Goal: Information Seeking & Learning: Learn about a topic

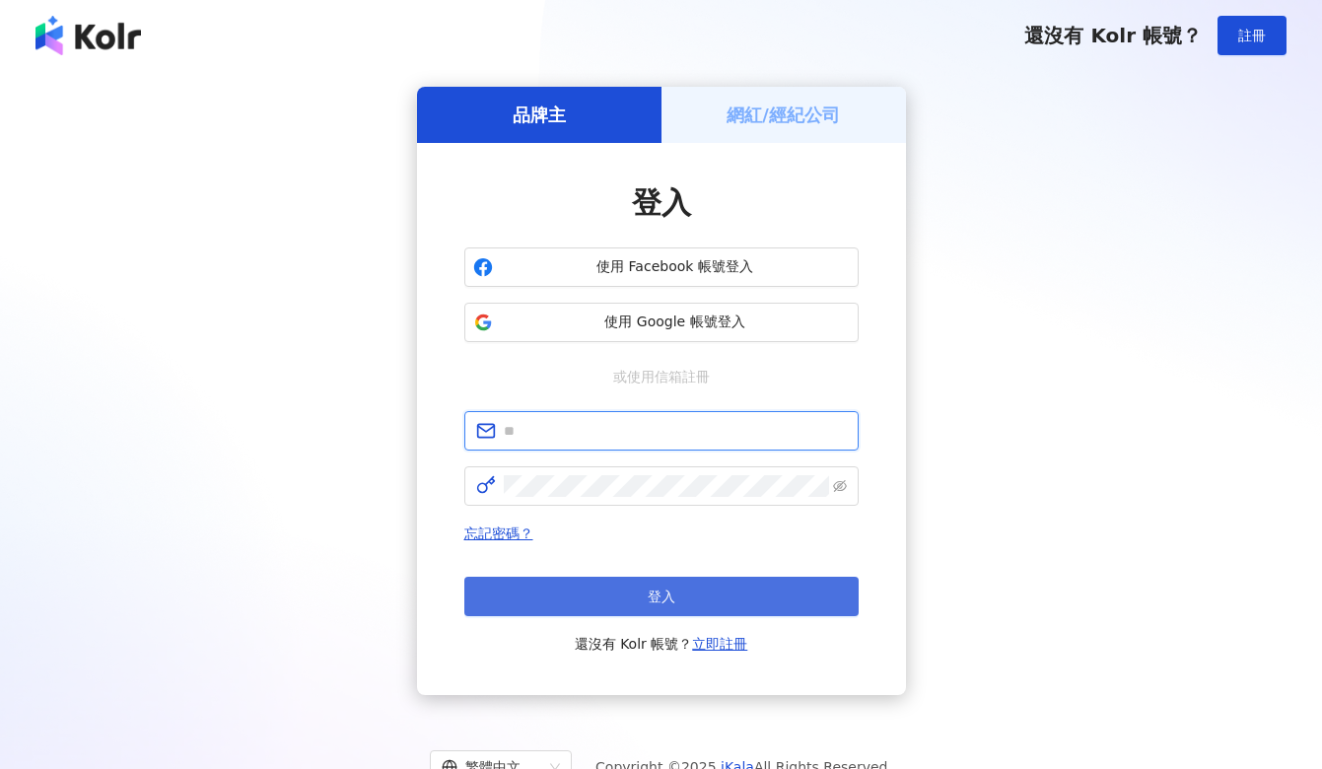
type input "**********"
click at [661, 587] on button "登入" at bounding box center [661, 596] width 394 height 39
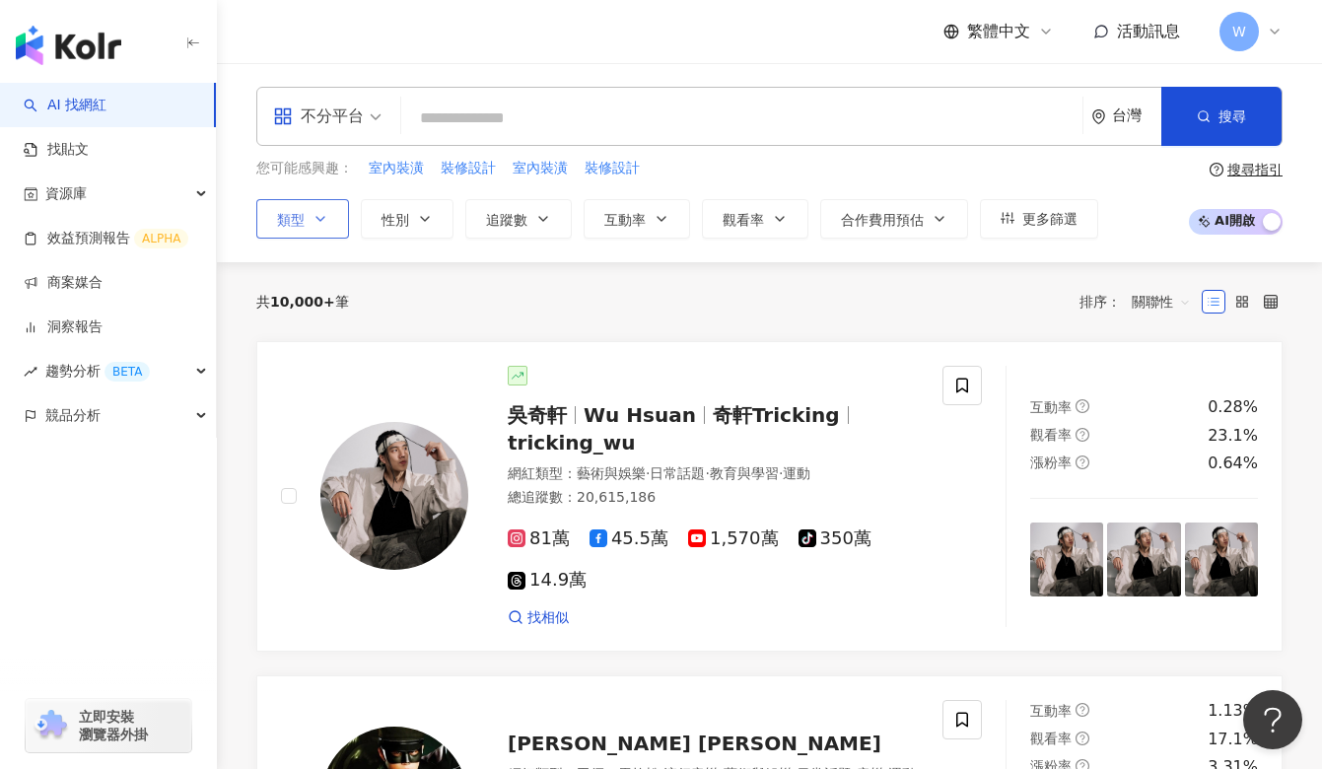
click at [321, 222] on icon "button" at bounding box center [321, 219] width 16 height 16
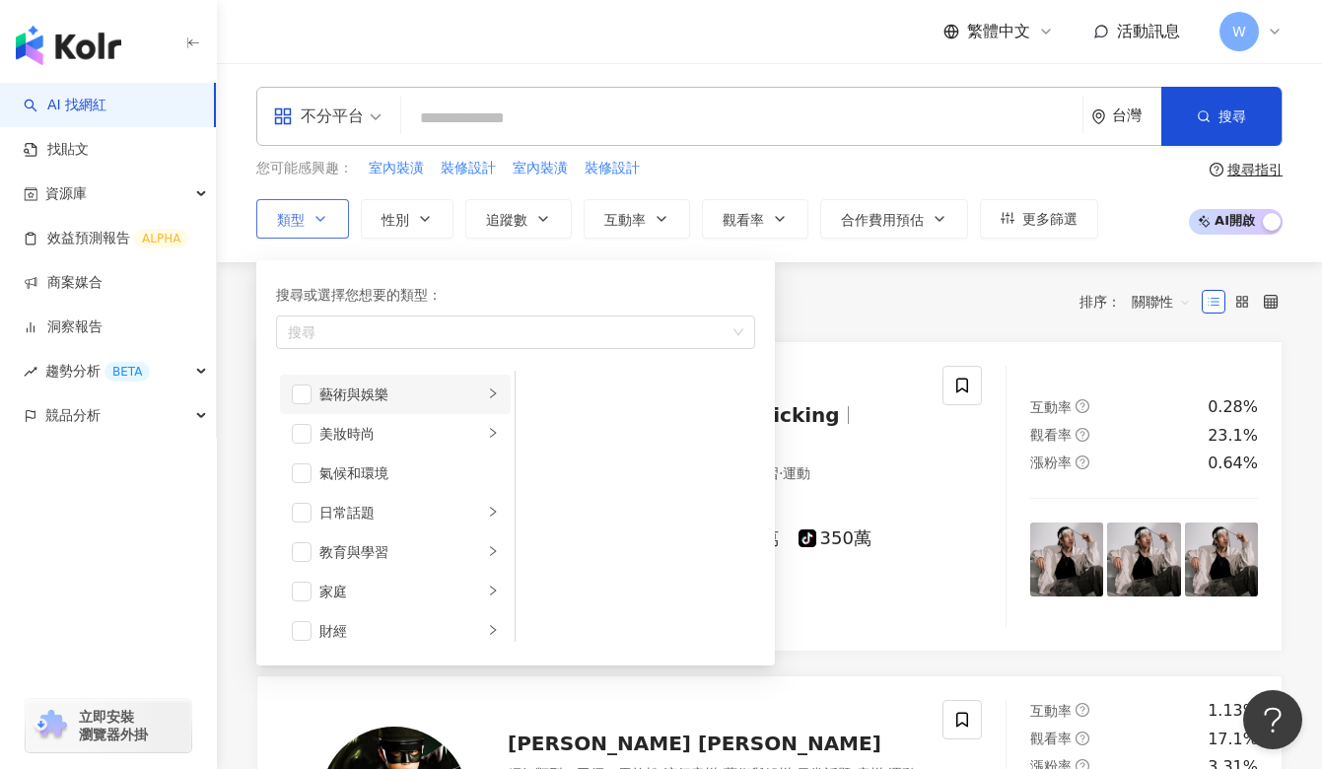
click at [507, 394] on li "藝術與娛樂" at bounding box center [395, 394] width 231 height 39
click at [504, 509] on li "日常話題" at bounding box center [395, 512] width 231 height 39
click at [502, 532] on li "教育與學習" at bounding box center [395, 551] width 231 height 39
click at [497, 590] on icon "right" at bounding box center [493, 591] width 12 height 12
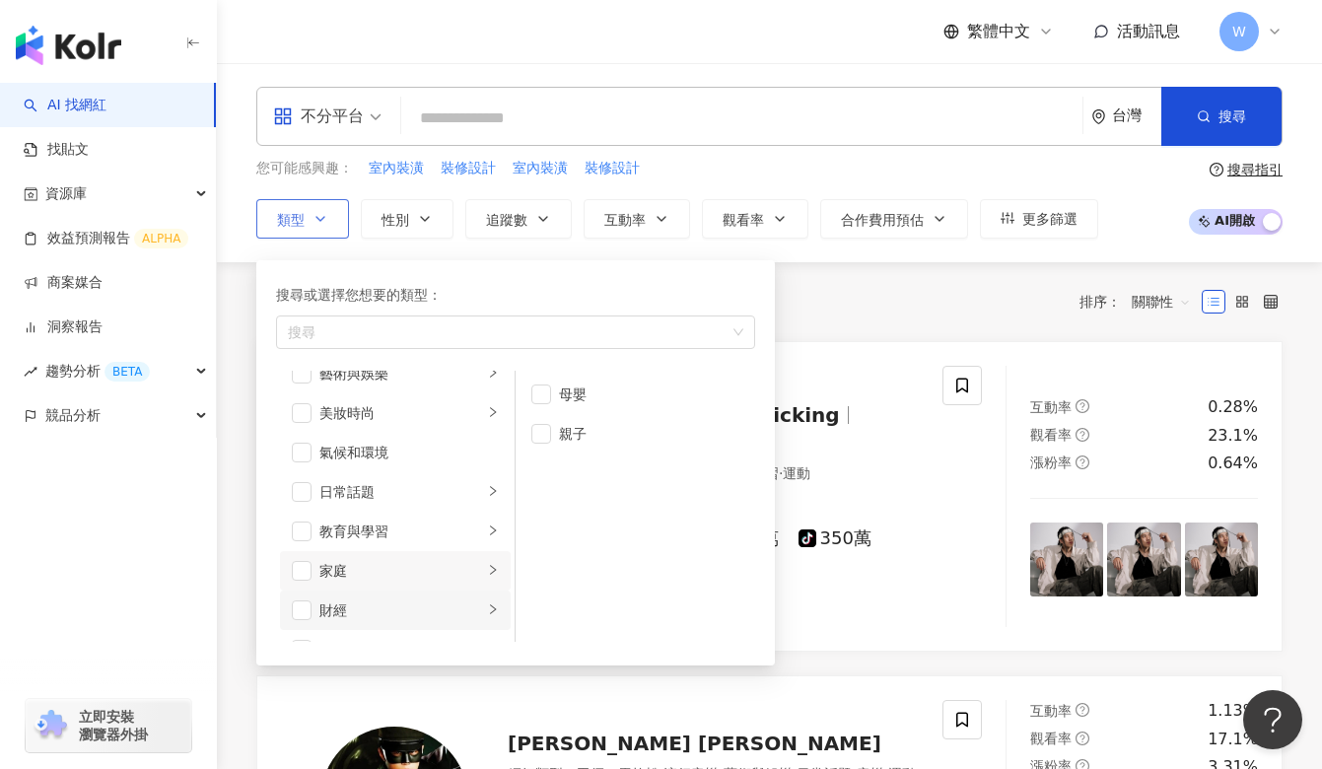
click at [497, 598] on li "財經" at bounding box center [395, 610] width 231 height 39
click at [494, 535] on icon "right" at bounding box center [493, 530] width 12 height 12
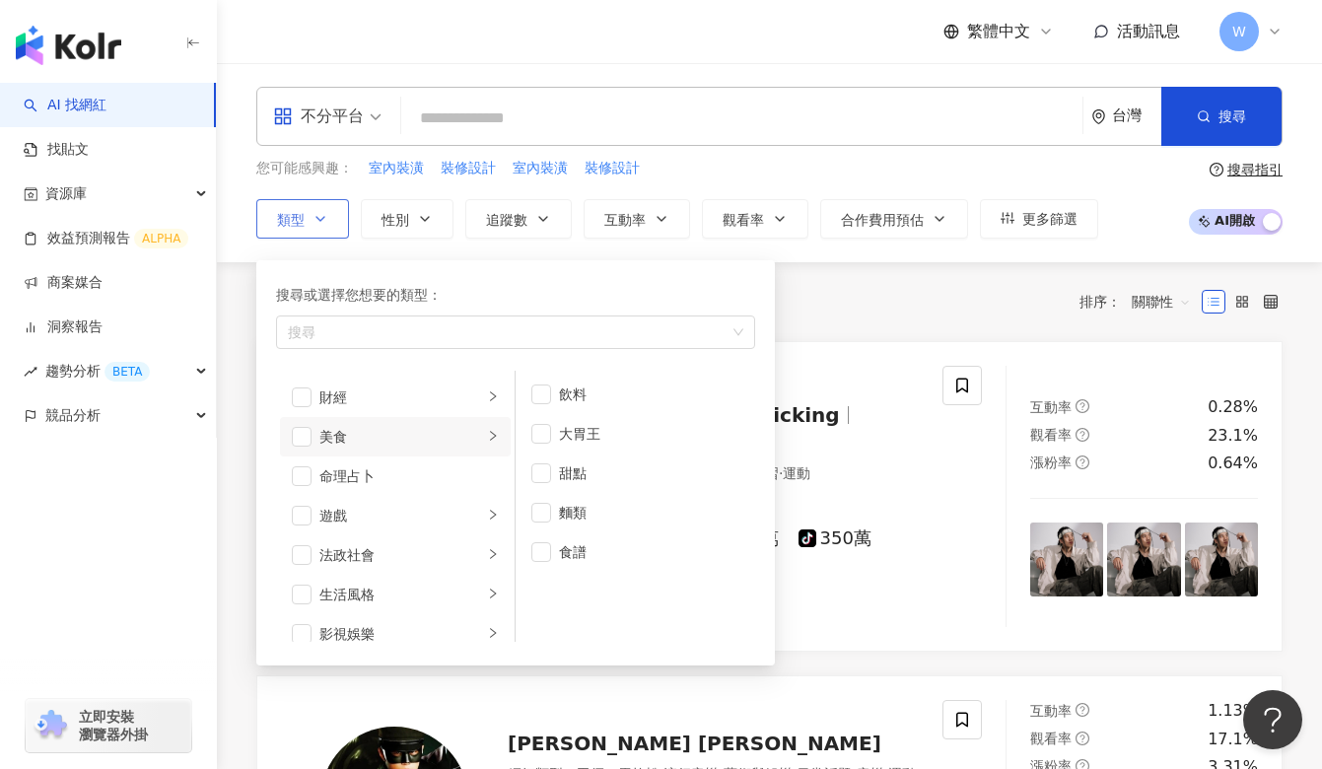
scroll to position [238, 0]
click at [490, 522] on li "遊戲" at bounding box center [395, 511] width 231 height 39
click at [488, 550] on icon "right" at bounding box center [493, 550] width 12 height 12
click at [491, 538] on li "生活風格" at bounding box center [395, 553] width 231 height 39
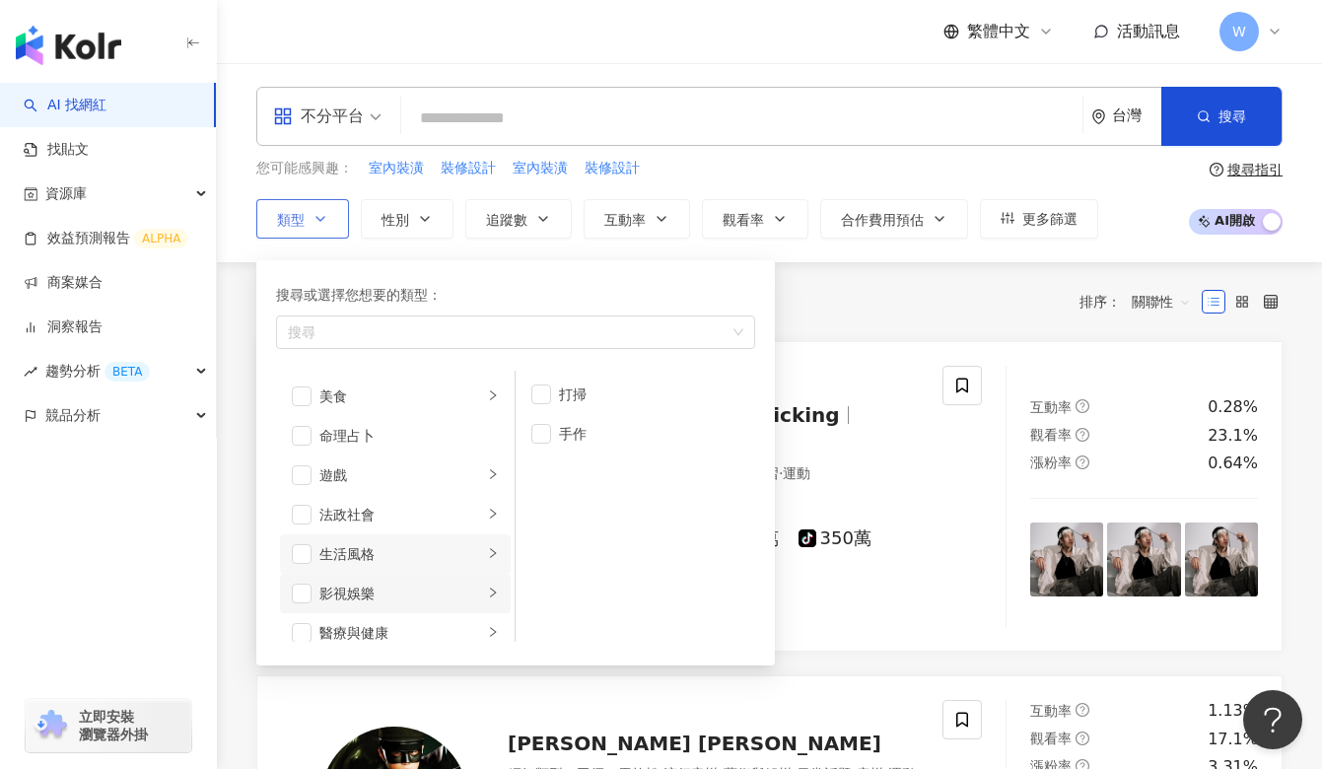
click at [491, 586] on div "button" at bounding box center [493, 593] width 12 height 19
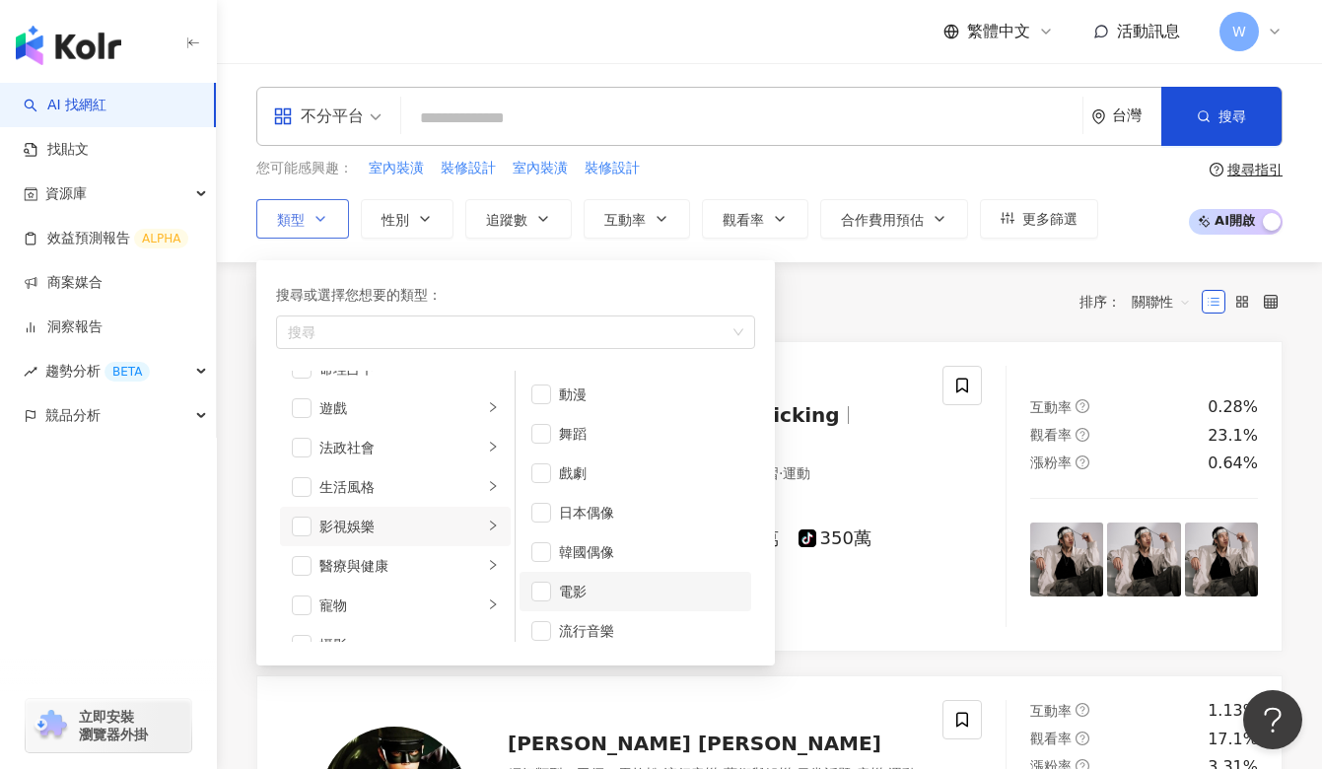
scroll to position [52, 0]
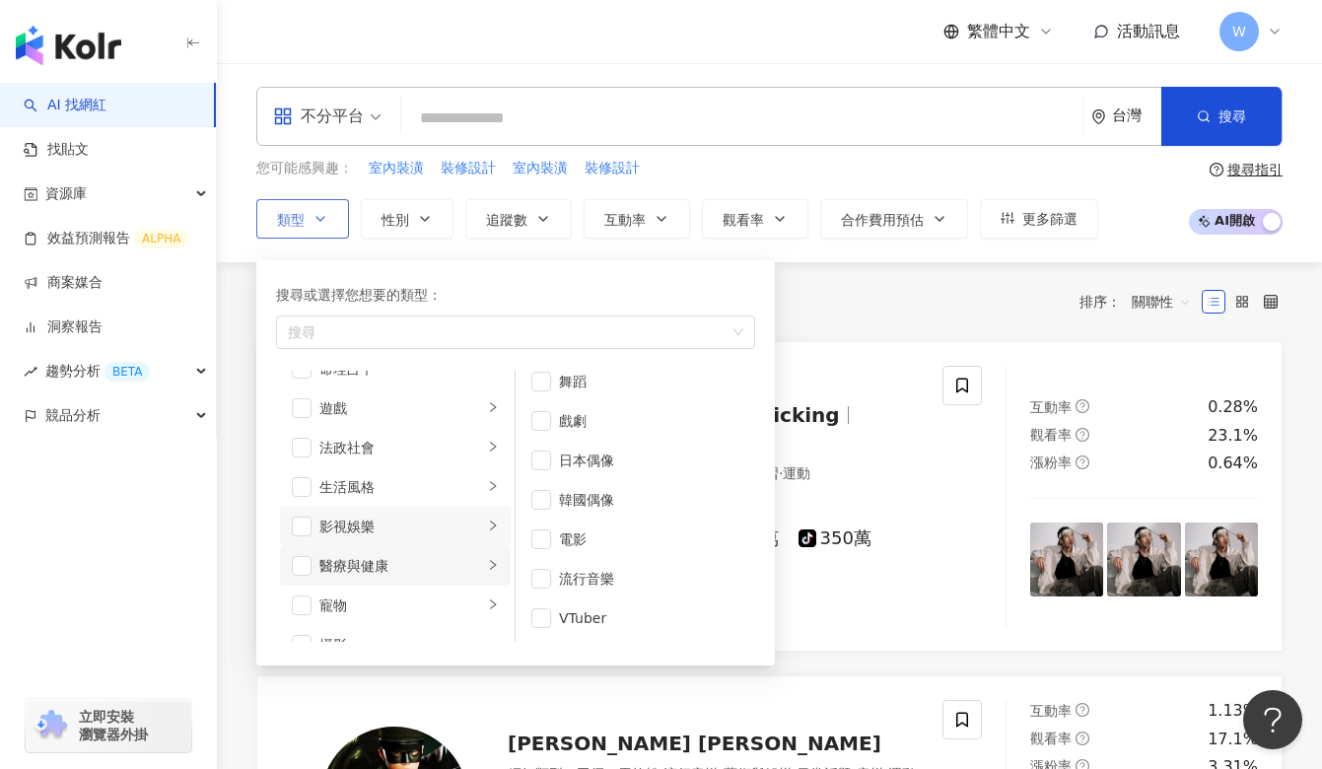
click at [489, 566] on icon "right" at bounding box center [493, 565] width 12 height 12
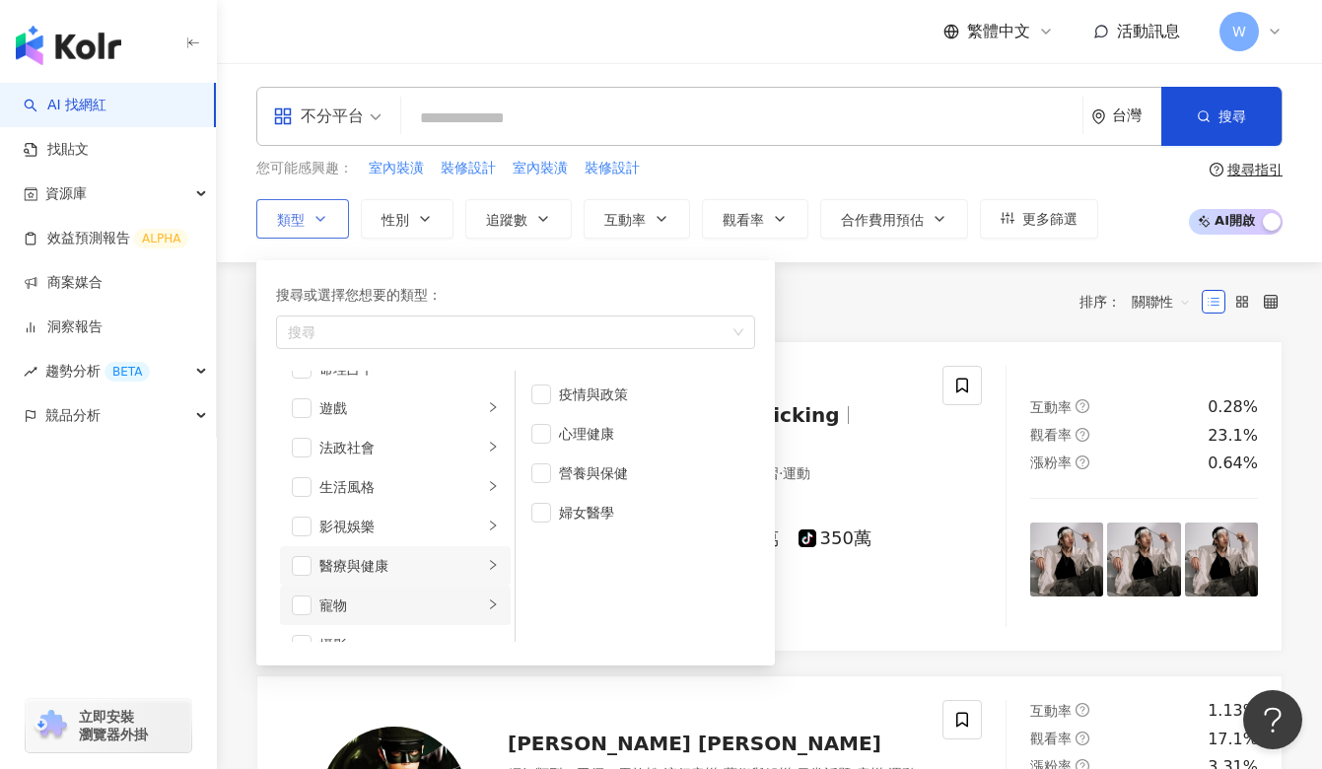
click at [489, 605] on icon "right" at bounding box center [493, 604] width 12 height 12
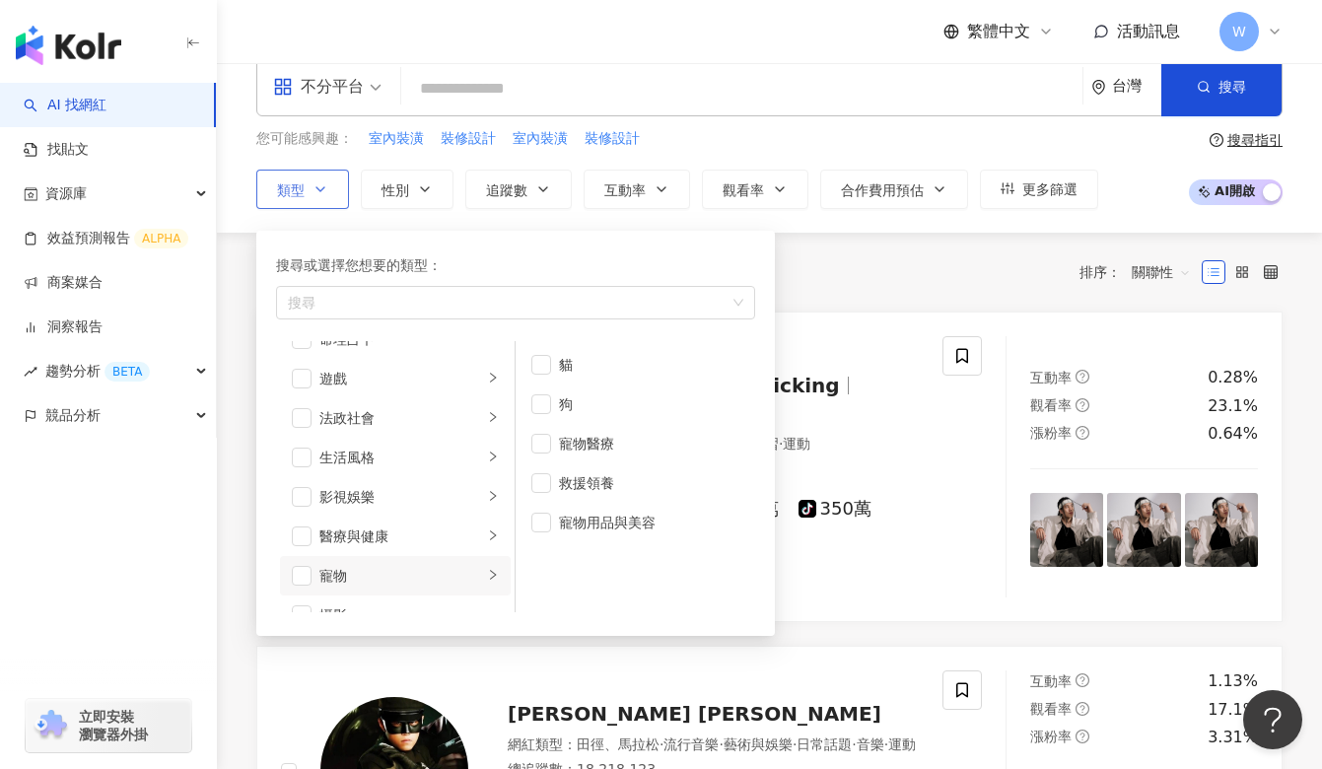
scroll to position [33, 0]
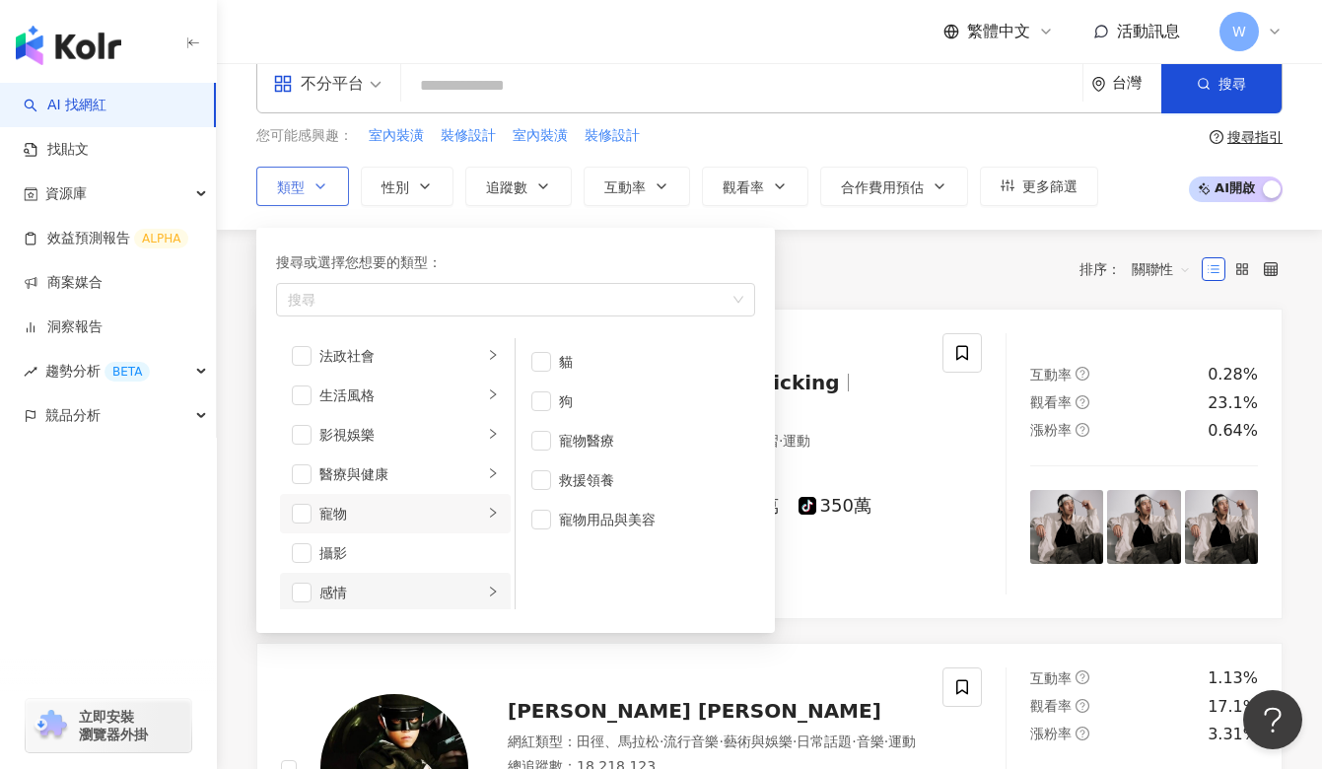
click at [489, 586] on icon "right" at bounding box center [493, 592] width 12 height 12
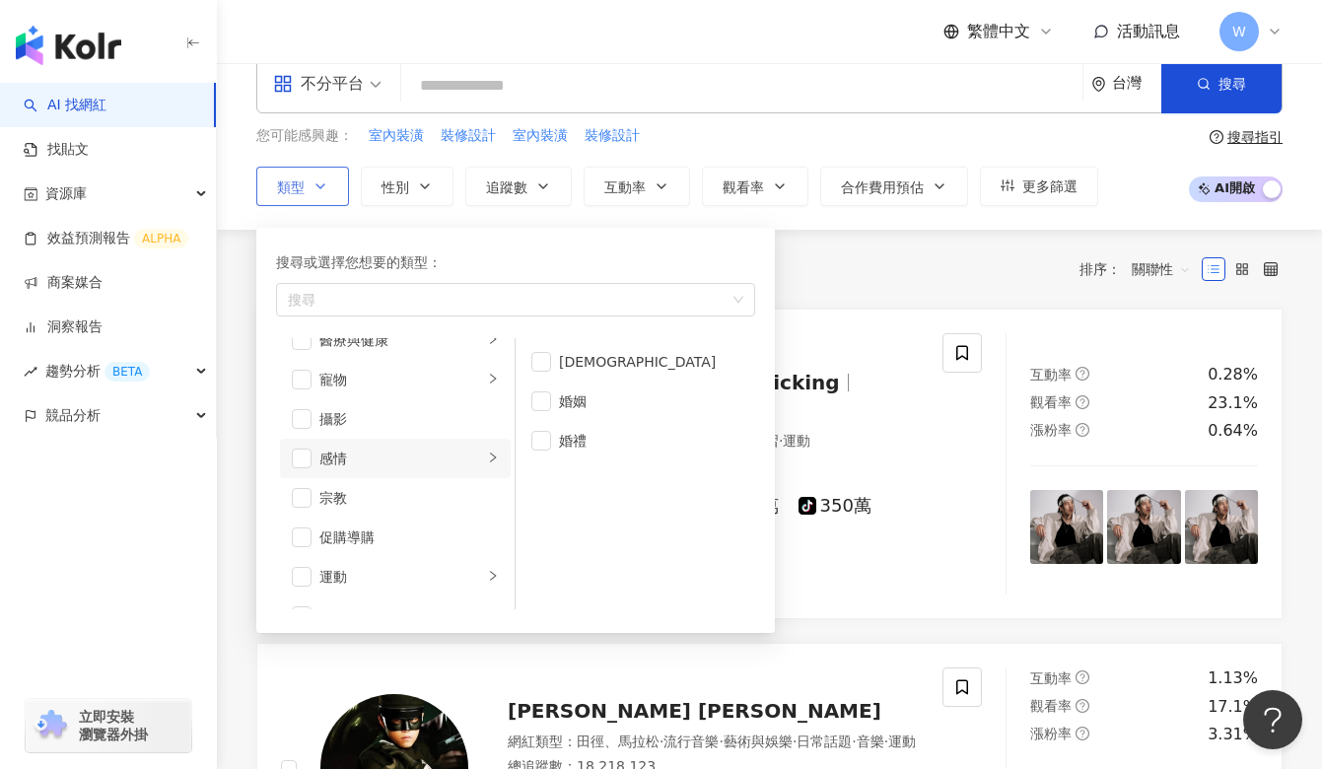
scroll to position [541, 0]
click at [491, 563] on icon "right" at bounding box center [493, 569] width 12 height 12
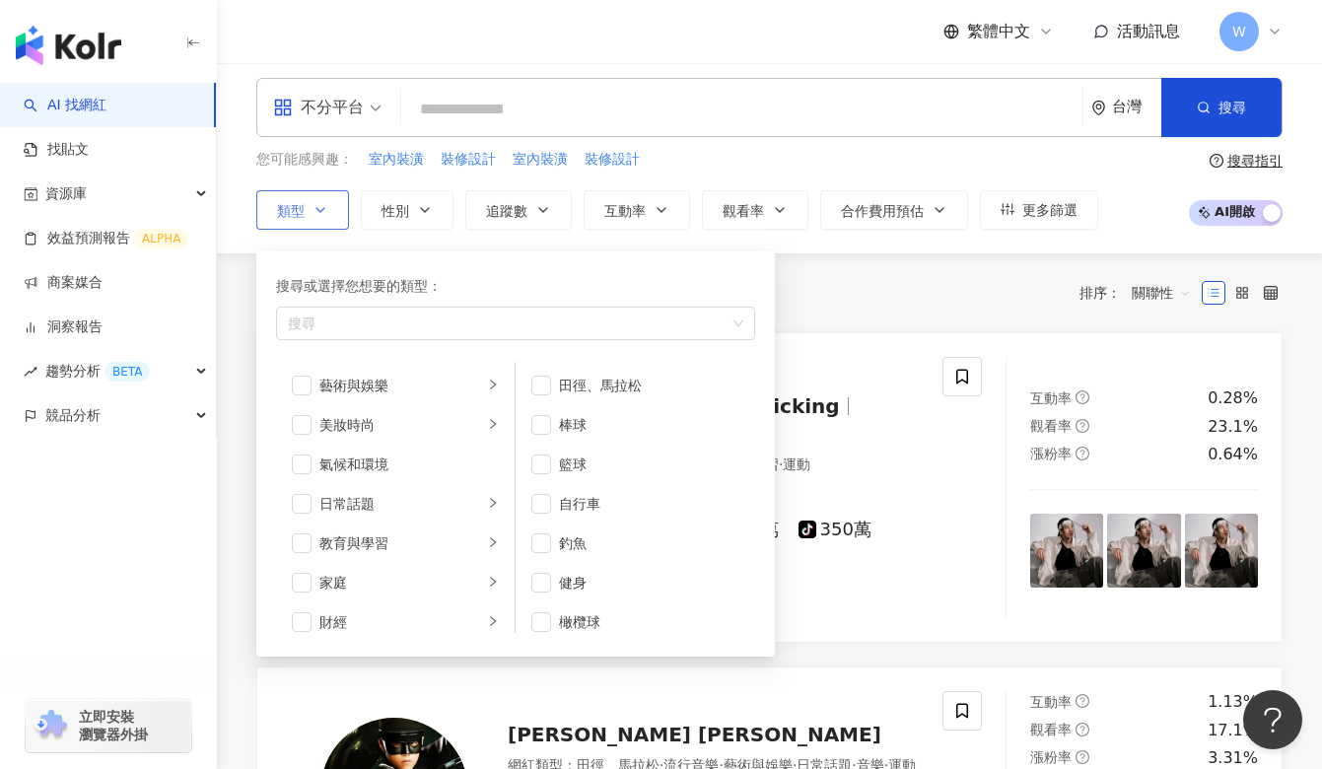
scroll to position [0, 0]
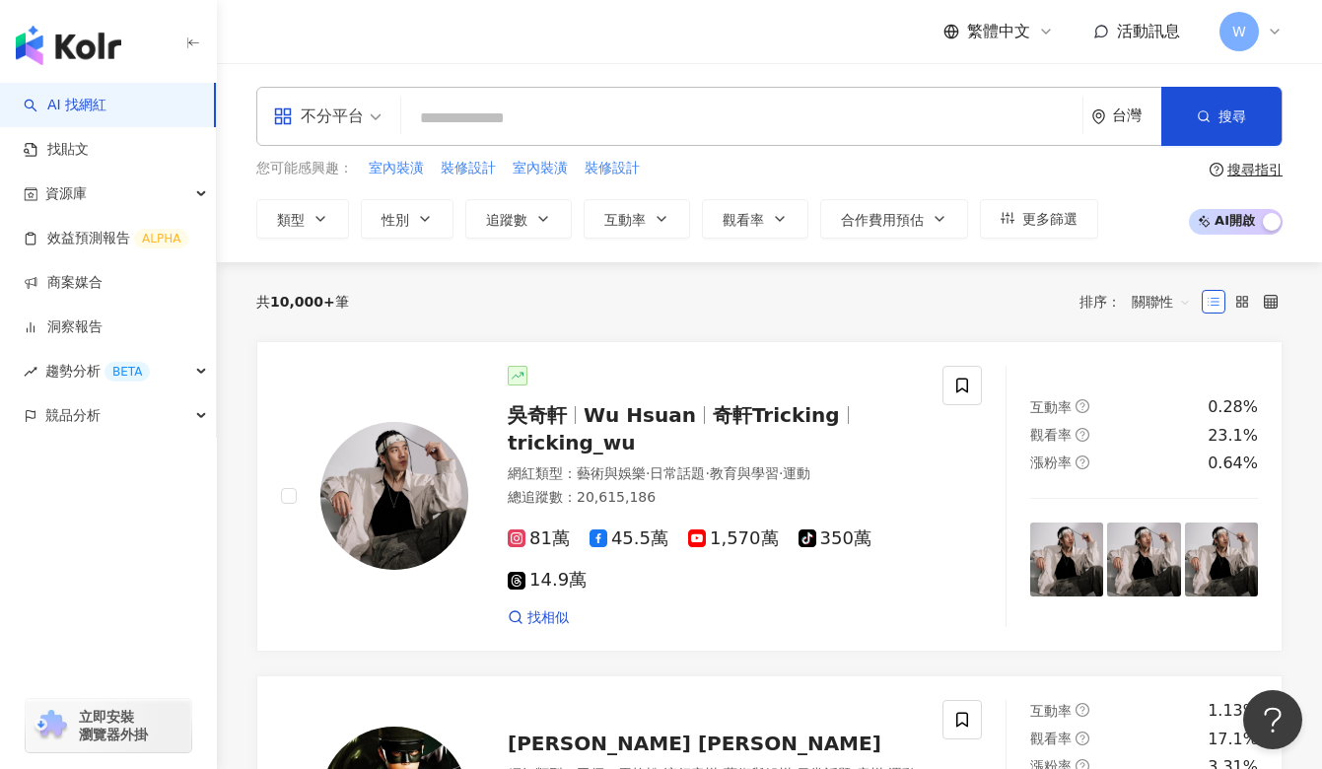
click at [550, 115] on input "search" at bounding box center [741, 118] width 665 height 37
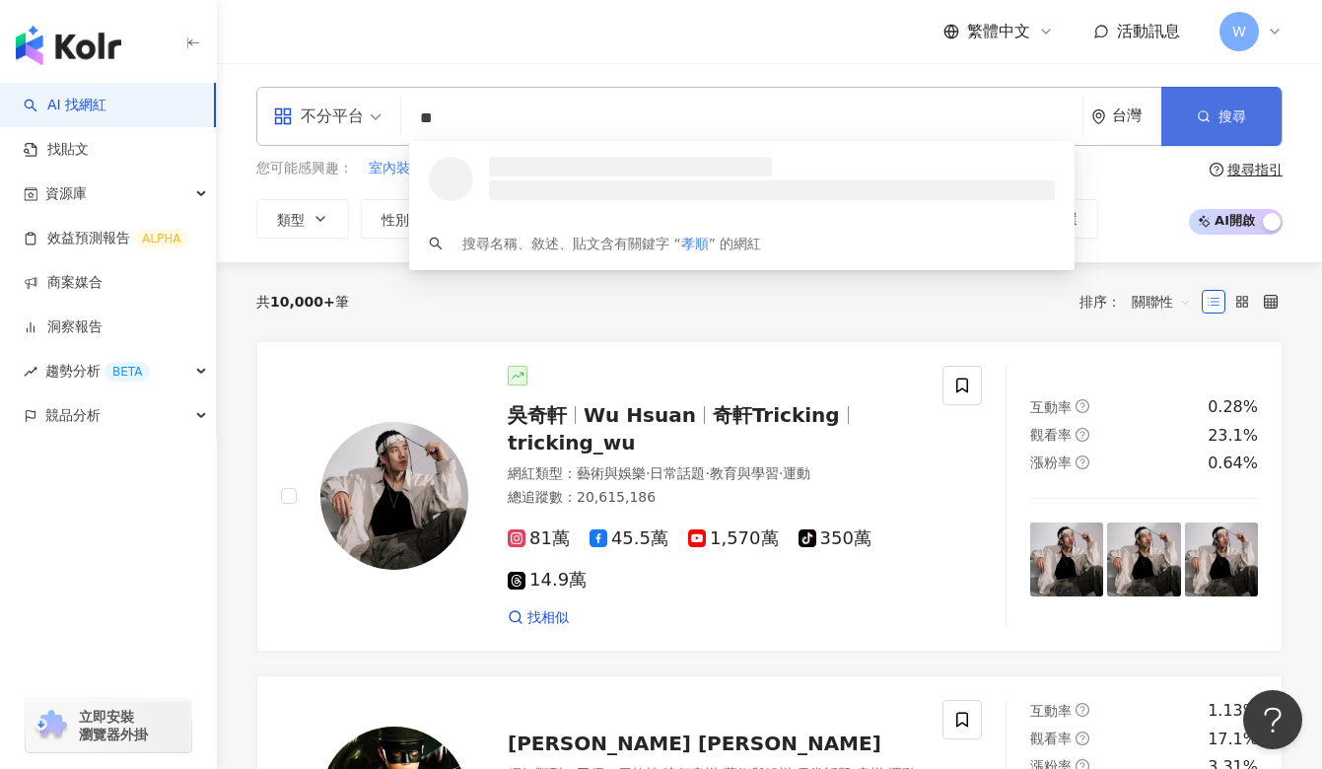
type input "**"
click at [1234, 108] on span "搜尋" at bounding box center [1232, 116] width 28 height 16
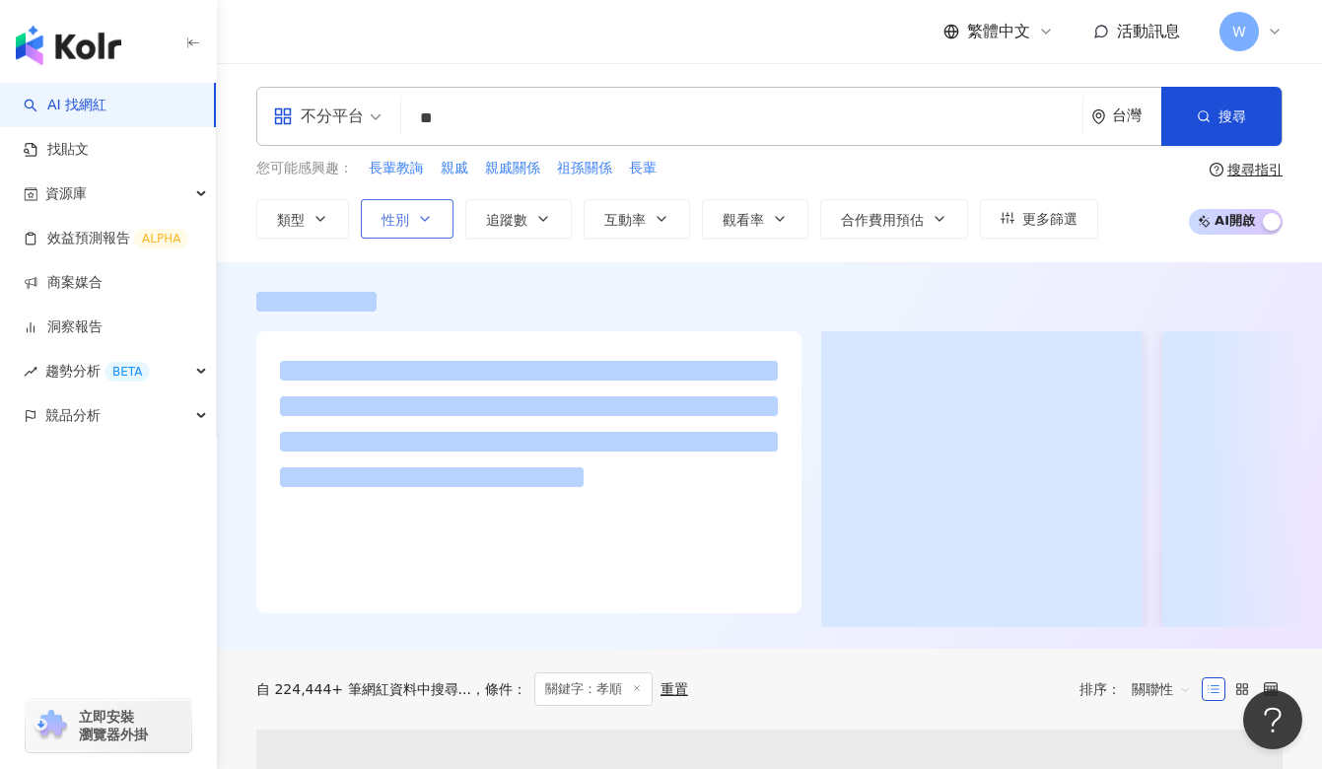
click at [442, 212] on button "性別" at bounding box center [407, 218] width 93 height 39
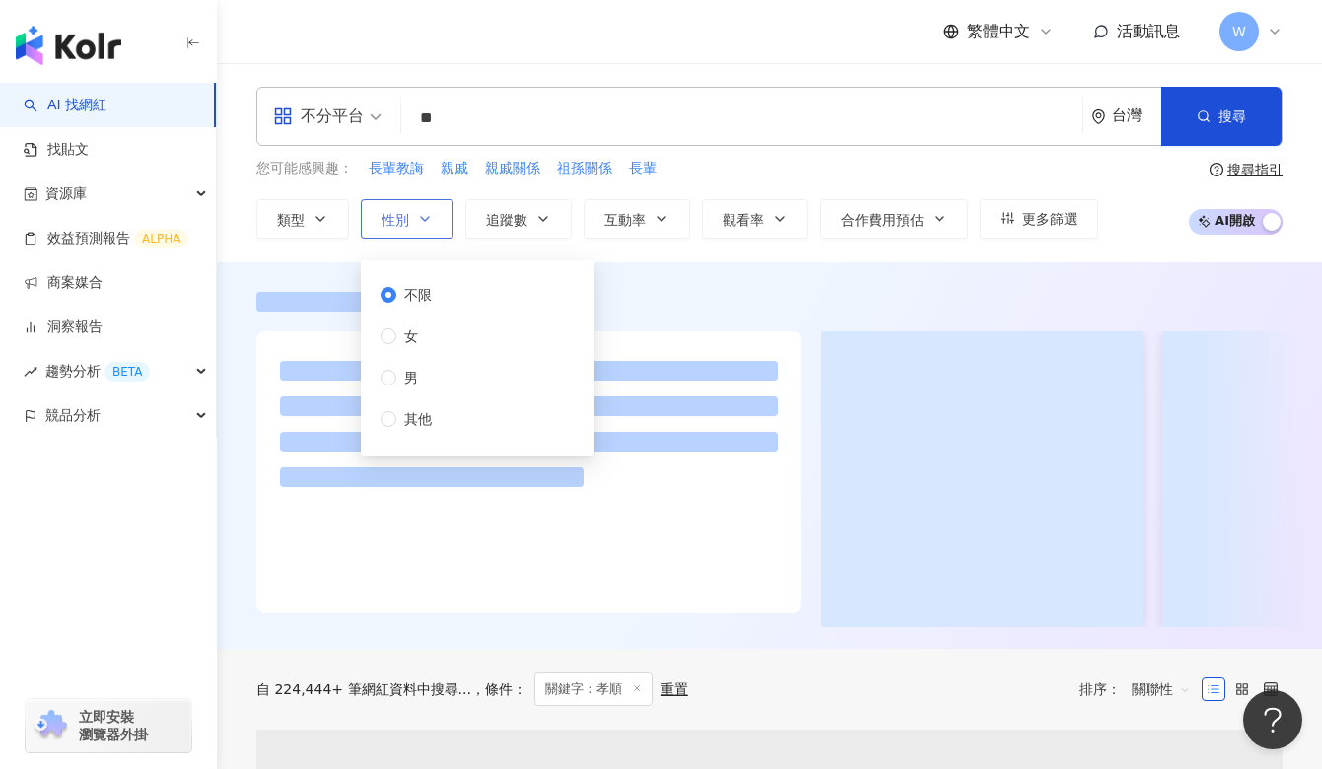
click at [433, 231] on button "性別" at bounding box center [407, 218] width 93 height 39
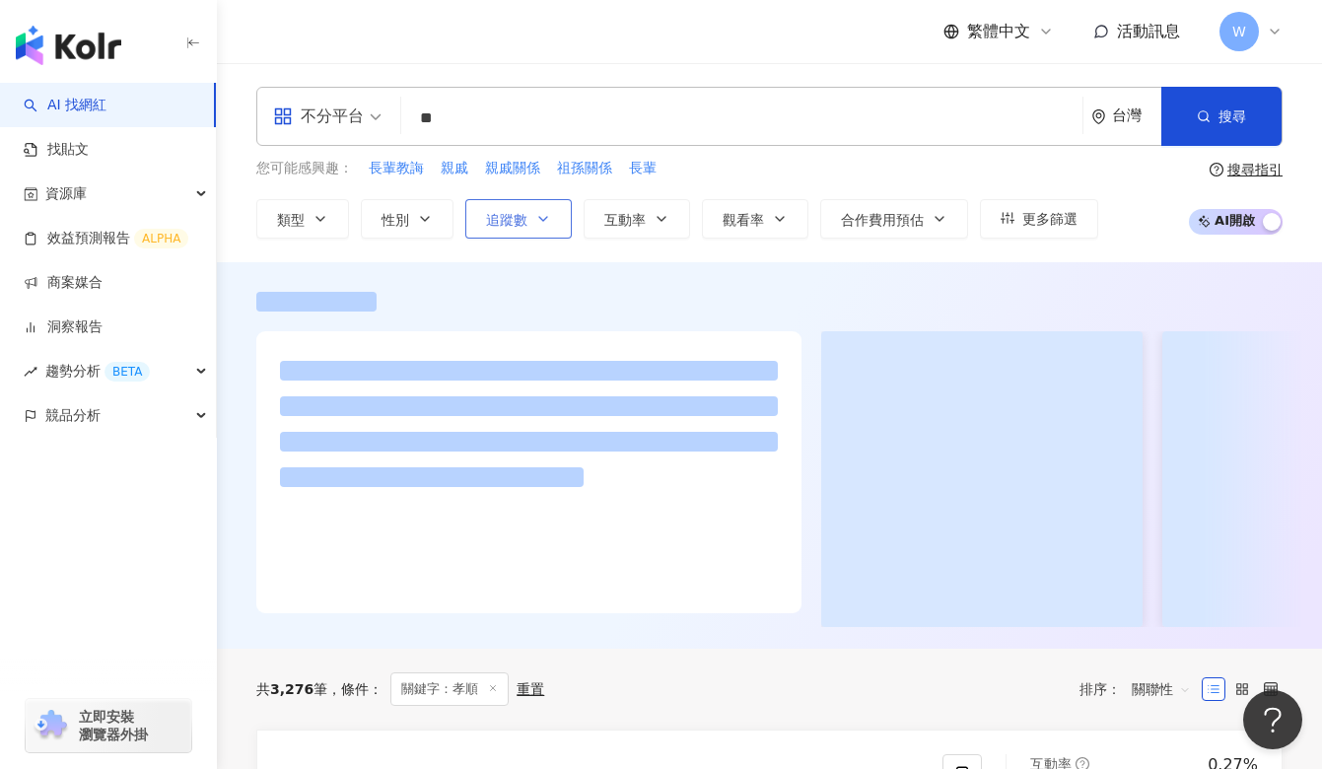
click at [564, 223] on button "追蹤數" at bounding box center [518, 218] width 106 height 39
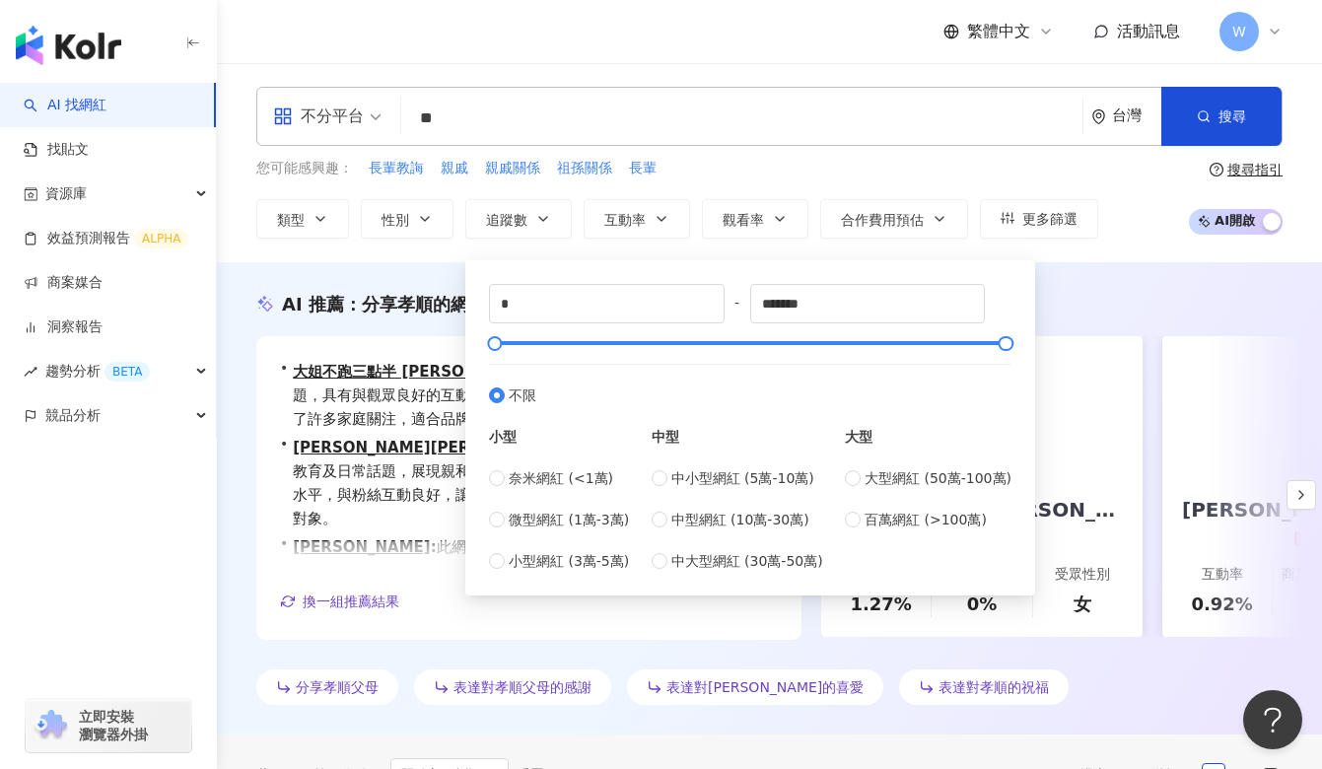
click at [874, 351] on div "* - ******* 不限 小型 奈米網紅 (<1萬) 微型網紅 (1萬-3萬) 小型網紅 (3萬-5萬) 中型 中小型網紅 (5萬-10萬) 中型網紅 (…" at bounding box center [750, 428] width 522 height 288
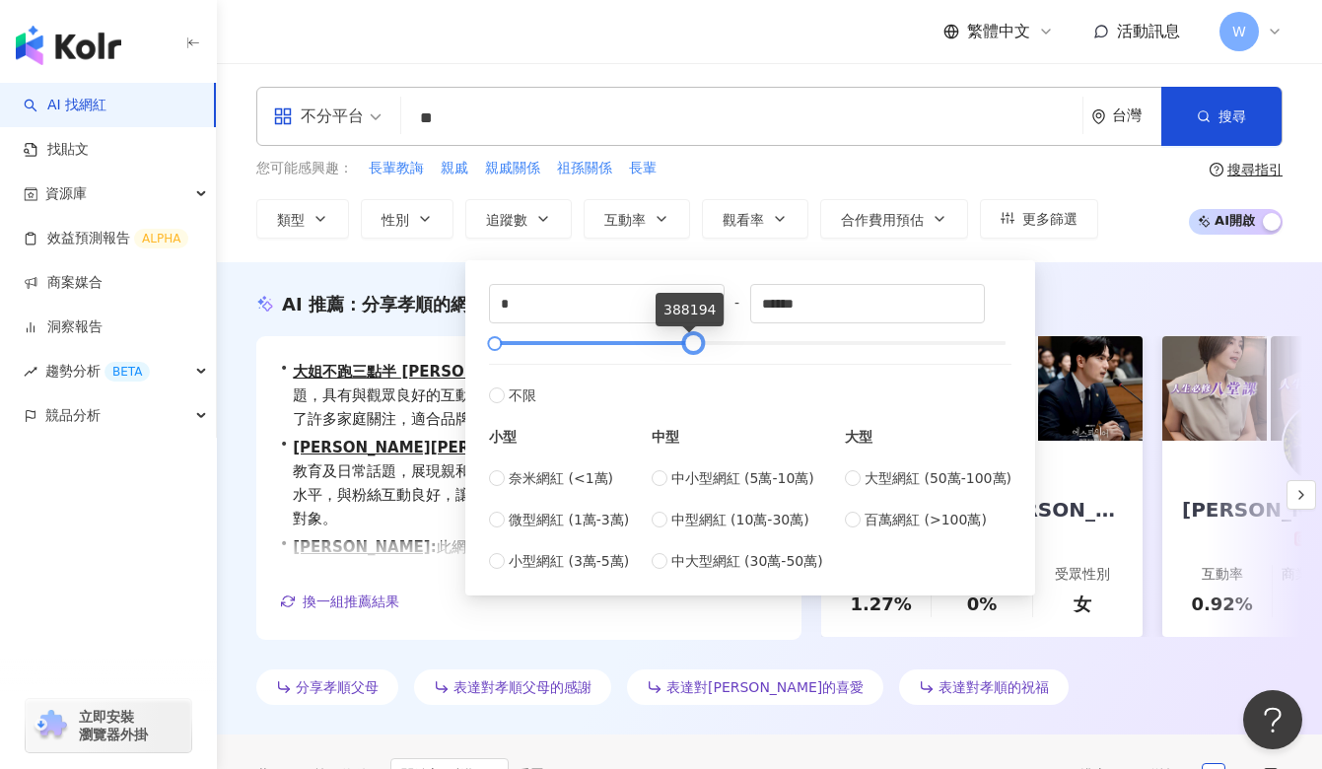
drag, startPoint x: 898, startPoint y: 341, endPoint x: 693, endPoint y: 344, distance: 205.1
click at [693, 344] on div at bounding box center [751, 343] width 512 height 12
click at [699, 344] on div at bounding box center [698, 343] width 11 height 11
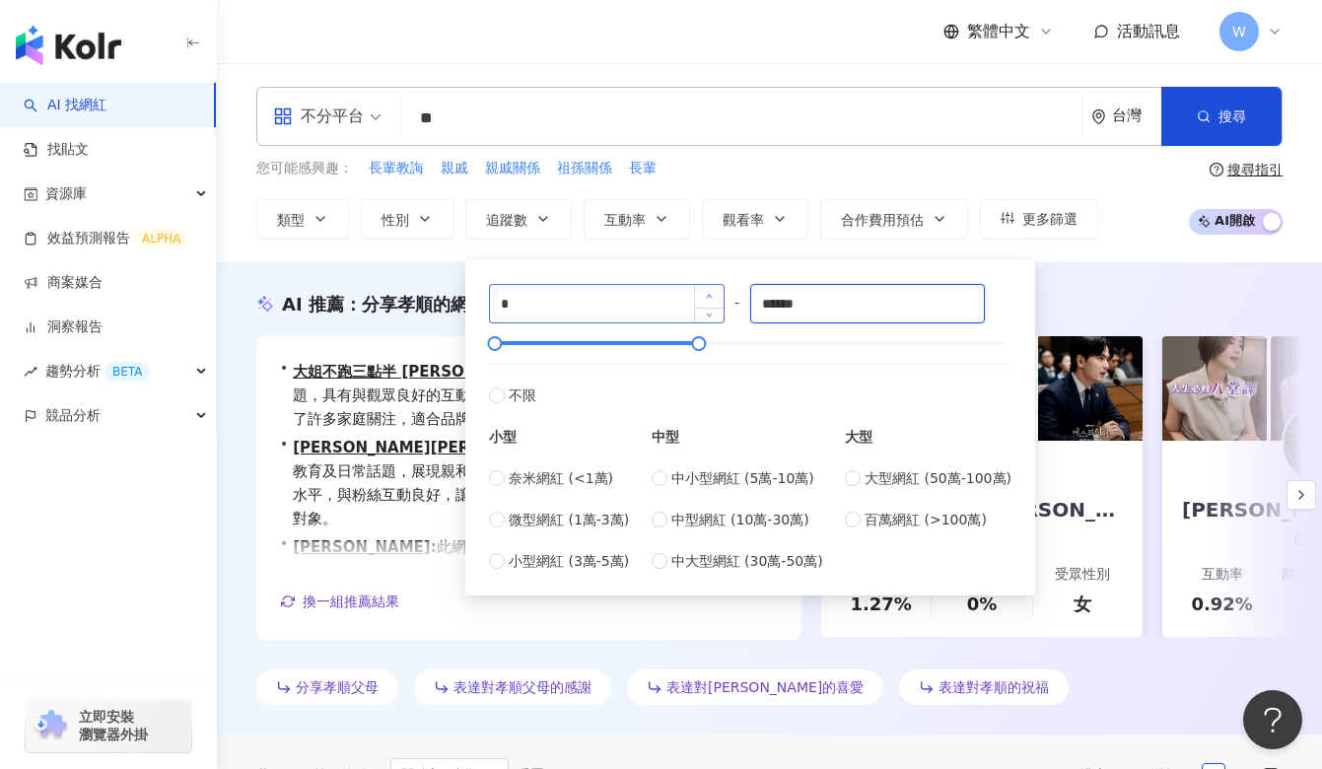
drag, startPoint x: 886, startPoint y: 300, endPoint x: 693, endPoint y: 300, distance: 193.2
click at [693, 300] on div "* - ****** 不限 小型 奈米網紅 (<1萬) 微型網紅 (1萬-3萬) 小型網紅 (3萬-5萬) 中型 中小型網紅 (5萬-10萬) 中型網紅 (1…" at bounding box center [750, 428] width 522 height 288
type input "*"
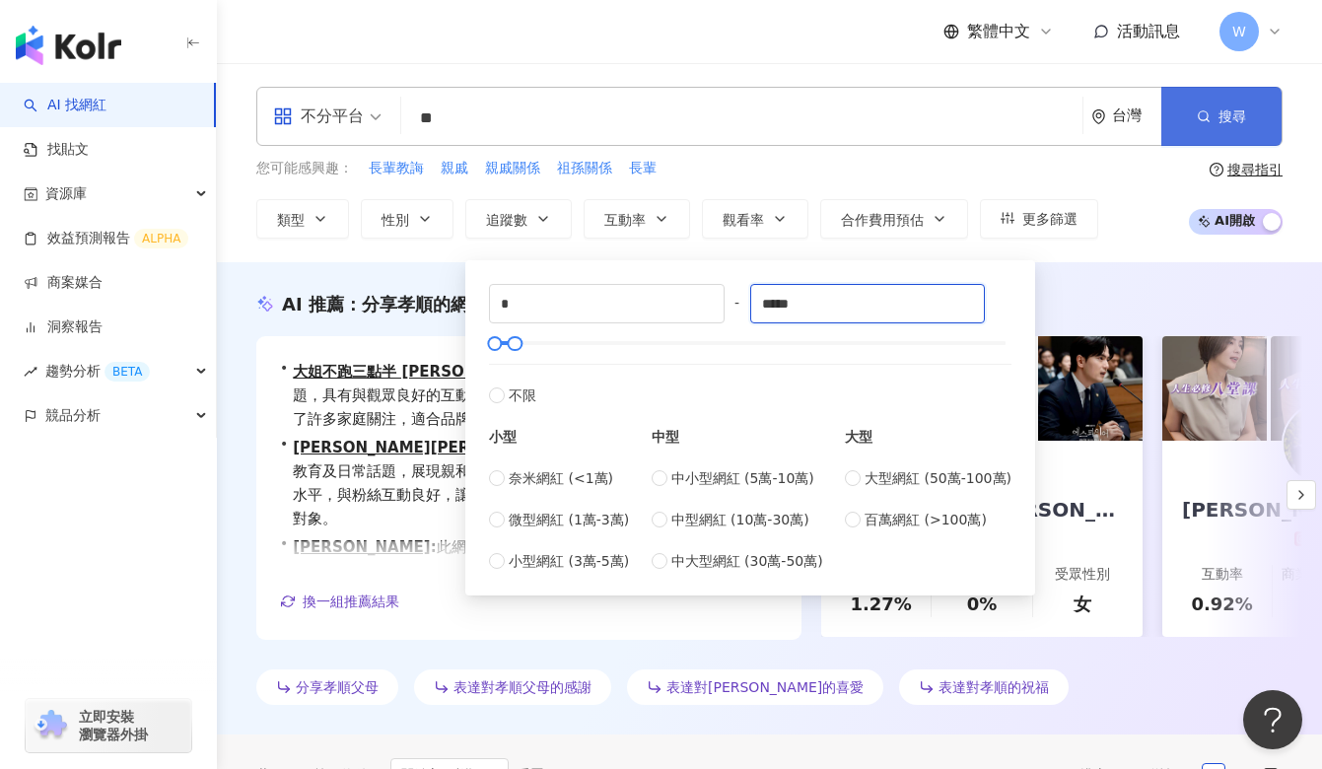
type input "*****"
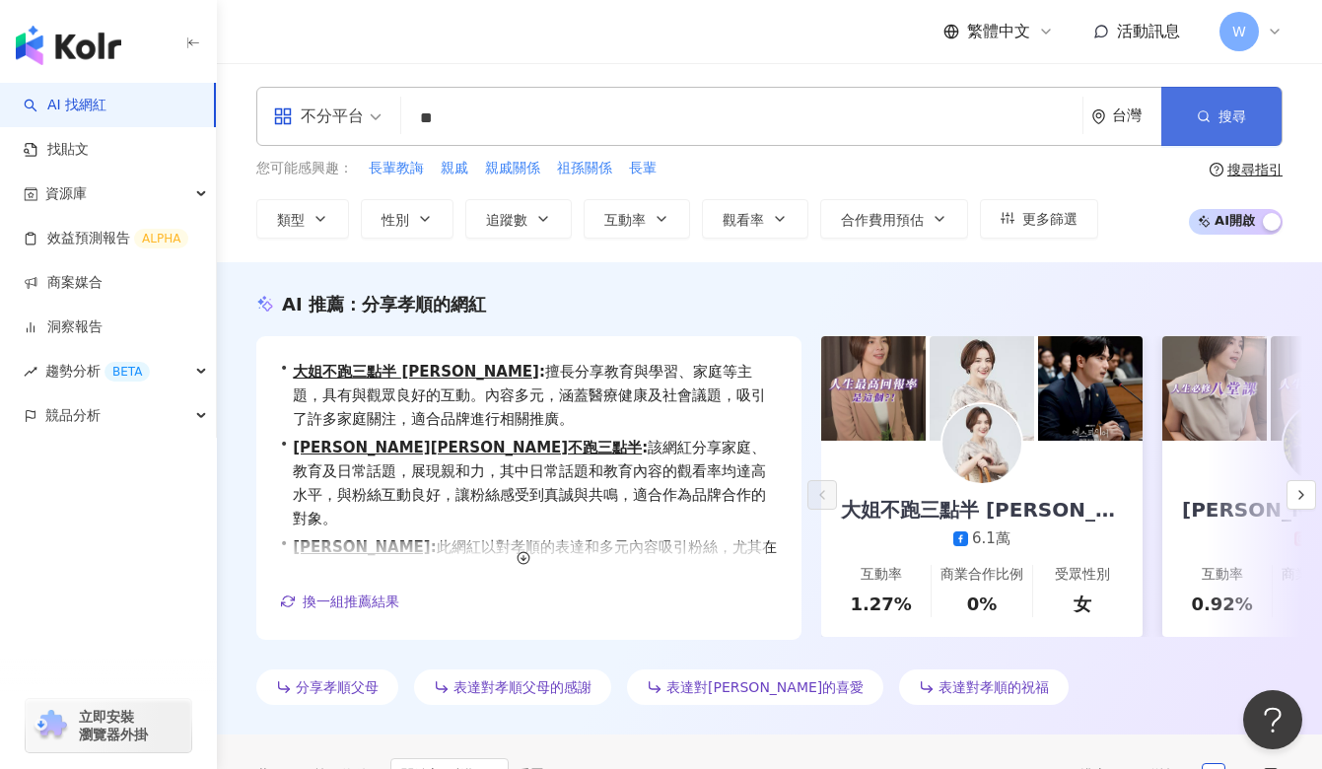
click at [1219, 98] on button "搜尋" at bounding box center [1221, 116] width 120 height 59
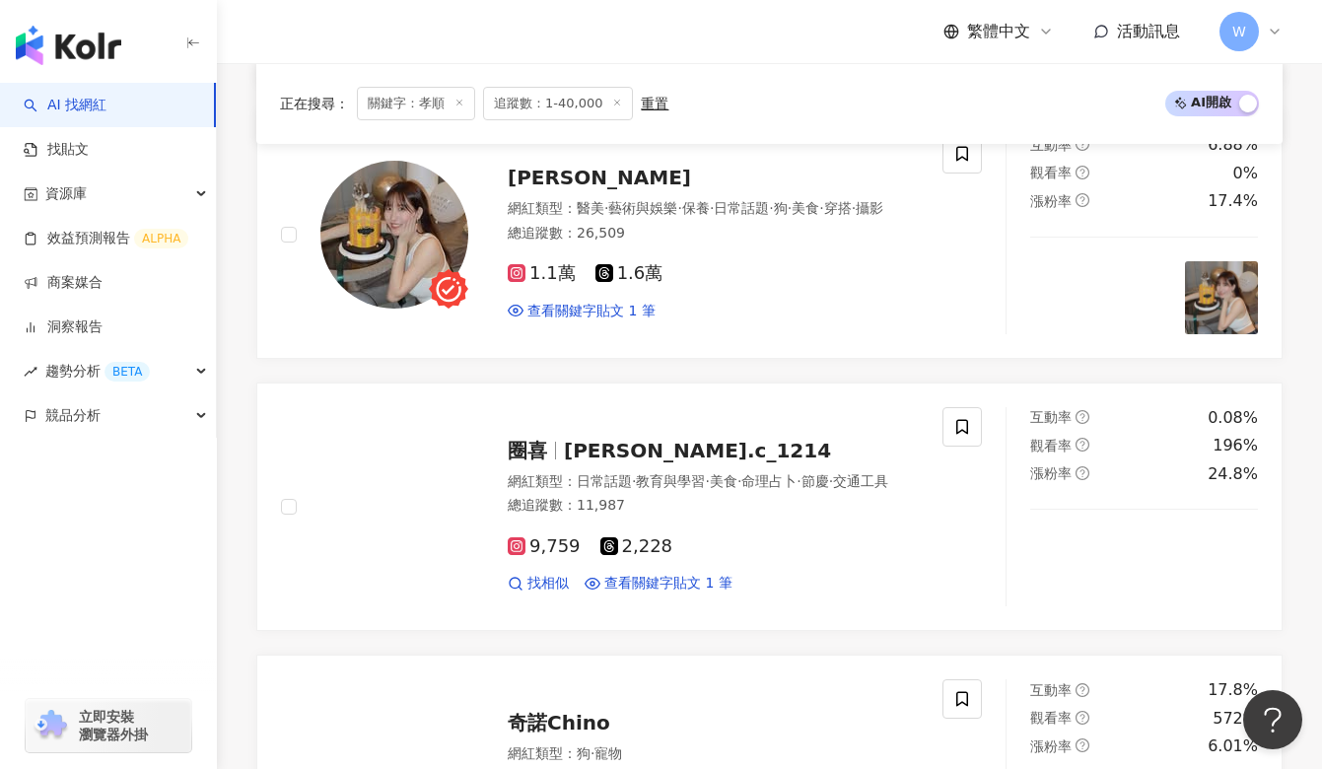
scroll to position [2183, 0]
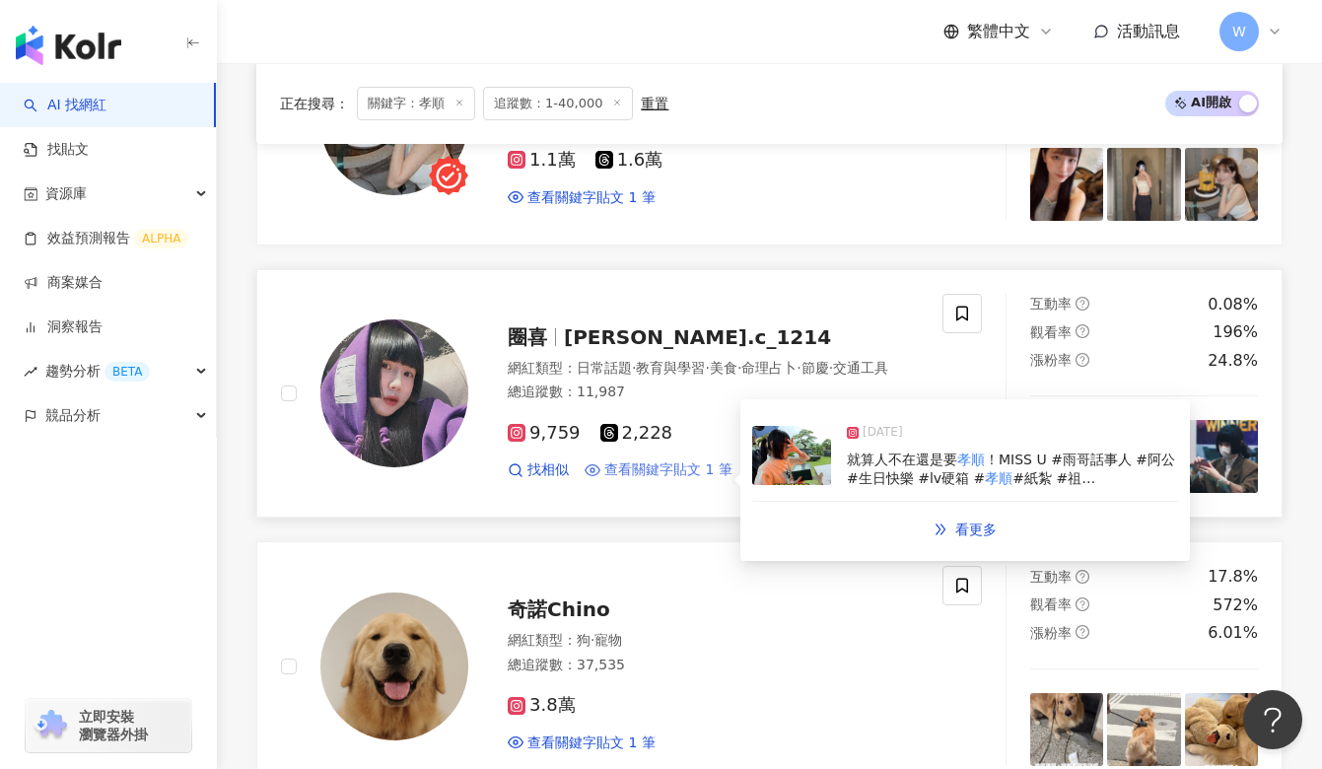
click at [641, 479] on span "查看關鍵字貼文 1 筆" at bounding box center [668, 470] width 128 height 20
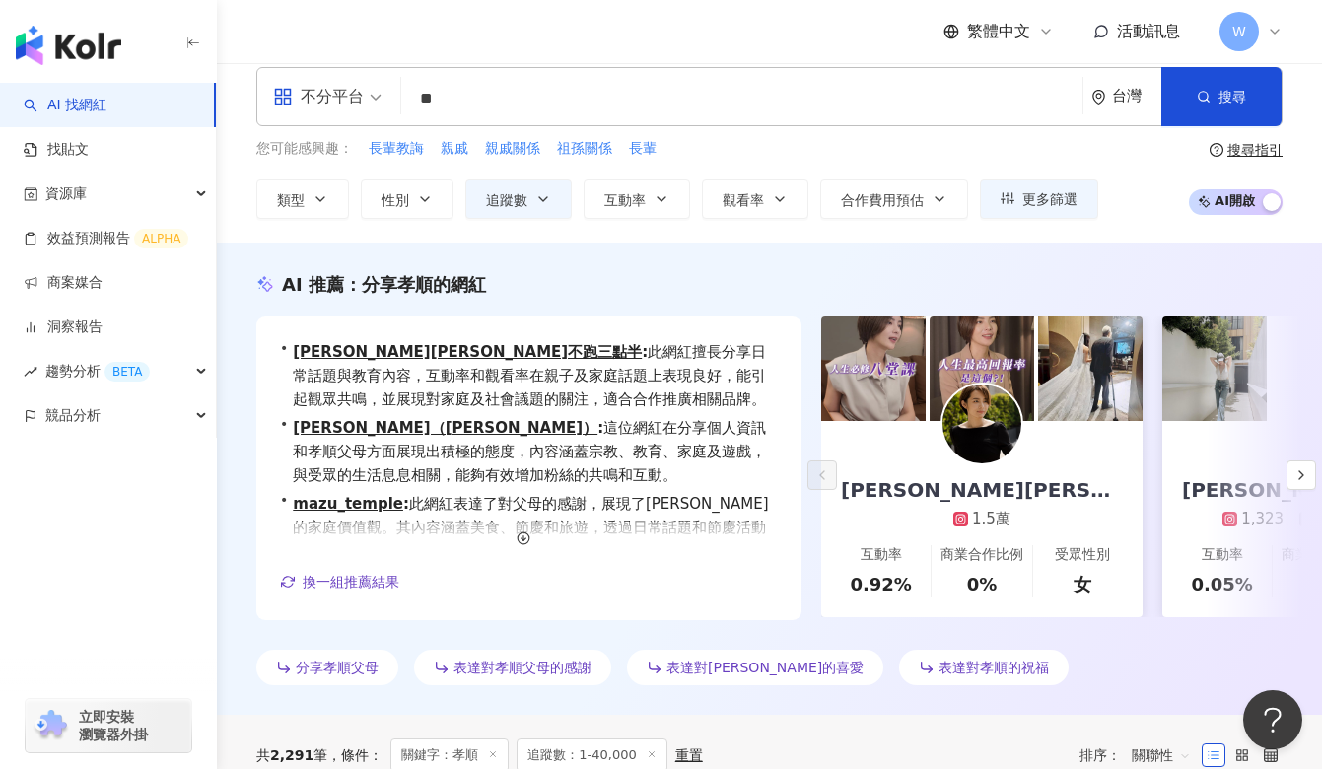
scroll to position [0, 0]
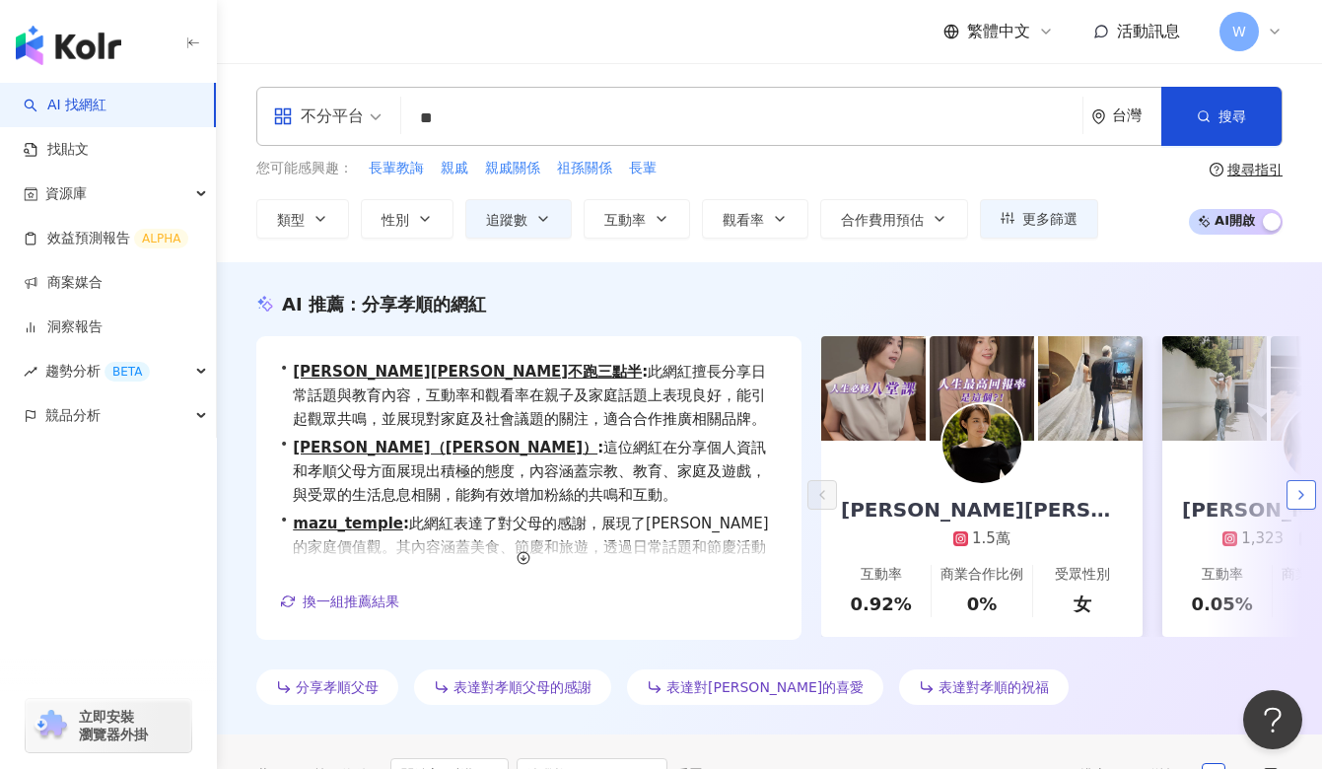
click at [1304, 483] on button "button" at bounding box center [1302, 495] width 30 height 30
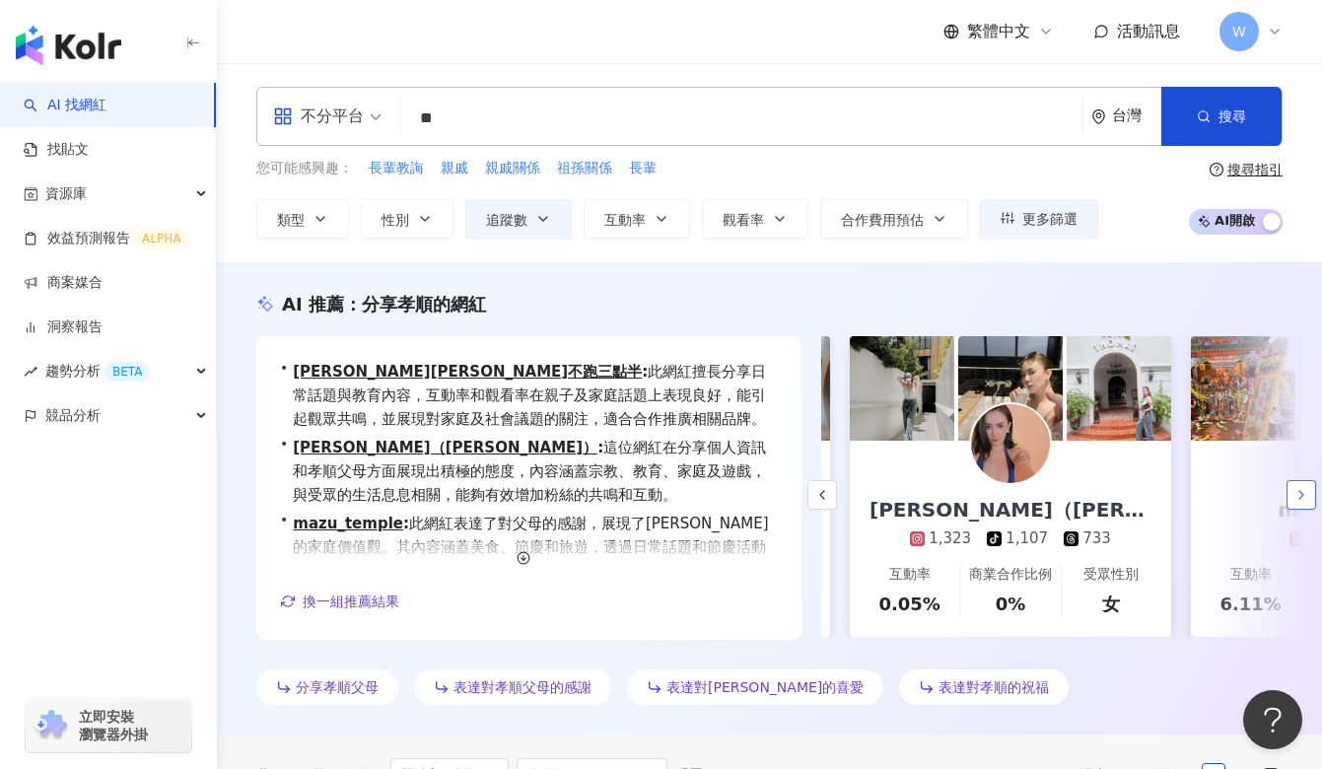
scroll to position [0, 341]
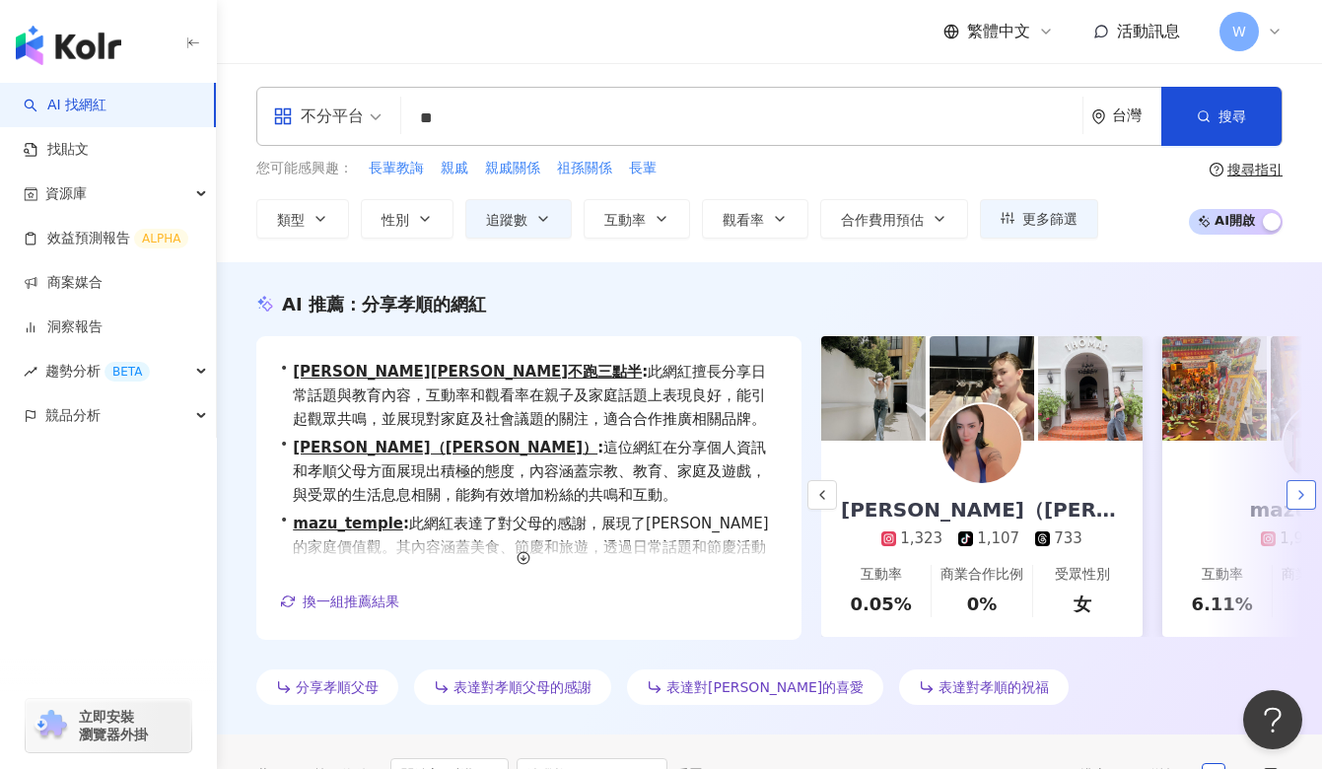
click at [1304, 483] on button "button" at bounding box center [1302, 495] width 30 height 30
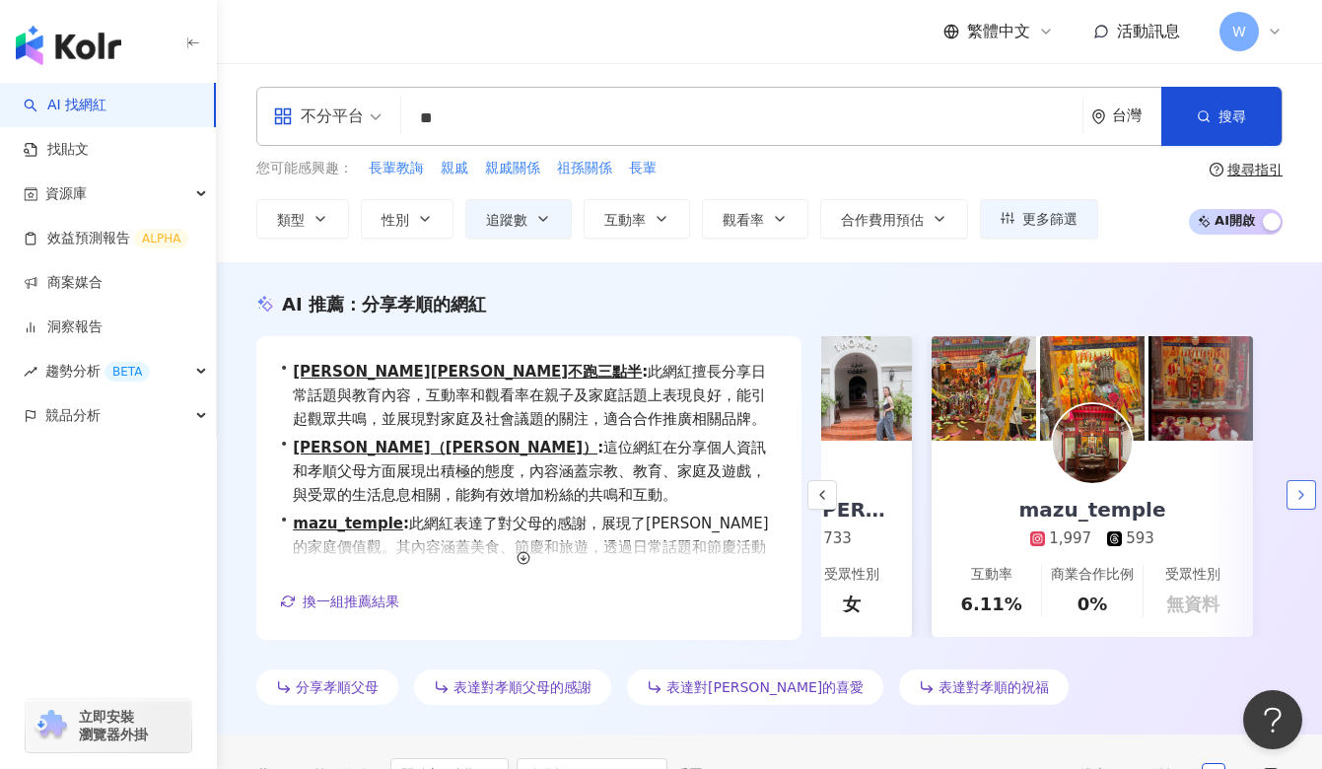
scroll to position [0, 582]
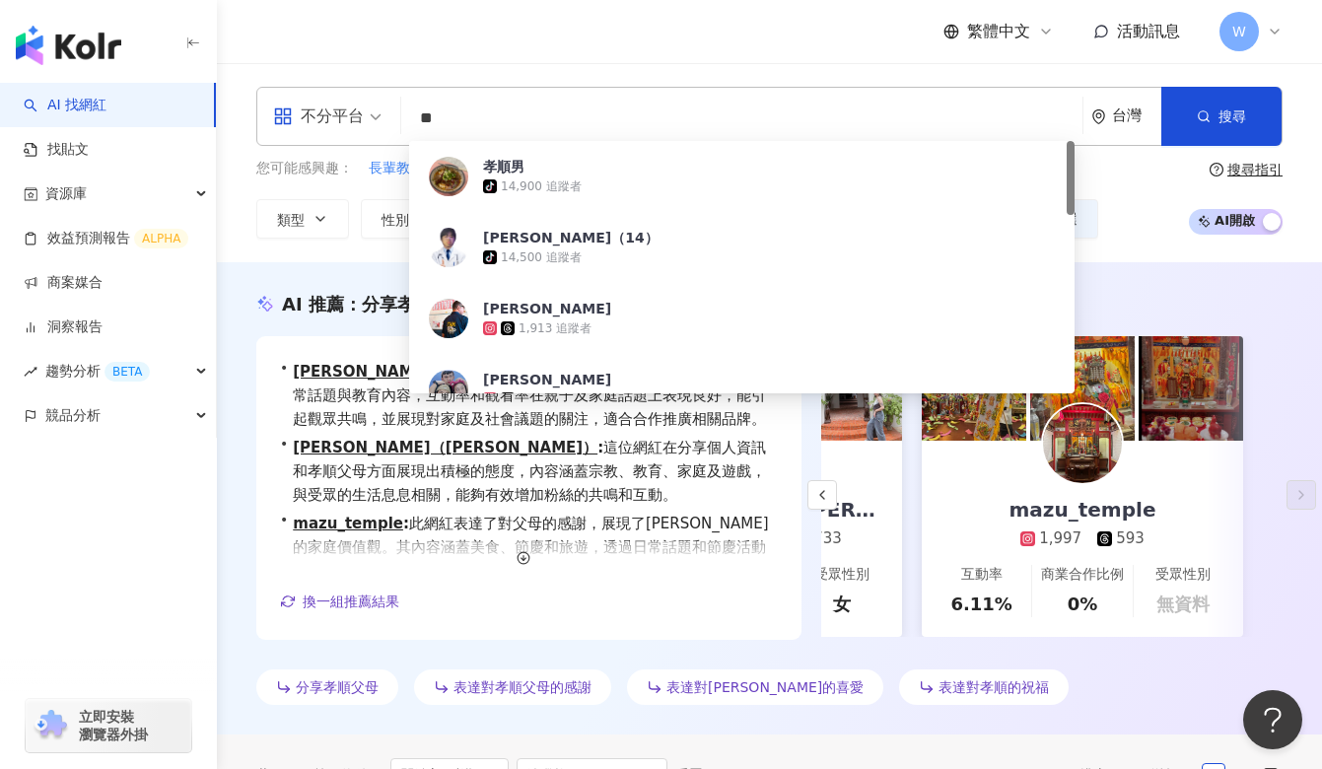
drag, startPoint x: 602, startPoint y: 122, endPoint x: 436, endPoint y: 120, distance: 166.6
click at [436, 120] on input "**" at bounding box center [741, 118] width 665 height 37
type input "*"
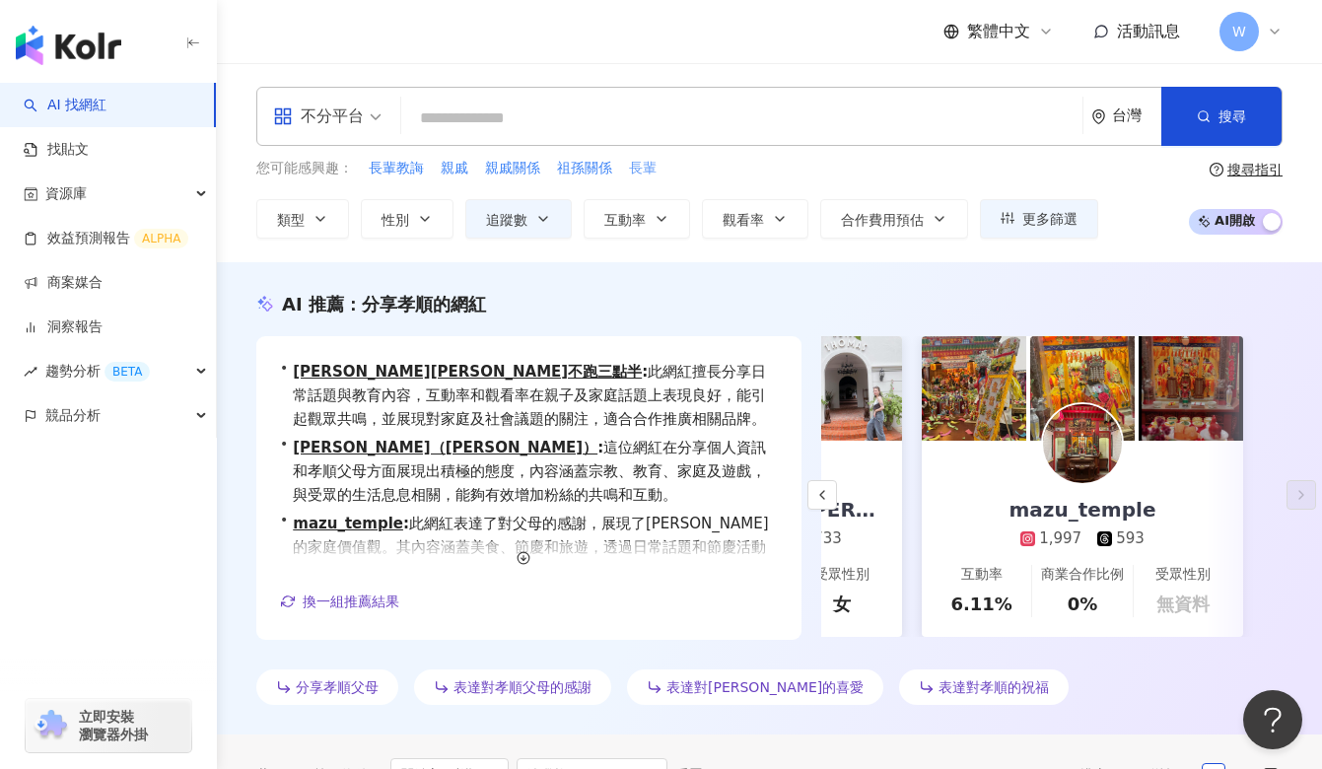
click at [633, 168] on span "長輩" at bounding box center [643, 169] width 28 height 20
type input "**"
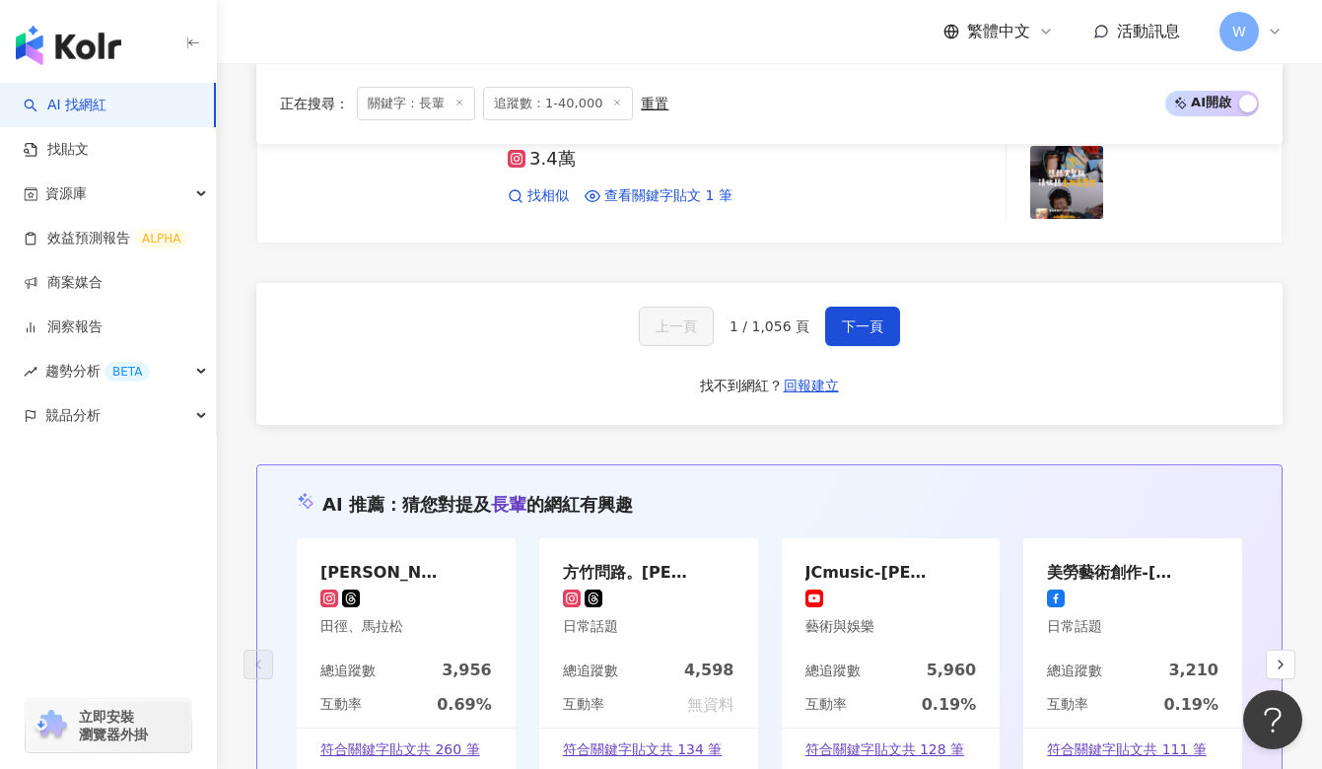
scroll to position [3735, 0]
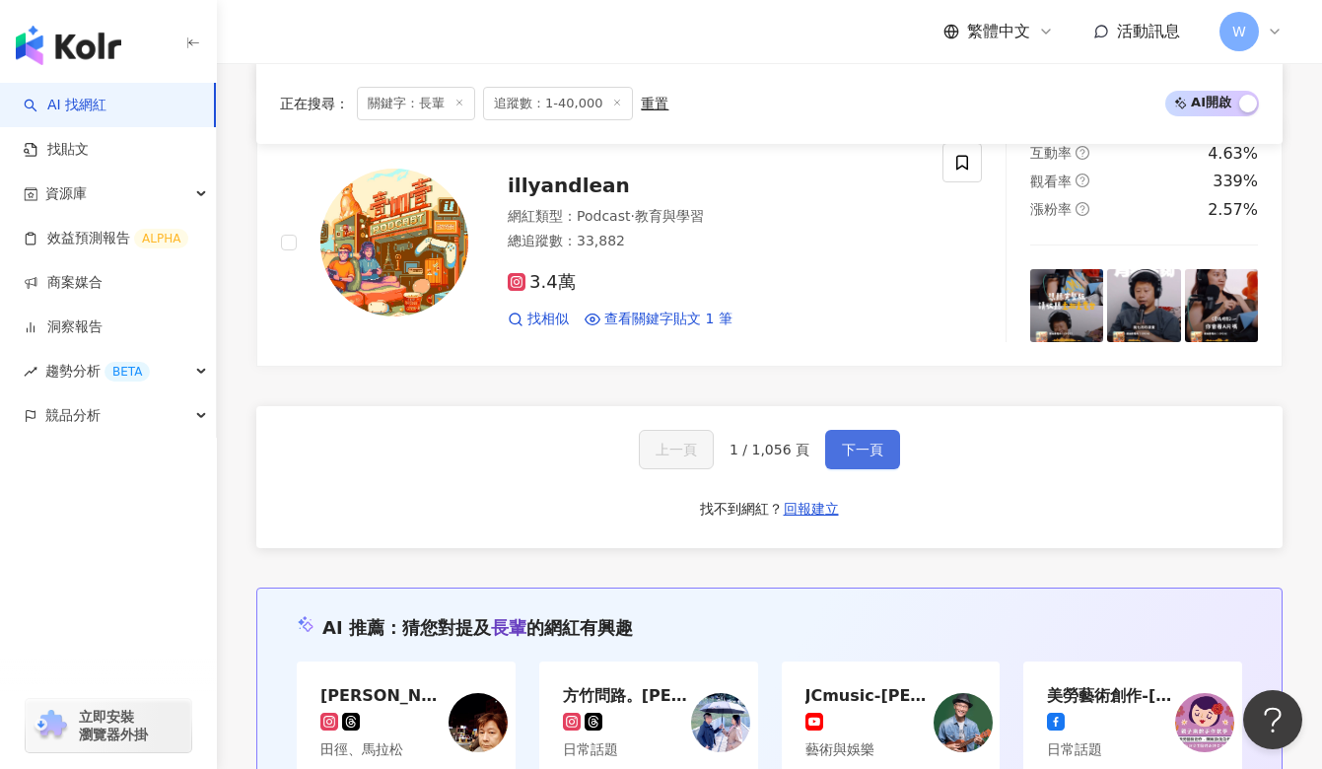
click at [856, 457] on button "下一頁" at bounding box center [862, 449] width 75 height 39
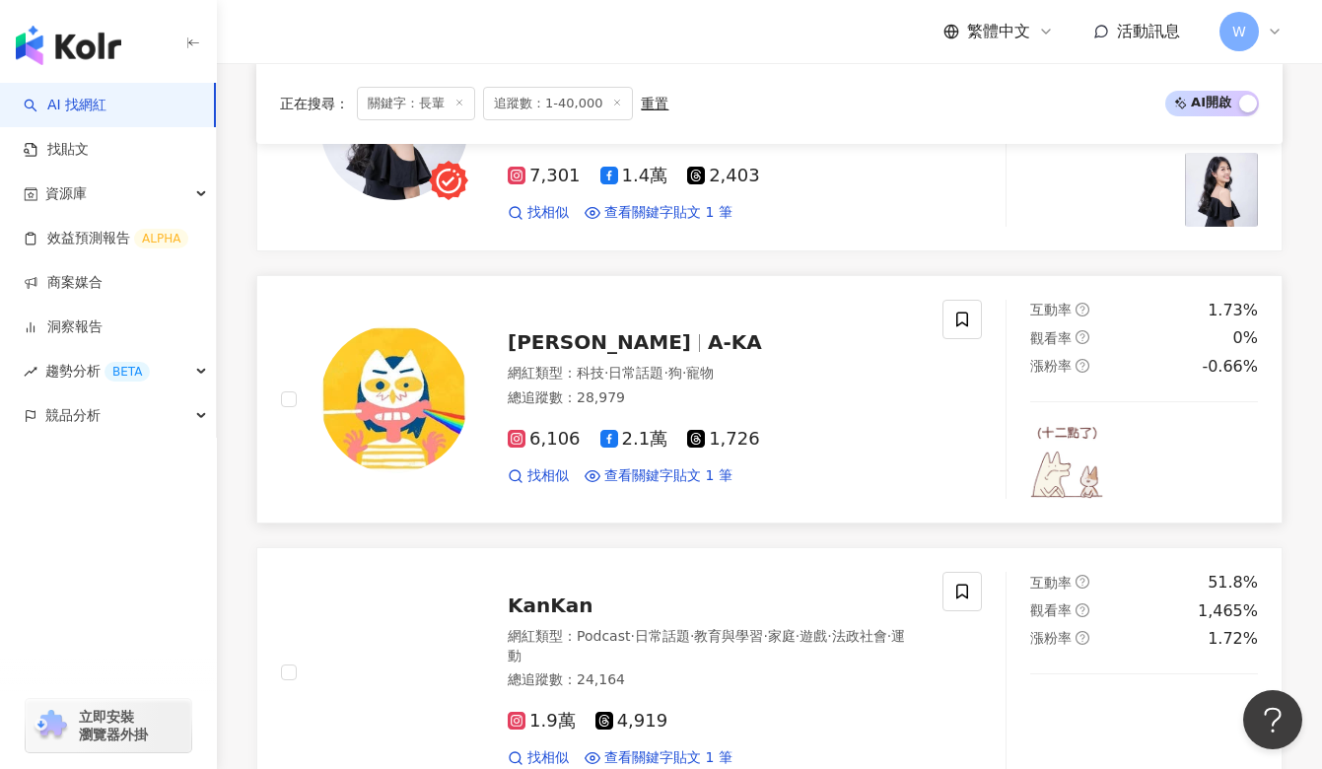
scroll to position [2773, 0]
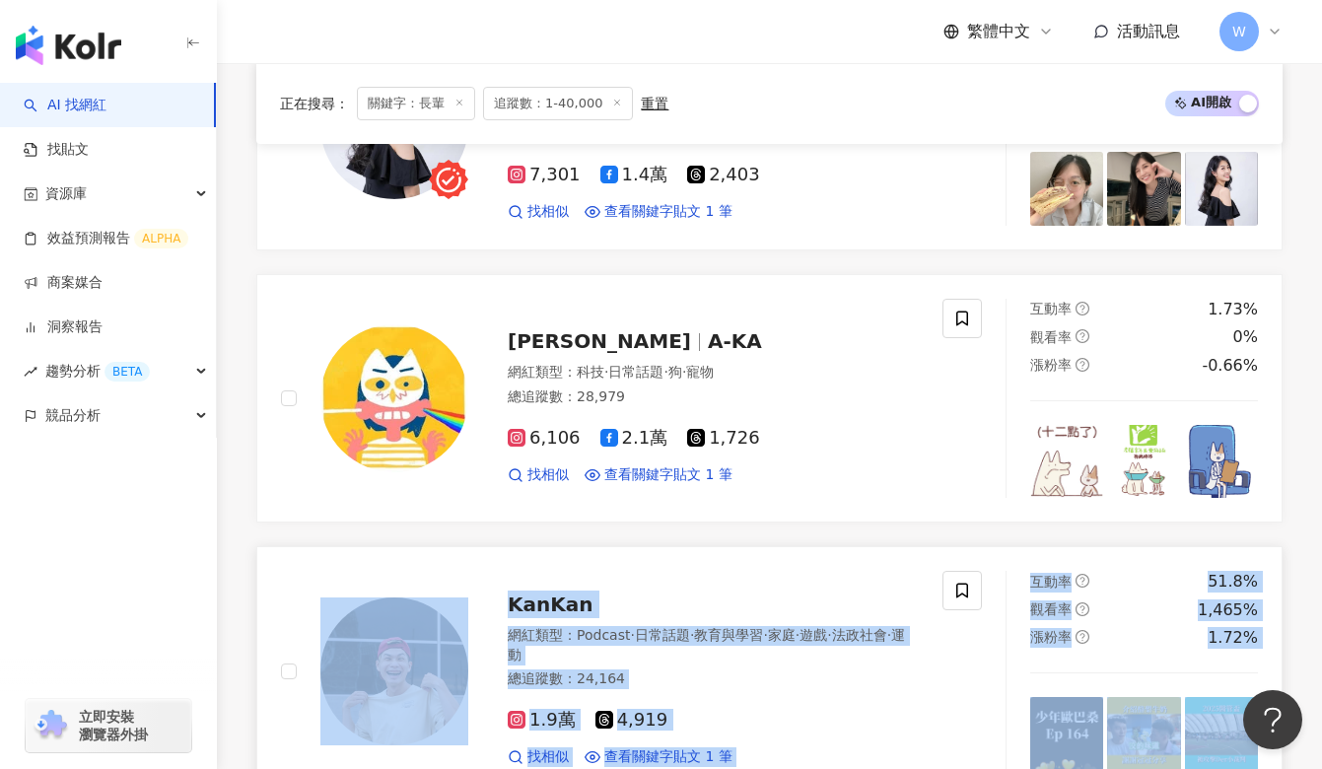
click at [529, 609] on span "KanKan" at bounding box center [550, 604] width 85 height 24
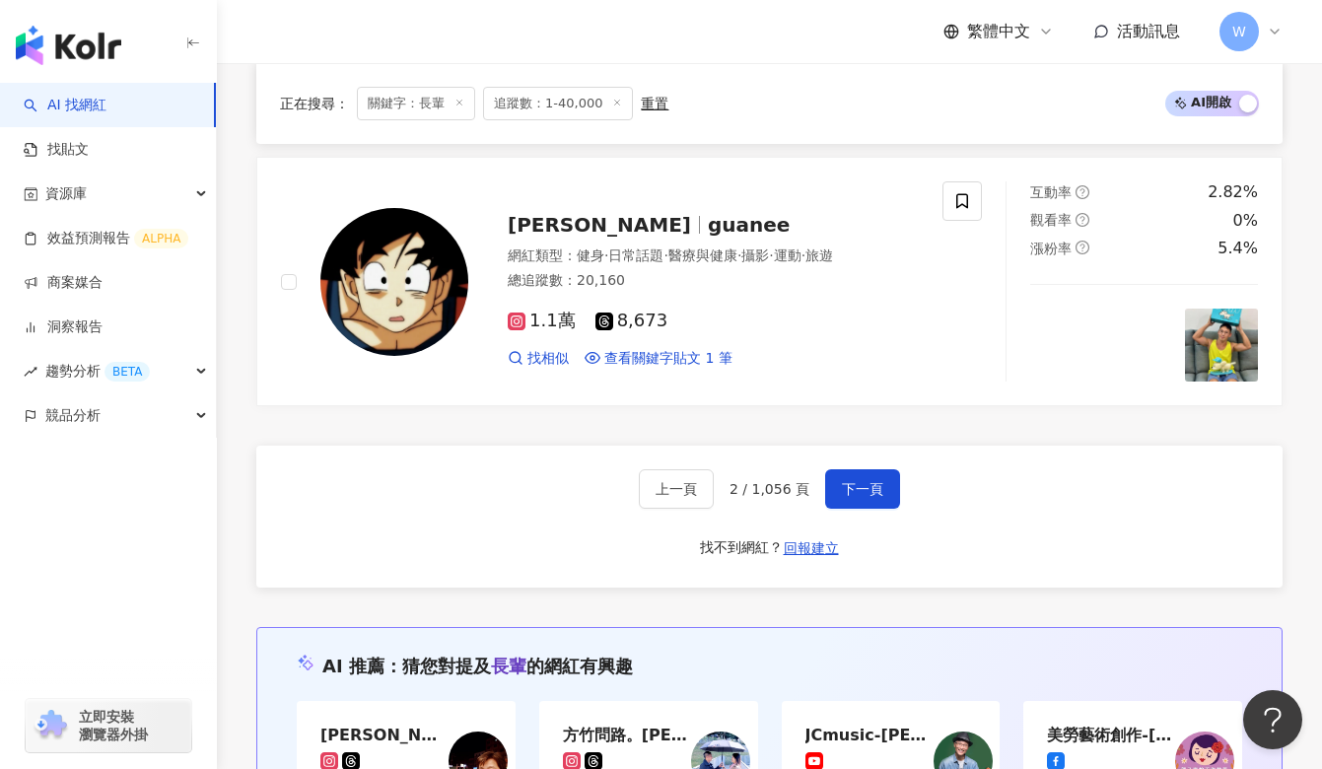
scroll to position [3734, 0]
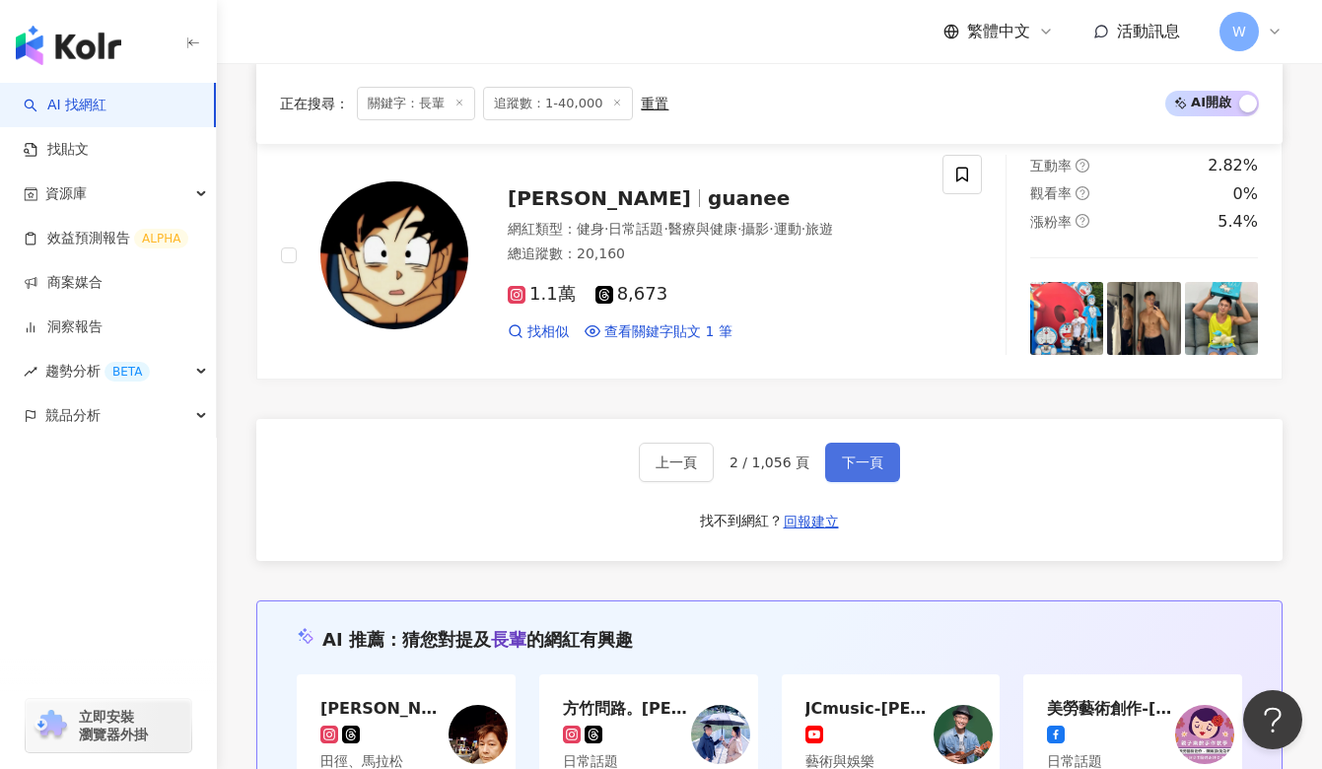
click at [860, 463] on span "下一頁" at bounding box center [862, 462] width 41 height 16
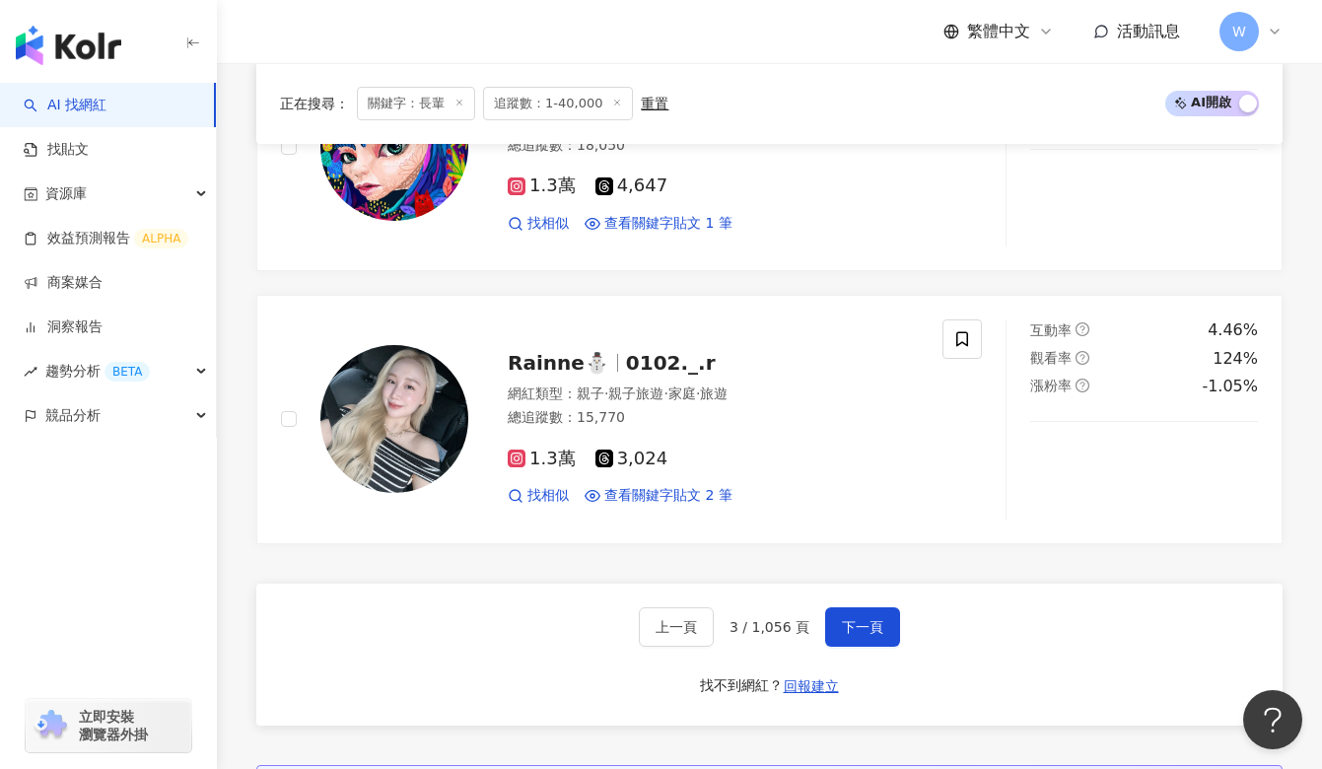
scroll to position [3703, 0]
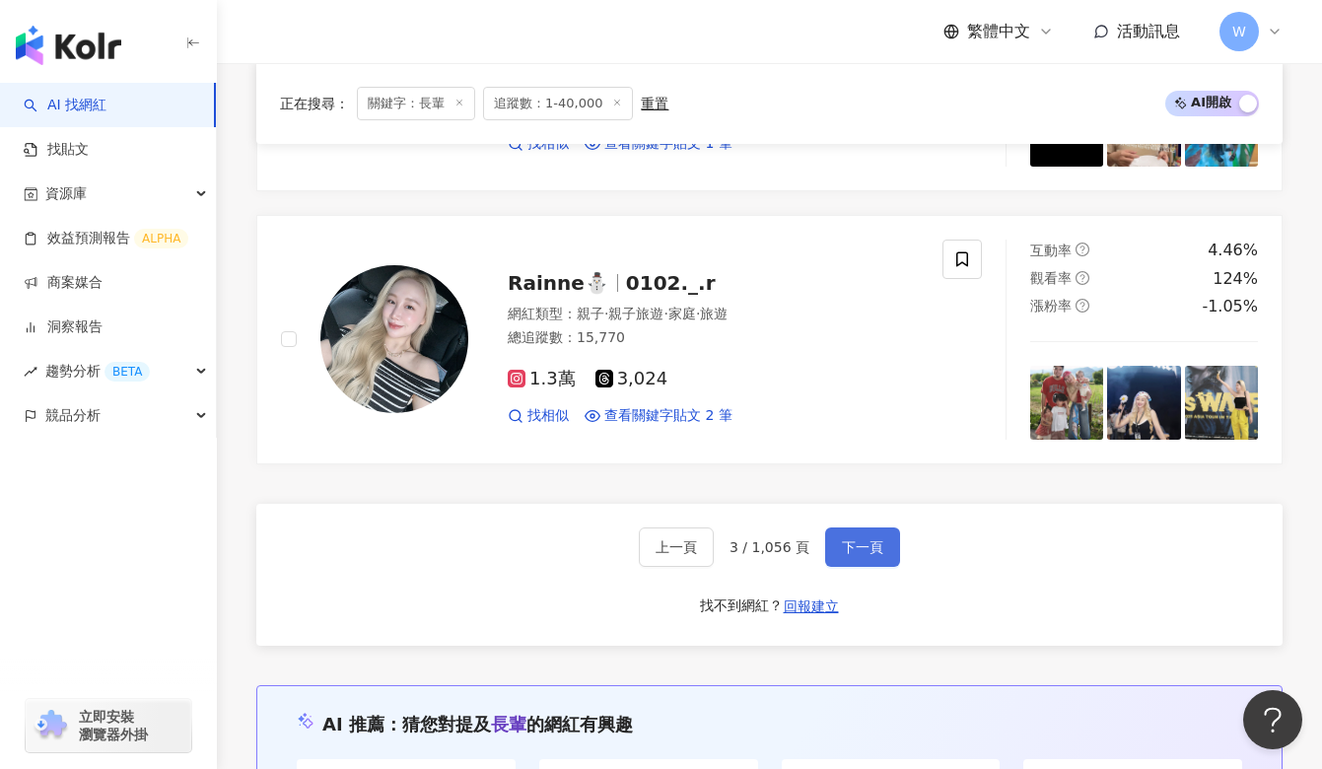
click at [865, 567] on button "下一頁" at bounding box center [862, 546] width 75 height 39
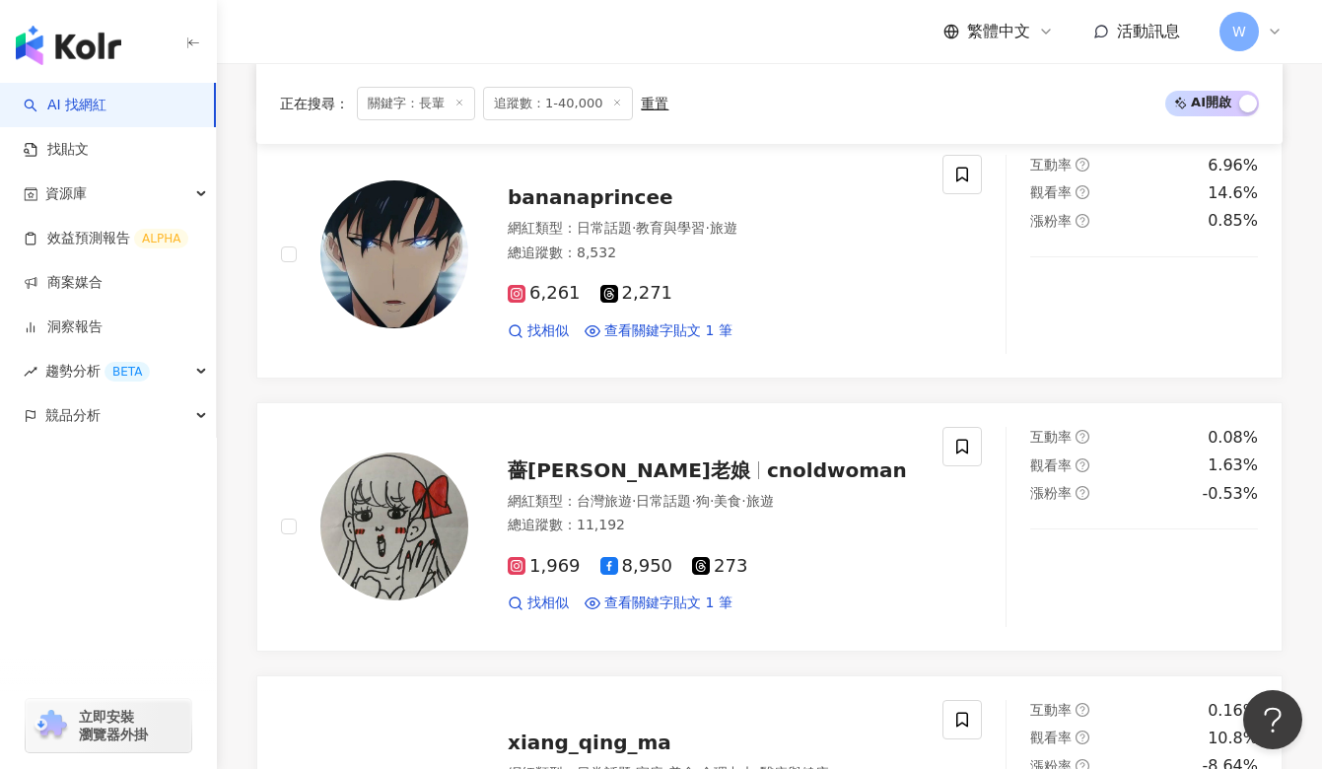
scroll to position [3581, 0]
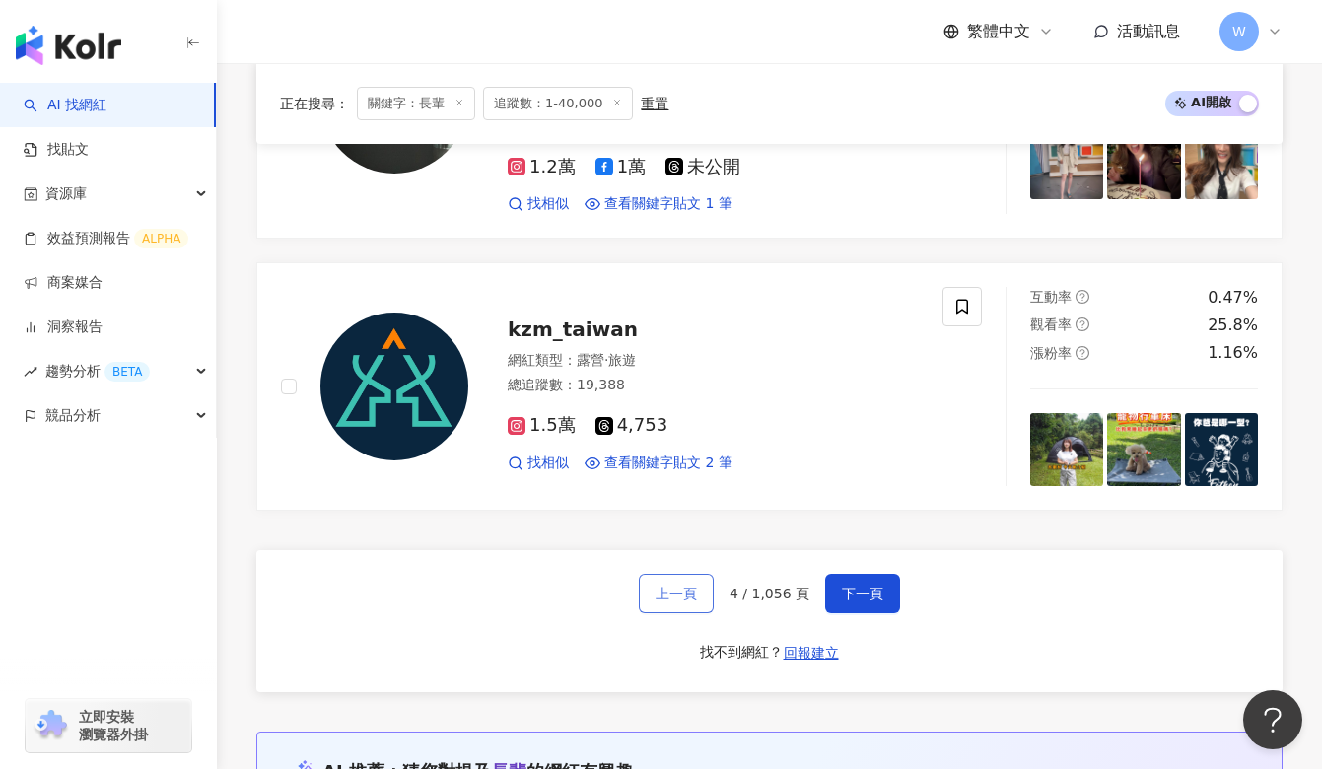
click at [681, 576] on button "上一頁" at bounding box center [676, 593] width 75 height 39
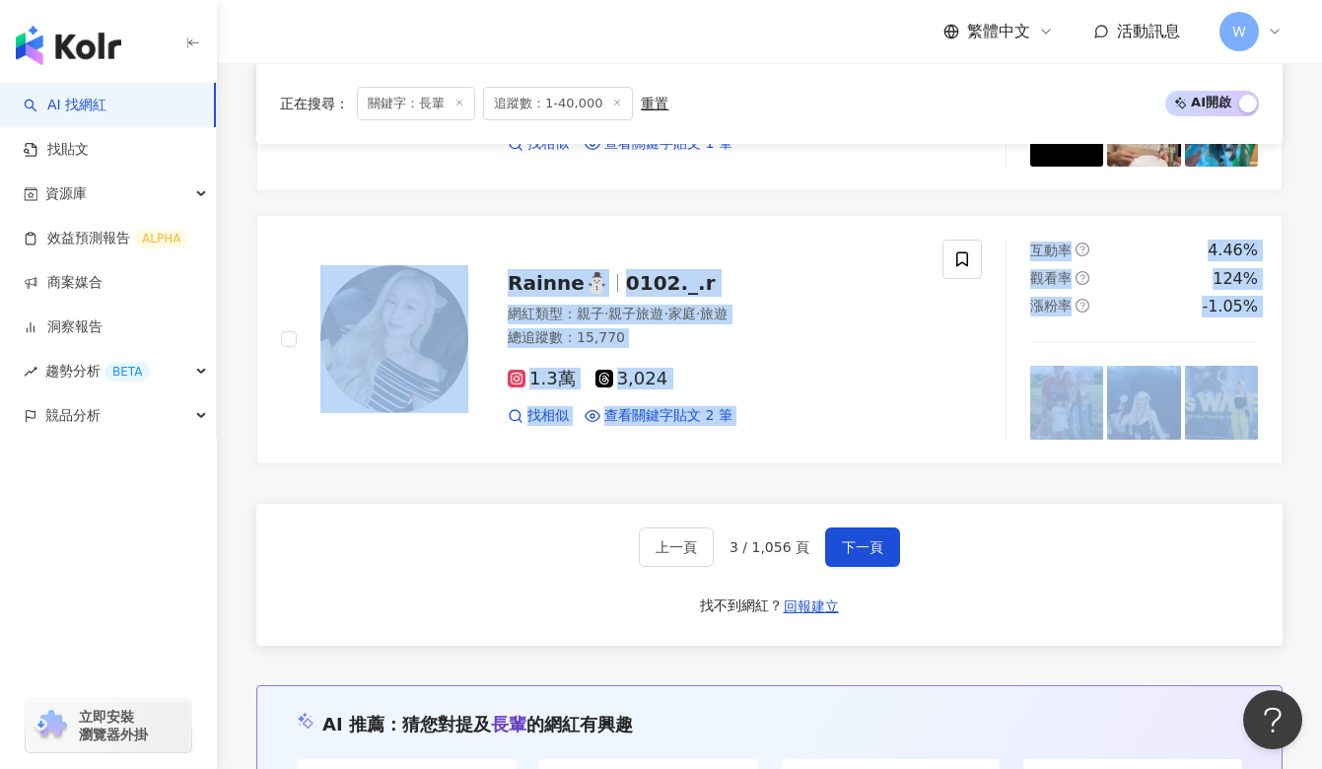
scroll to position [3939, 0]
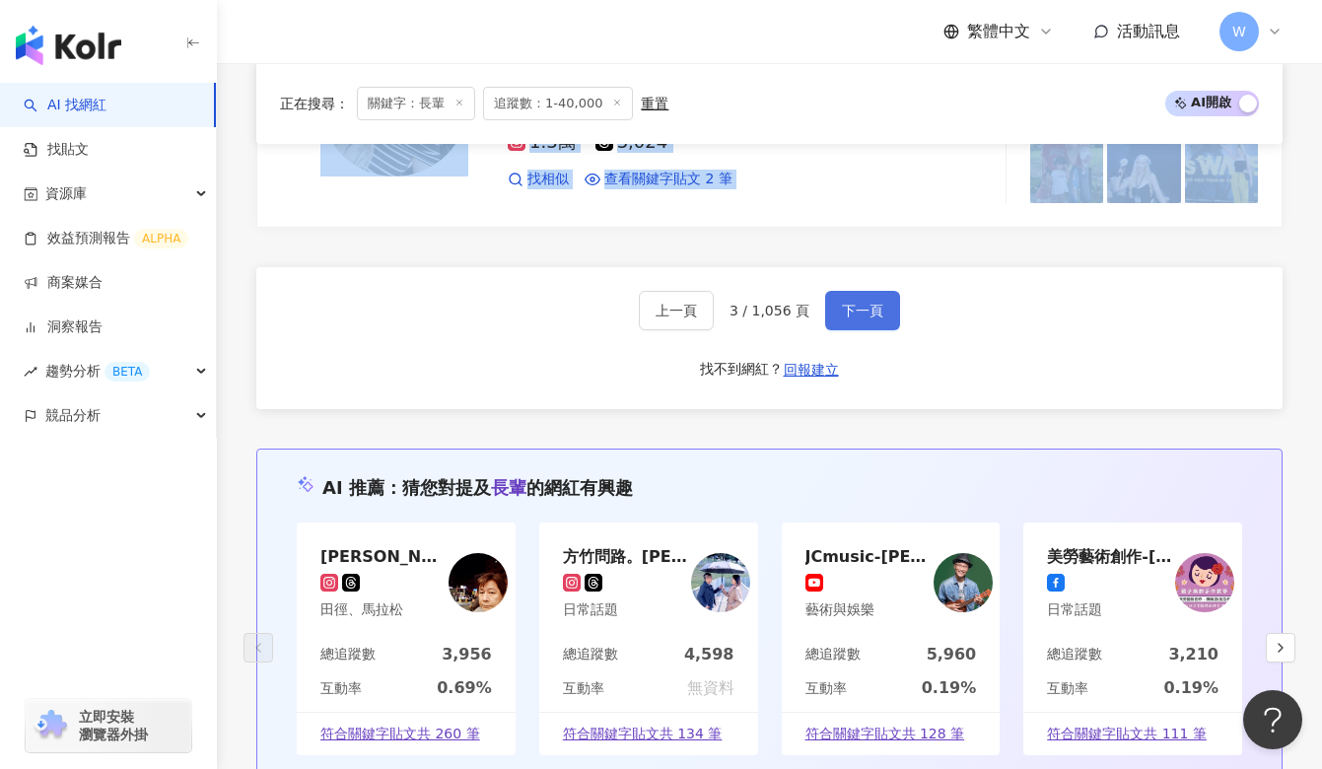
click at [849, 330] on button "下一頁" at bounding box center [862, 310] width 75 height 39
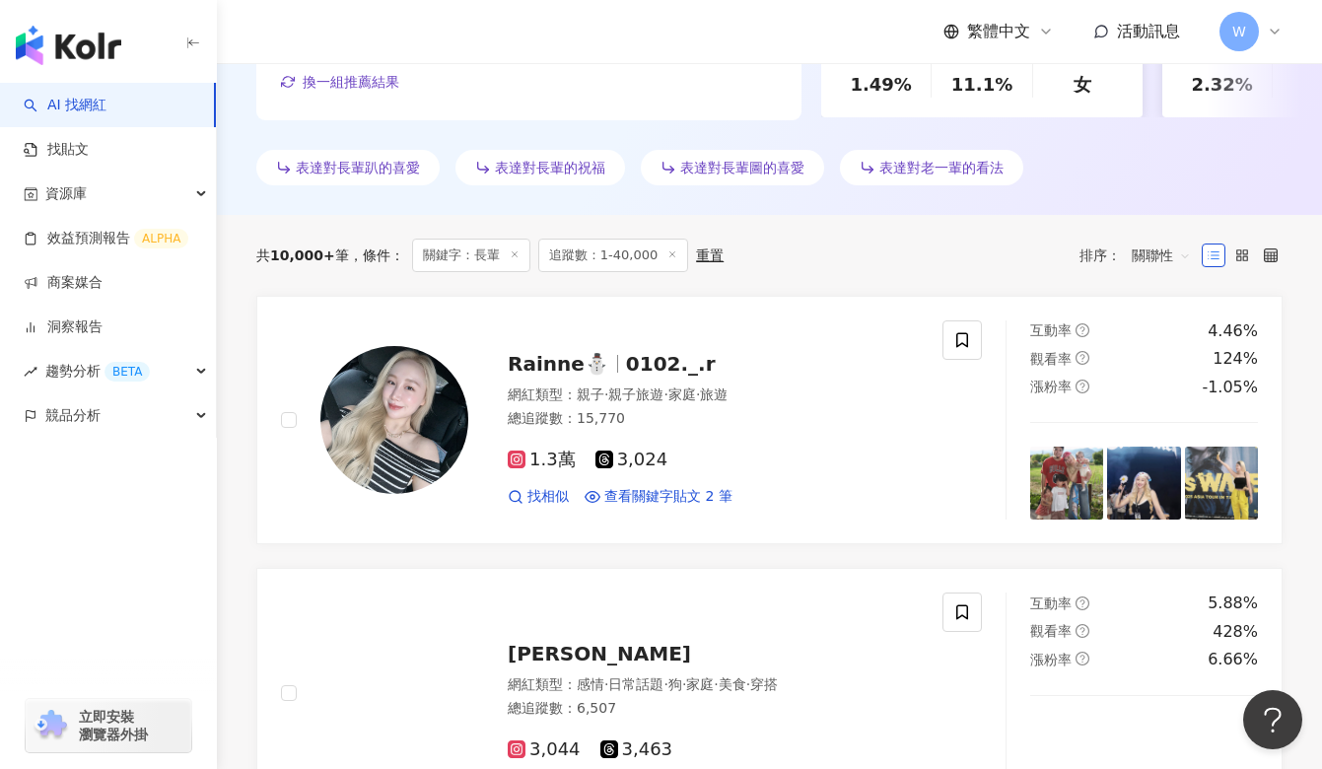
scroll to position [0, 0]
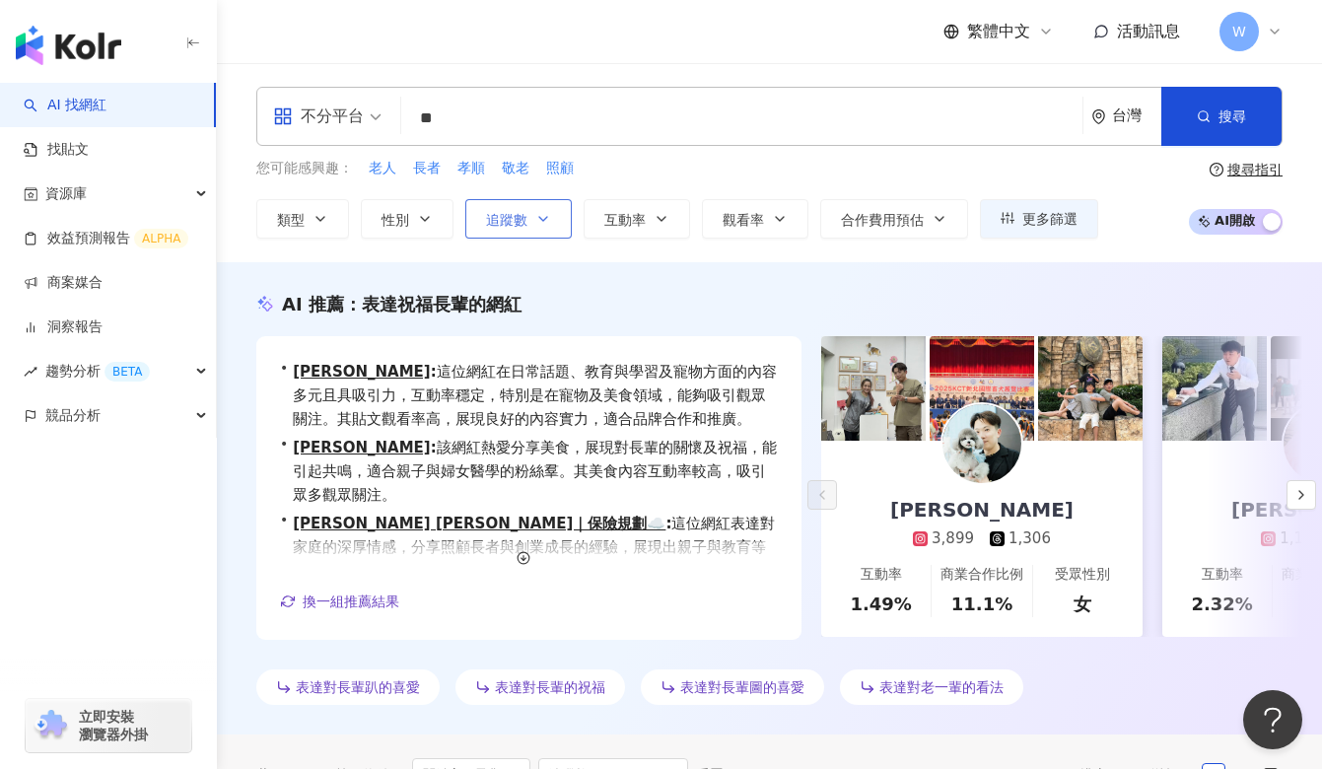
click at [516, 234] on button "追蹤數" at bounding box center [518, 218] width 106 height 39
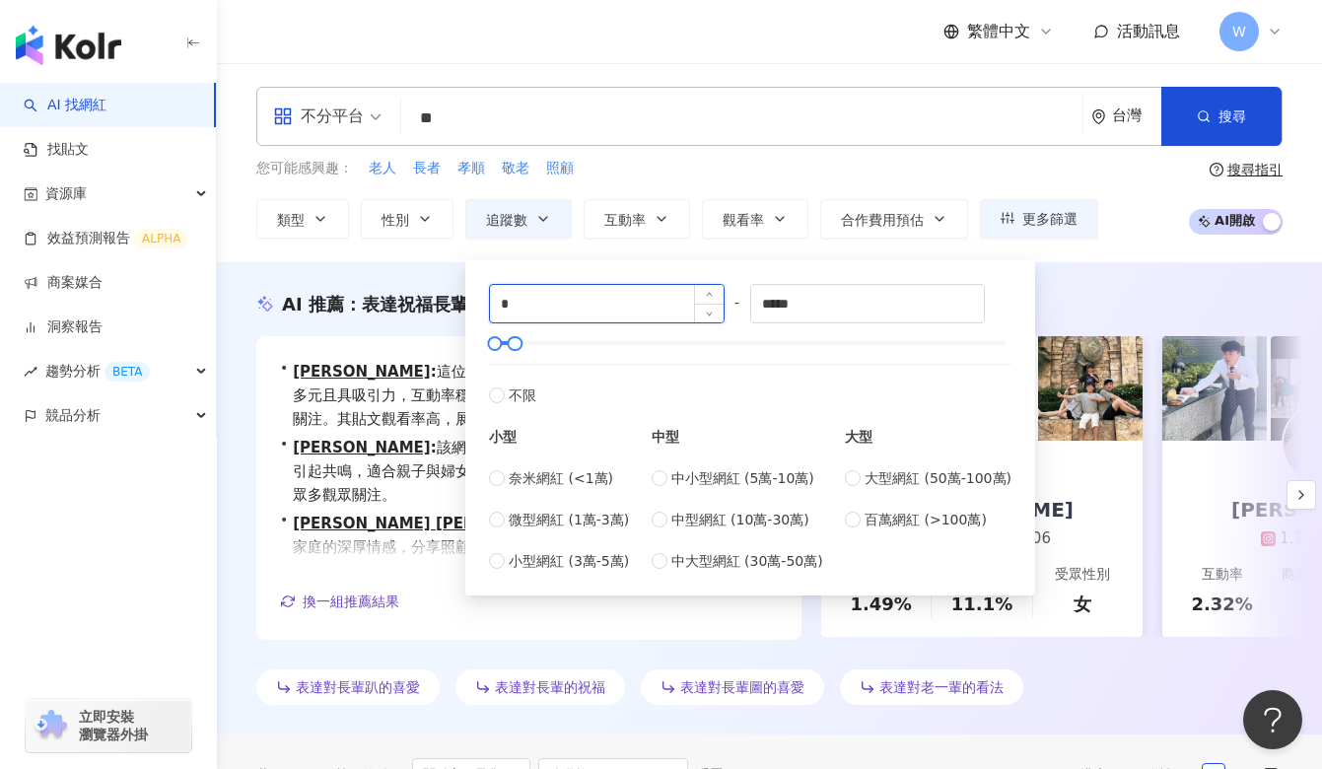
click at [544, 313] on input "*" at bounding box center [607, 303] width 234 height 37
type input "*****"
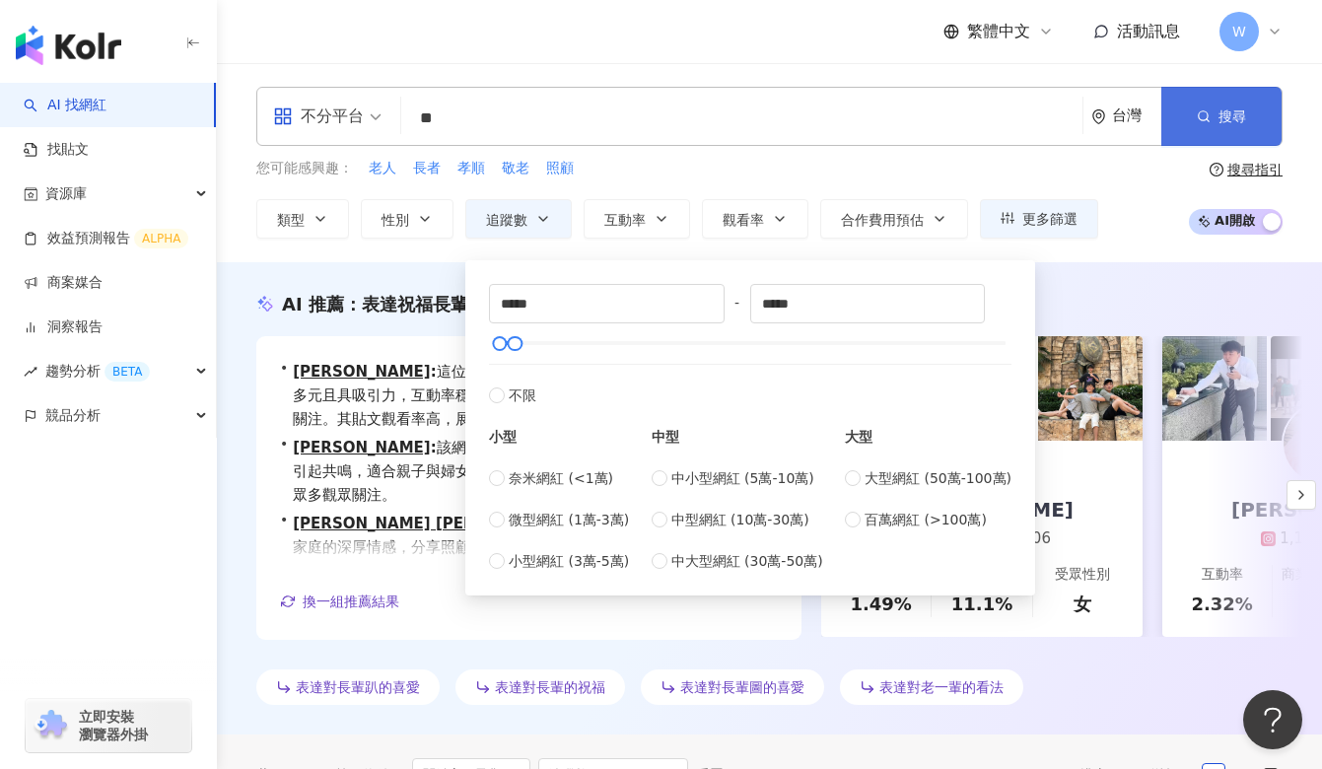
click at [1232, 104] on button "搜尋" at bounding box center [1221, 116] width 120 height 59
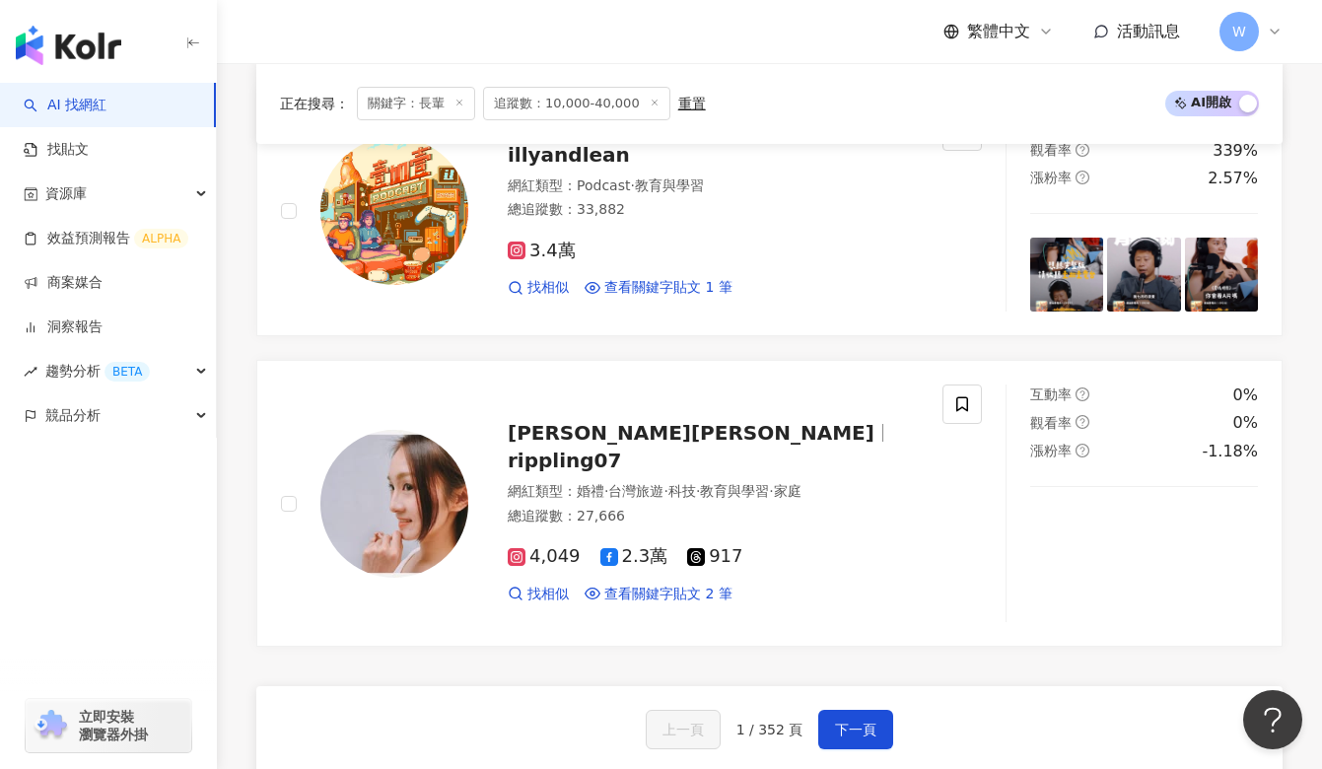
scroll to position [3681, 0]
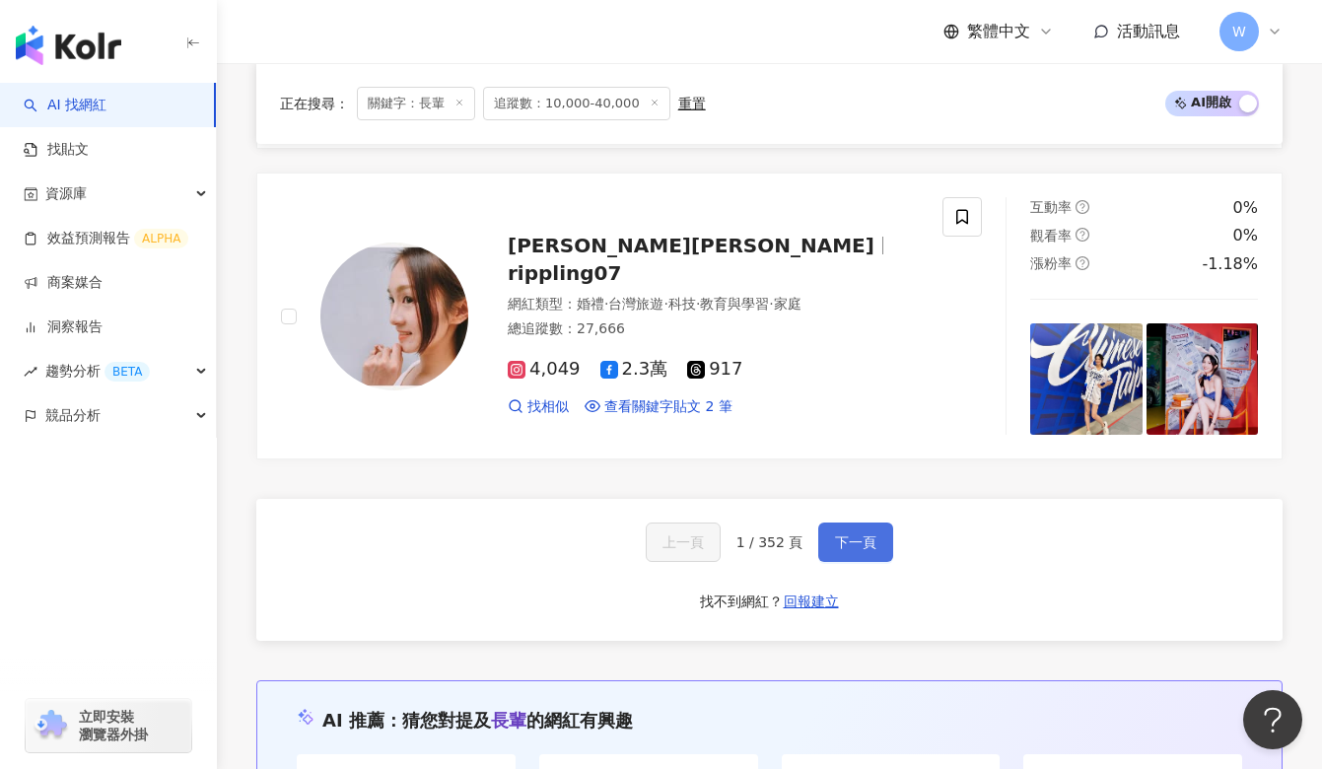
click at [868, 539] on span "下一頁" at bounding box center [855, 542] width 41 height 16
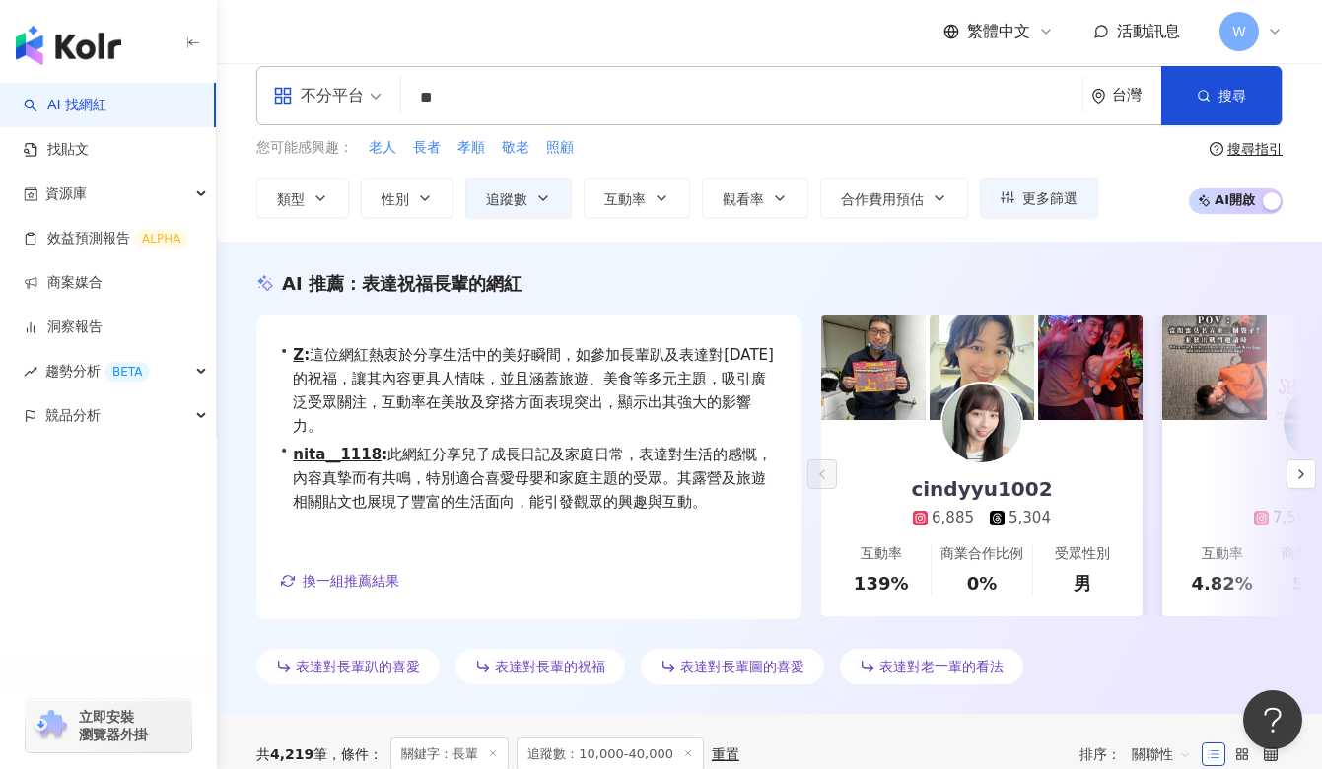
scroll to position [0, 0]
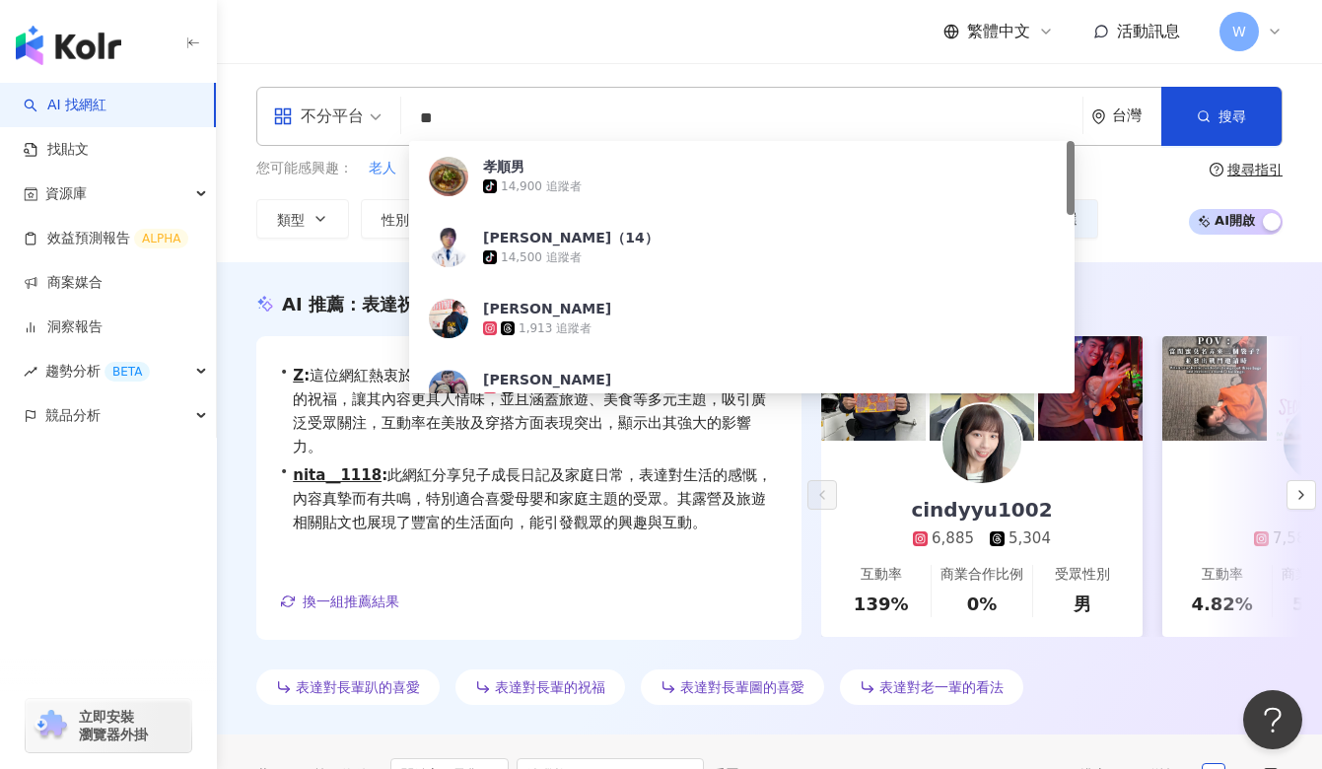
drag, startPoint x: 494, startPoint y: 120, endPoint x: 321, endPoint y: 120, distance: 172.5
click at [321, 120] on div "不分平台 ** 台灣 搜尋 886c86ff-da0f-48d6-ae28-74170d92b35f 孝順男 tiktok-icon 14,900 追蹤者 孝…" at bounding box center [769, 116] width 1026 height 59
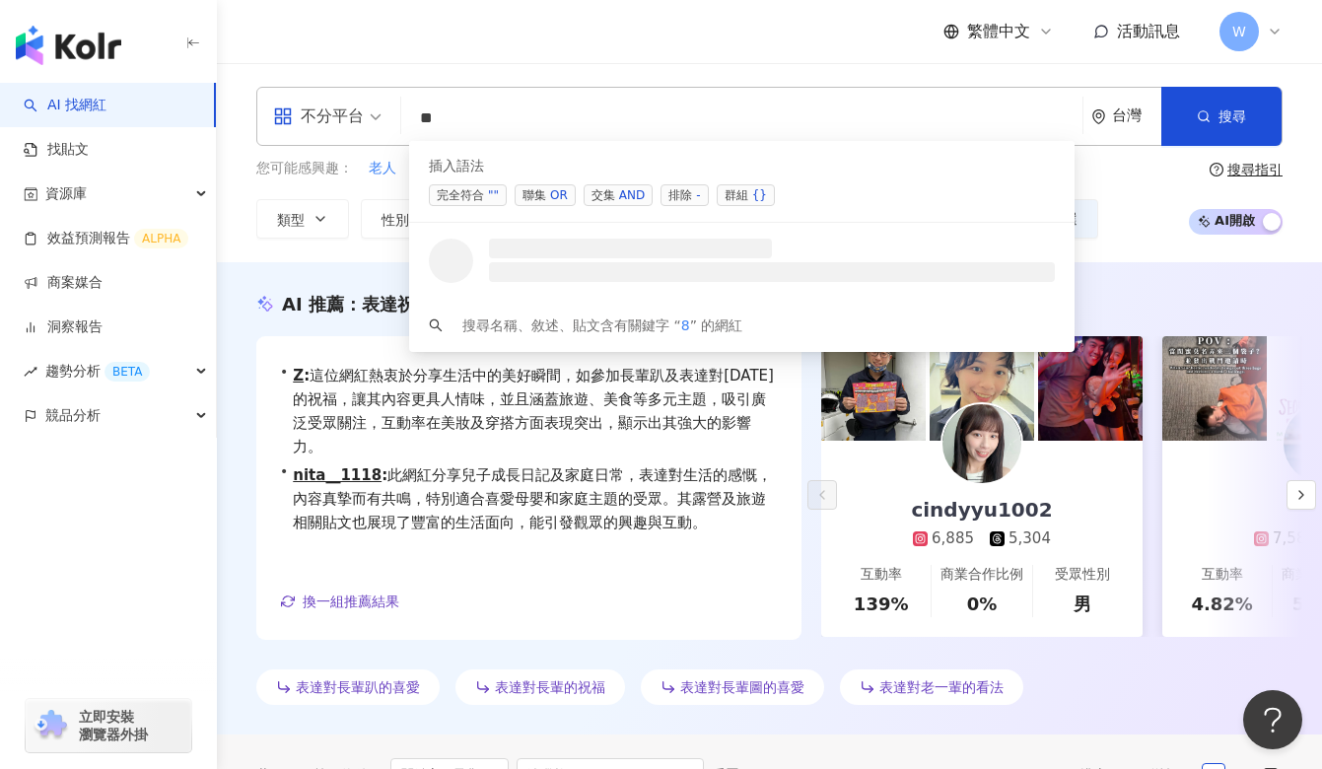
type input "*"
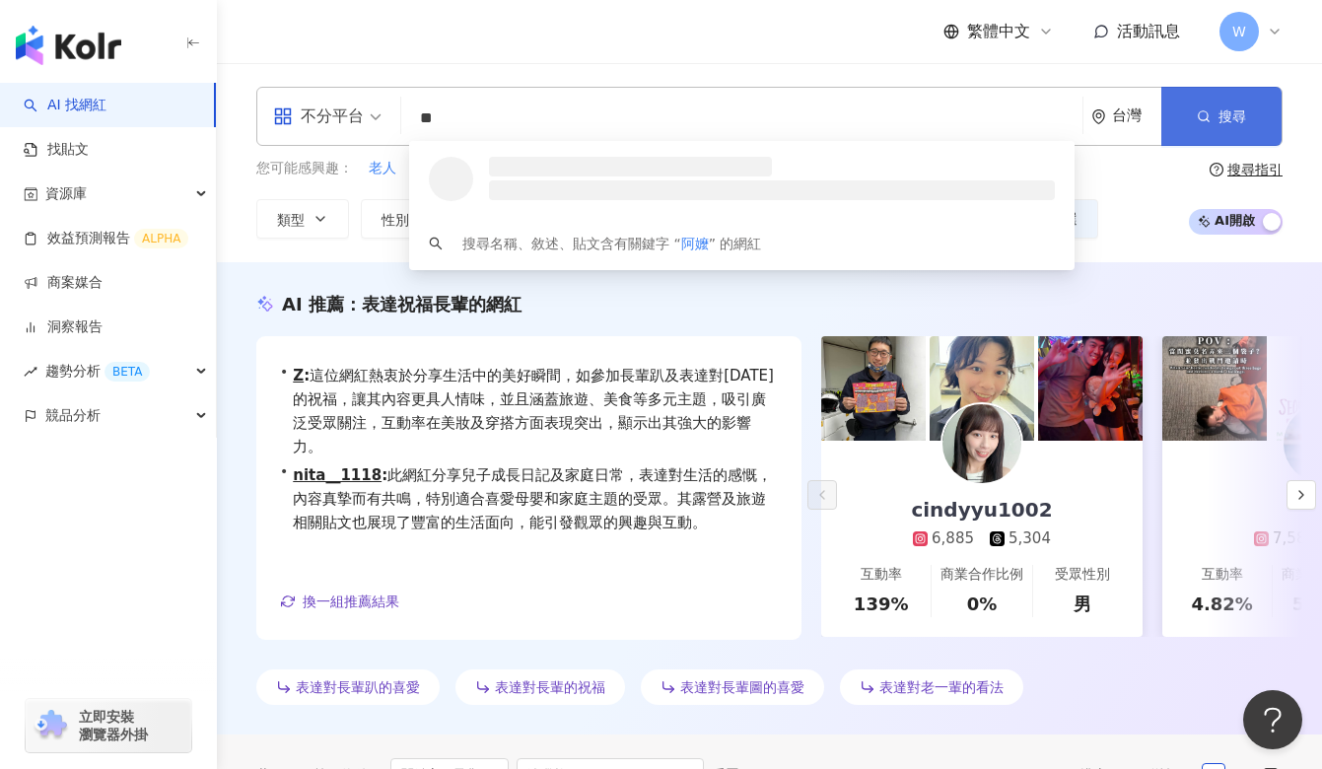
click at [1202, 122] on icon "button" at bounding box center [1204, 116] width 14 height 14
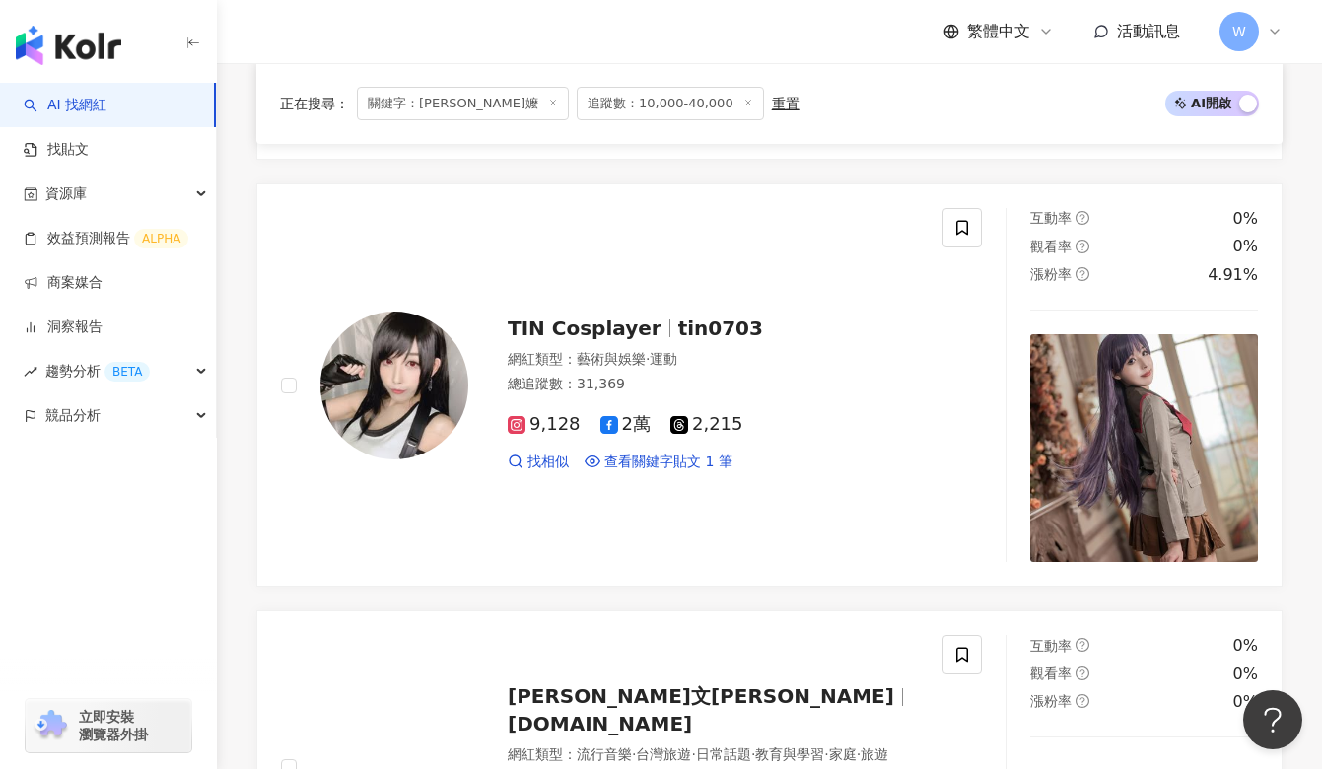
scroll to position [3417, 0]
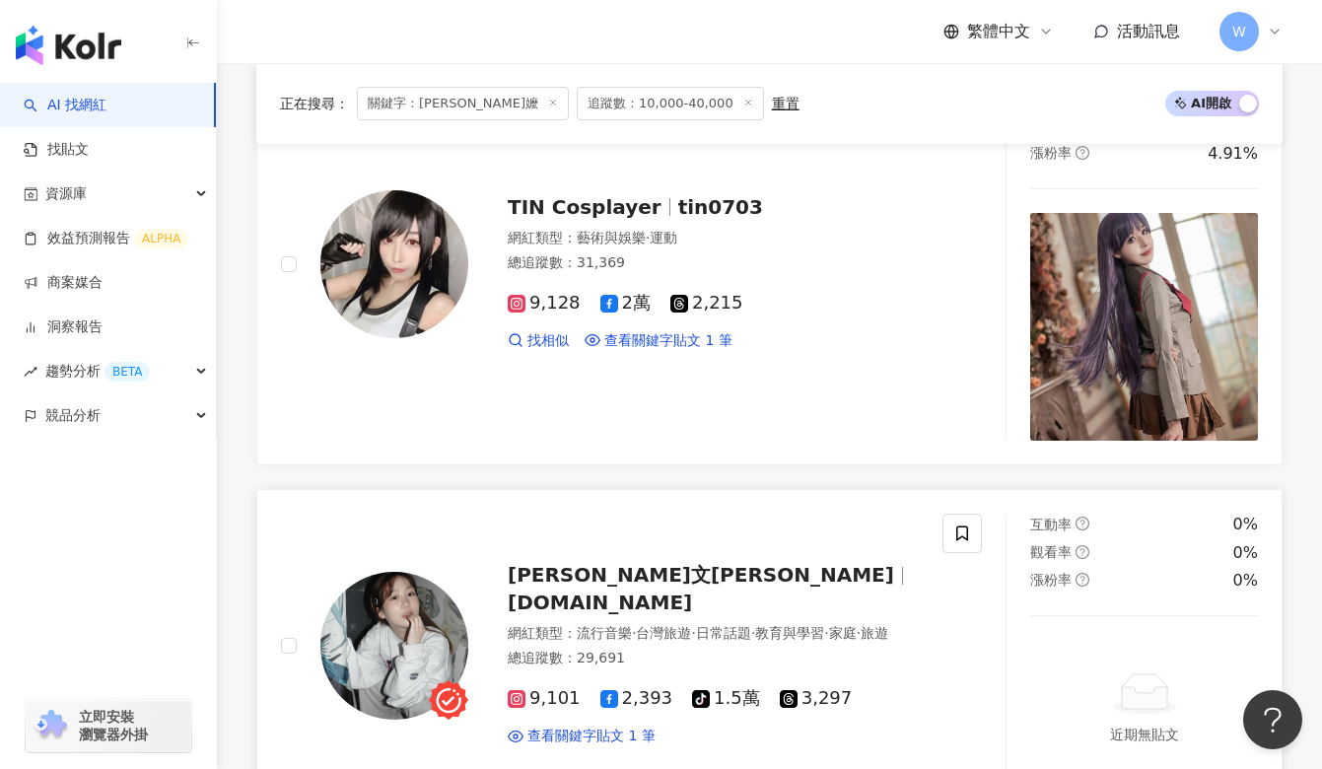
click at [617, 563] on span "于忻文Amanda" at bounding box center [701, 575] width 386 height 24
click at [569, 694] on div "于忻文Amanda amandayu.tw 網紅類型 ： 流行音樂 · 台灣旅遊 · 日常話題 · 教育與學習 · 家庭 · 旅遊 總追蹤數 ： 29,691…" at bounding box center [611, 645] width 661 height 263
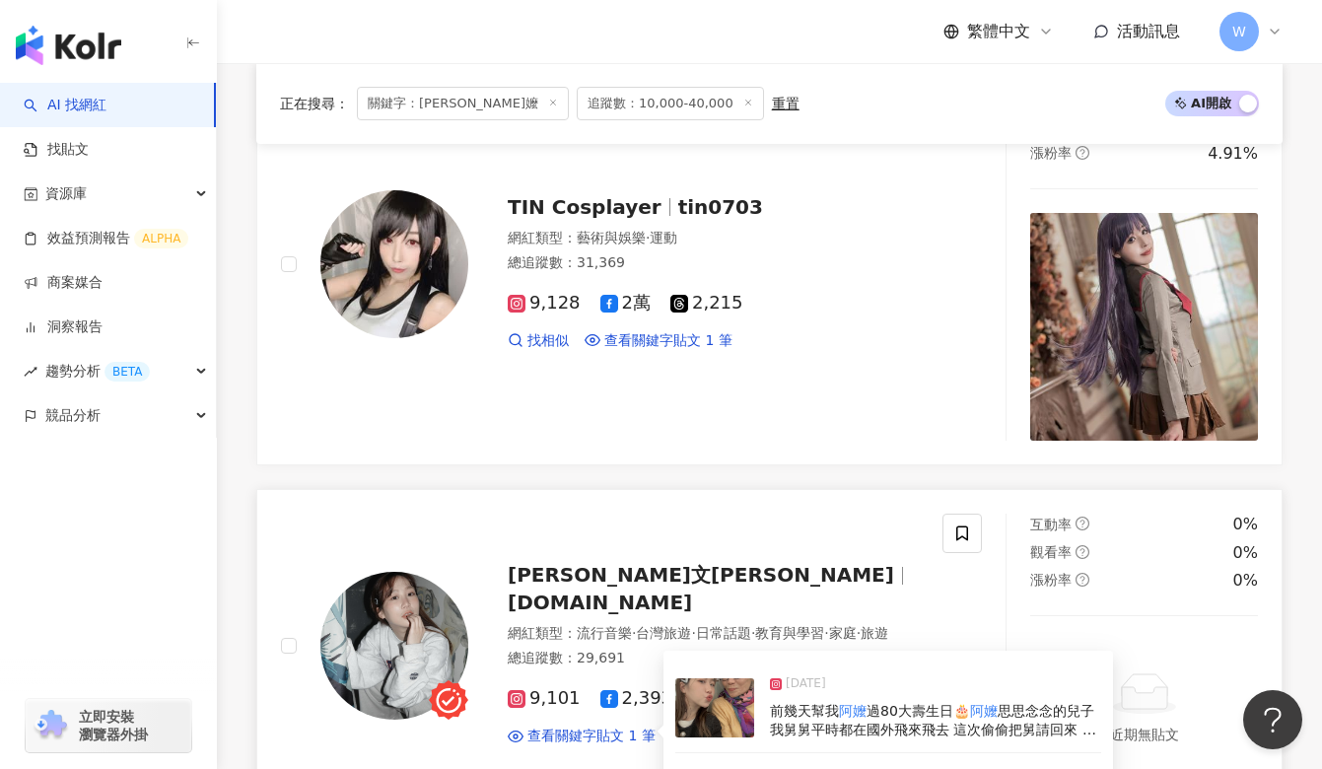
click at [817, 703] on span "前幾天幫我" at bounding box center [804, 711] width 69 height 16
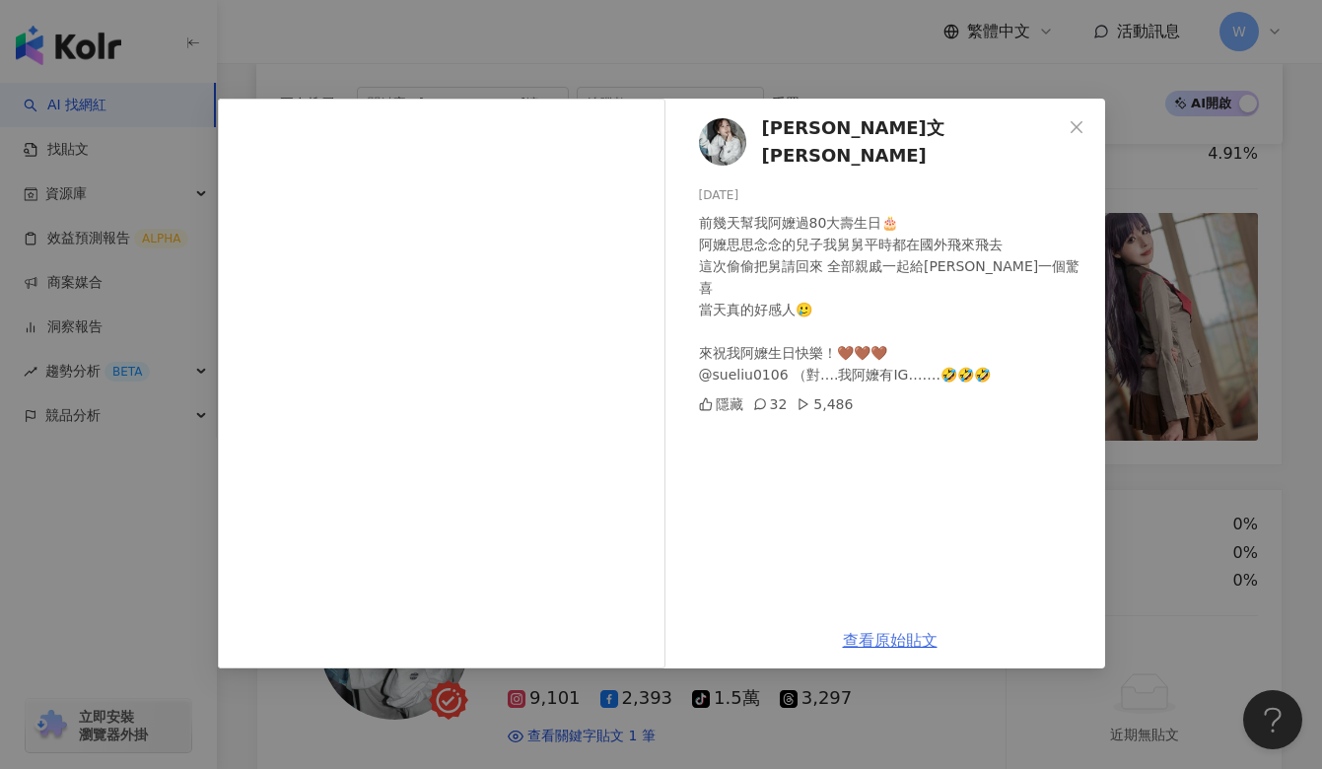
click at [888, 432] on div "于忻文Amanda 2025/1/7 前幾天幫我阿嬤過80大壽生日🎂 阿嬤思思念念的兒子我舅舅平時都在國外飛來飛去 這次偷偷把舅請回來 全部親戚一起給阿嬤一個…" at bounding box center [890, 356] width 430 height 514
click at [869, 638] on link "查看原始貼文" at bounding box center [890, 640] width 95 height 19
drag, startPoint x: 694, startPoint y: 347, endPoint x: 777, endPoint y: 349, distance: 82.8
click at [777, 349] on div "于忻文Amanda 2025/1/7 前幾天幫我阿嬤過80大壽生日🎂 阿嬤思思念念的兒子我舅舅平時都在國外飛來飛去 這次偷偷把舅請回來 全部親戚一起給阿嬤一個…" at bounding box center [890, 356] width 430 height 514
copy div "iu0106 （對…."
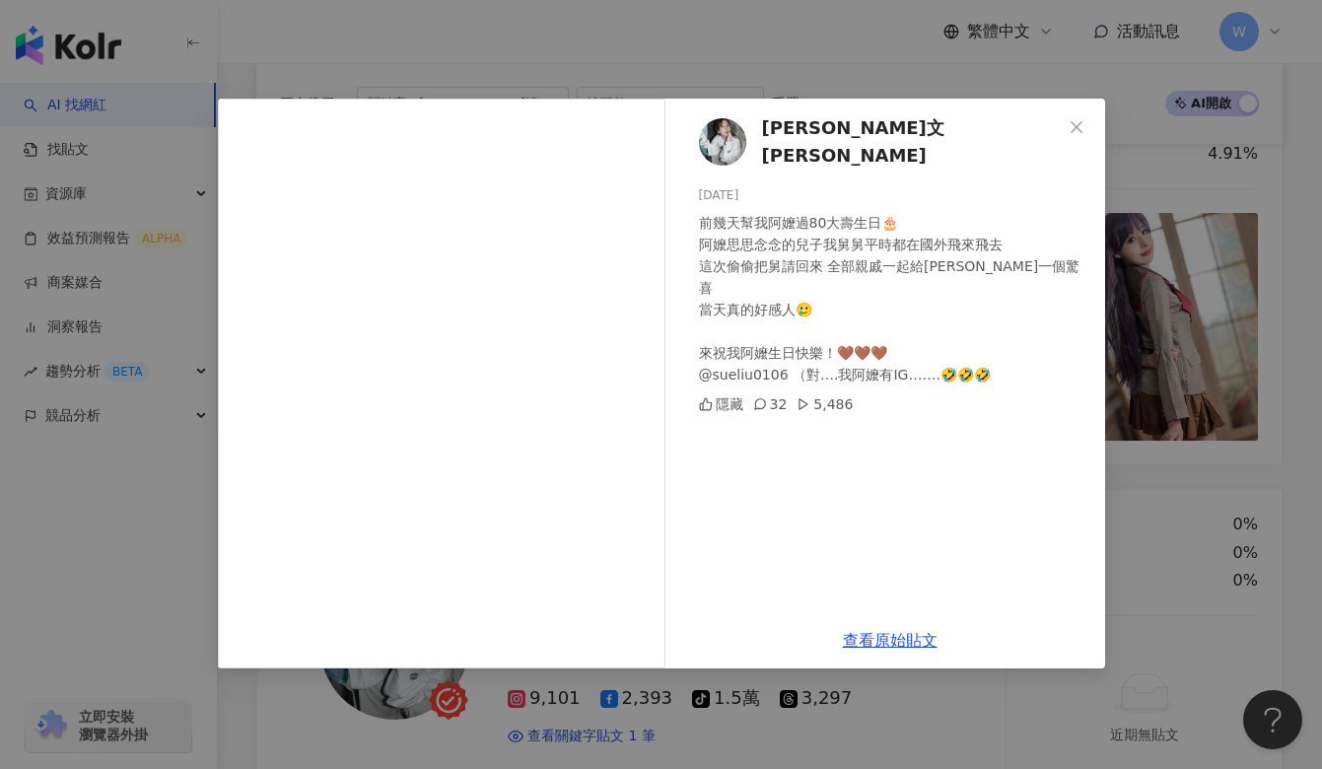
click at [1096, 397] on div "于忻文Amanda 2025/1/7 前幾天幫我阿嬤過80大壽生日🎂 阿嬤思思念念的兒子我舅舅平時都在國外飛來飛去 這次偷偷把舅請回來 全部親戚一起給阿嬤一個…" at bounding box center [890, 356] width 430 height 514
click at [1113, 136] on div "于忻文Amanda 2025/1/7 前幾天幫我阿嬤過80大壽生日🎂 阿嬤思思念念的兒子我舅舅平時都在國外飛來飛去 這次偷偷把舅請回來 全部親戚一起給阿嬤一個…" at bounding box center [661, 384] width 1322 height 769
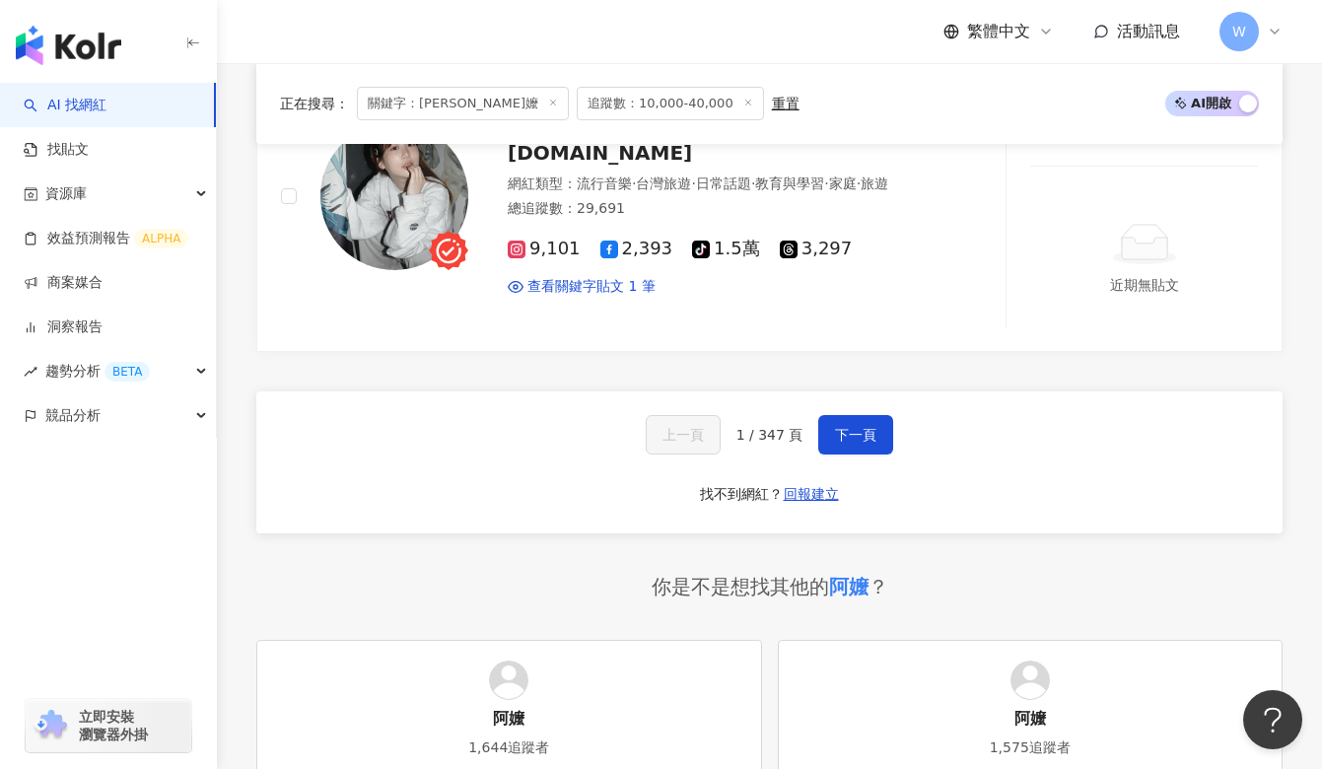
scroll to position [3973, 0]
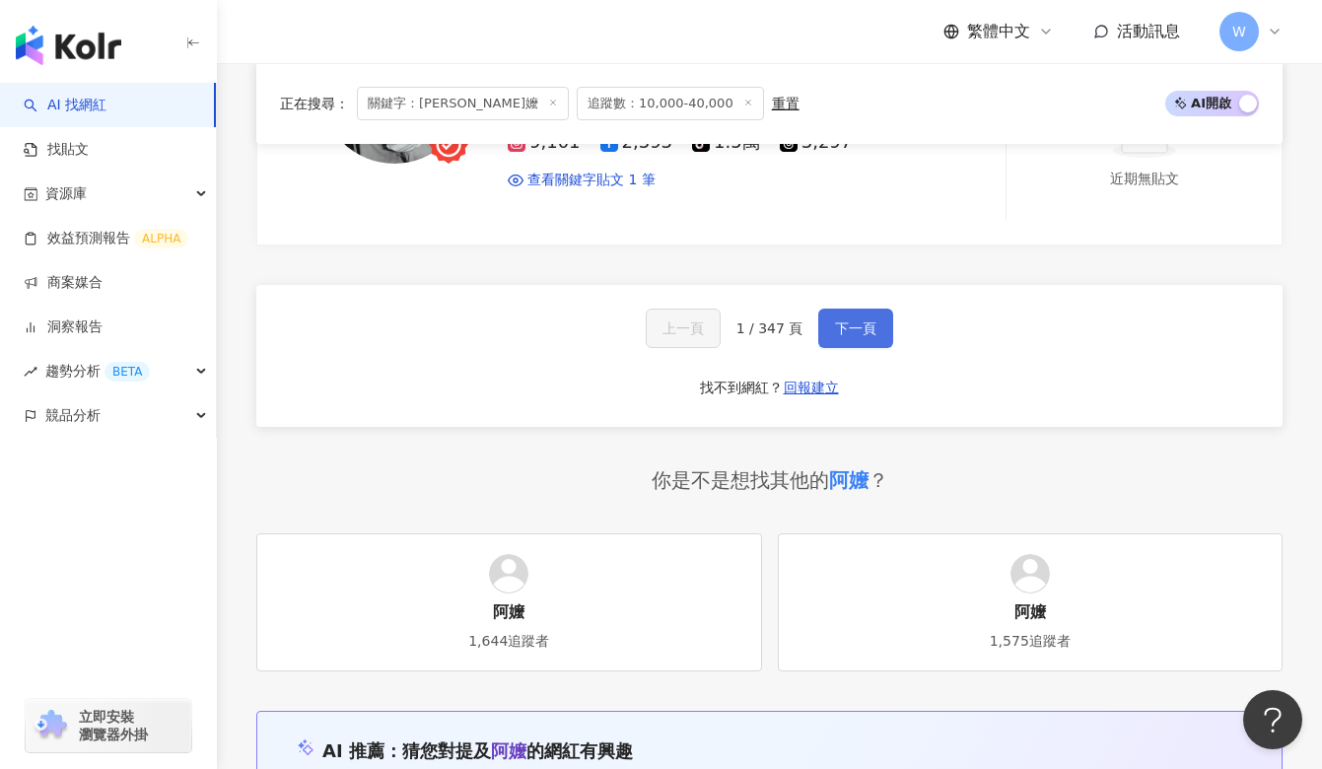
click at [870, 309] on button "下一頁" at bounding box center [855, 328] width 75 height 39
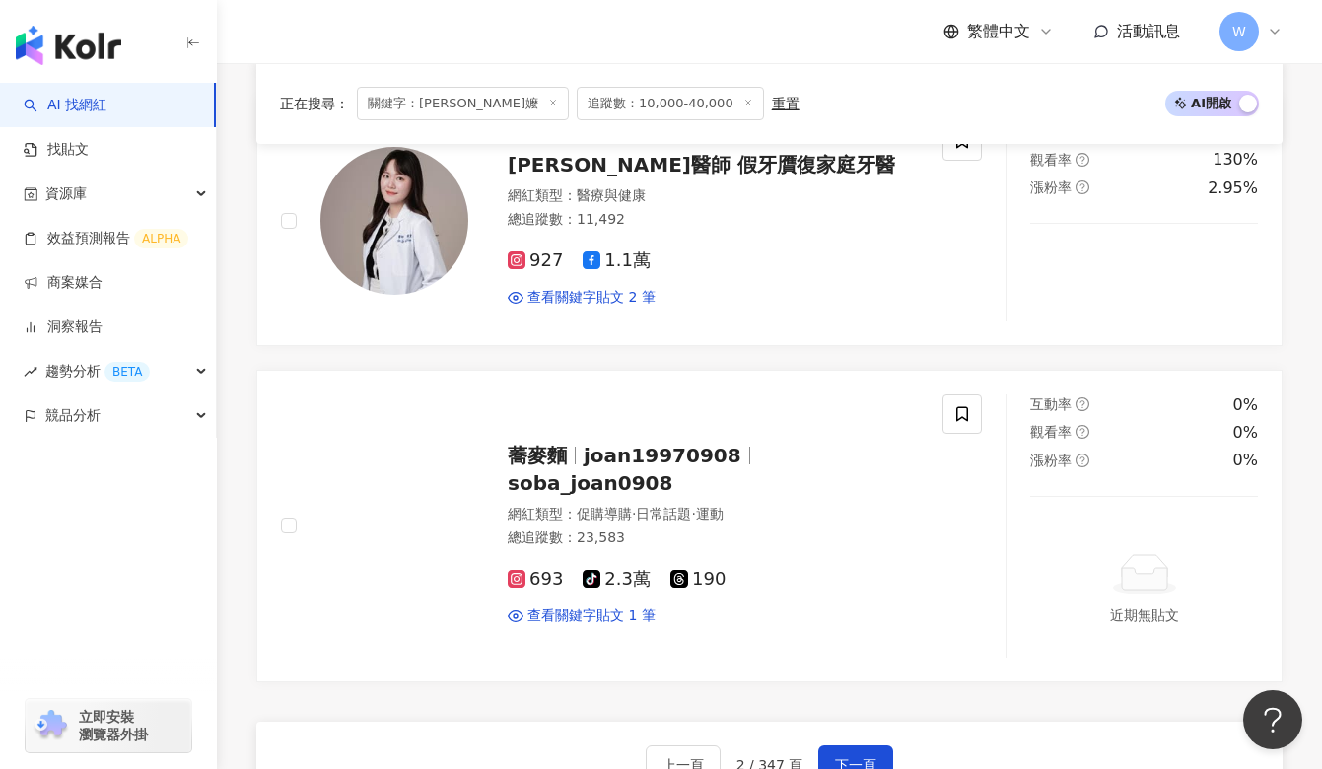
scroll to position [3122, 0]
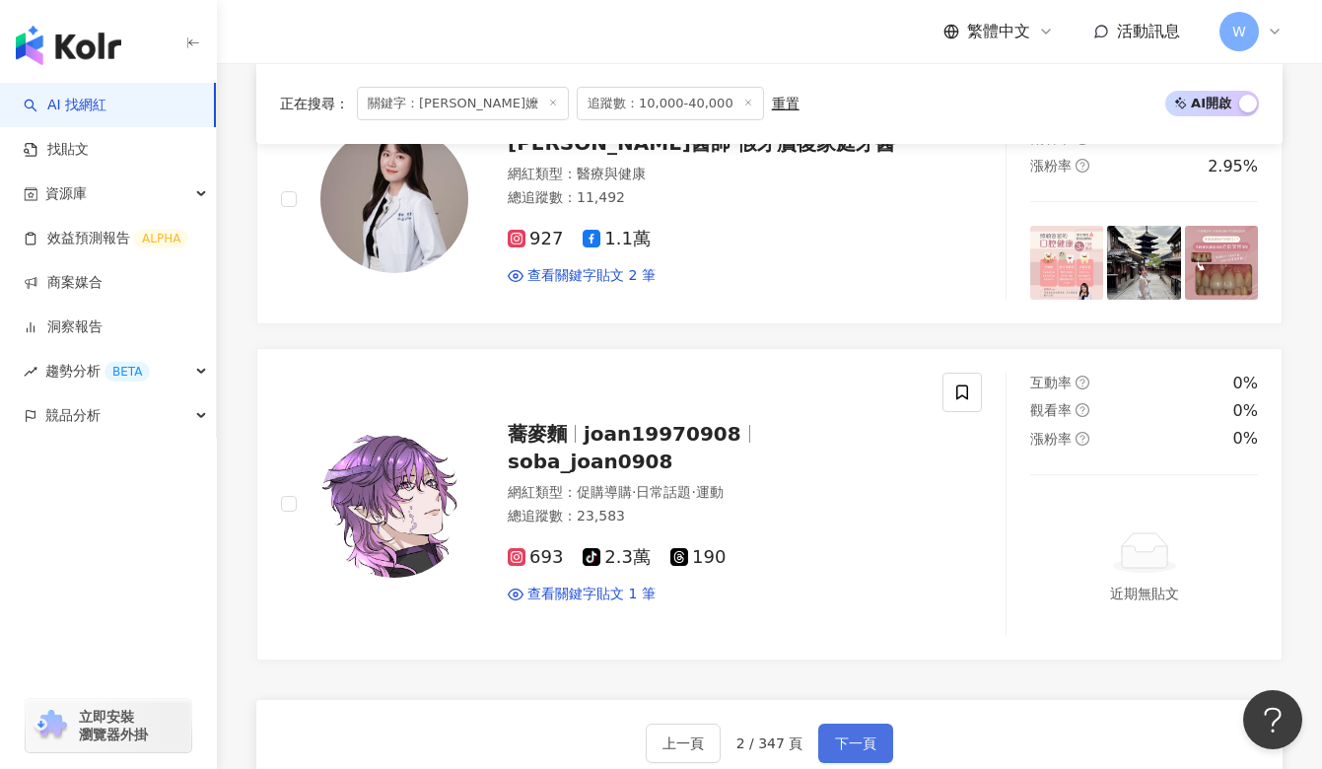
click at [870, 724] on button "下一頁" at bounding box center [855, 743] width 75 height 39
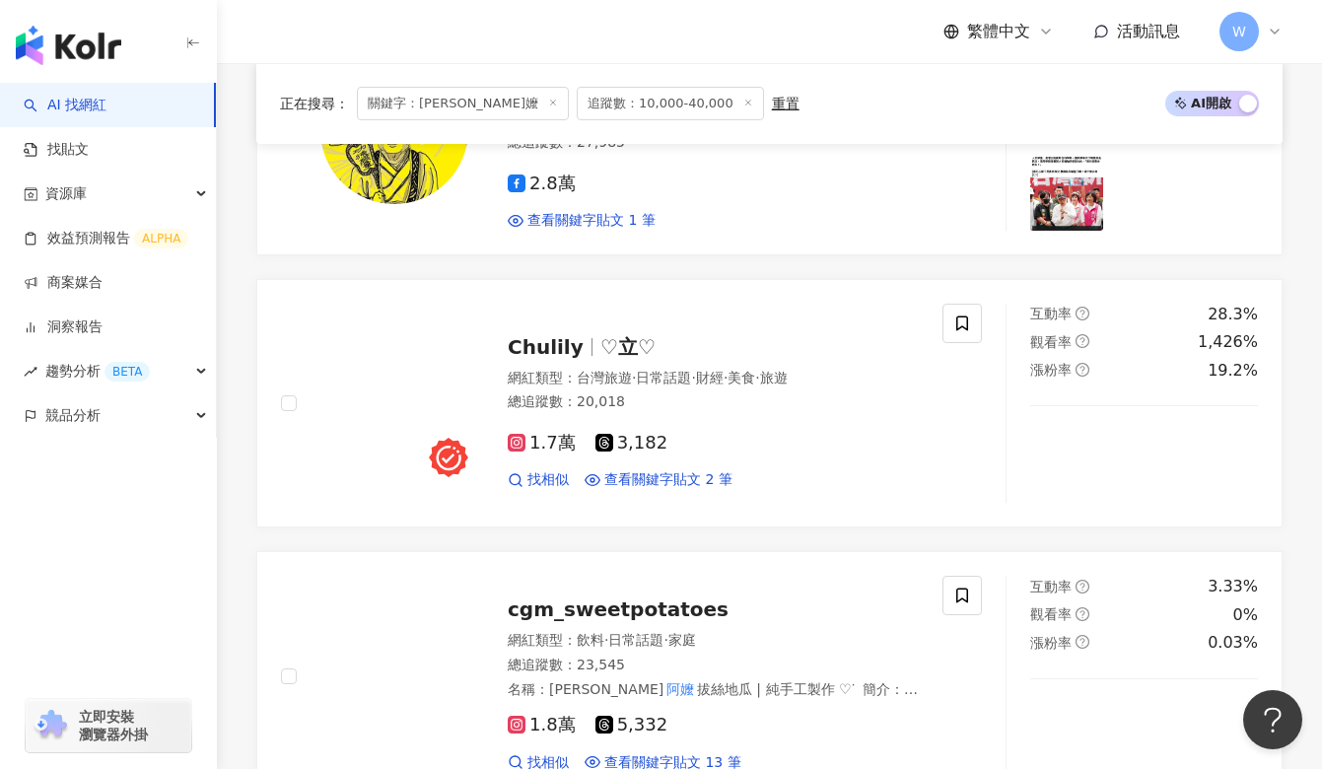
scroll to position [1739, 0]
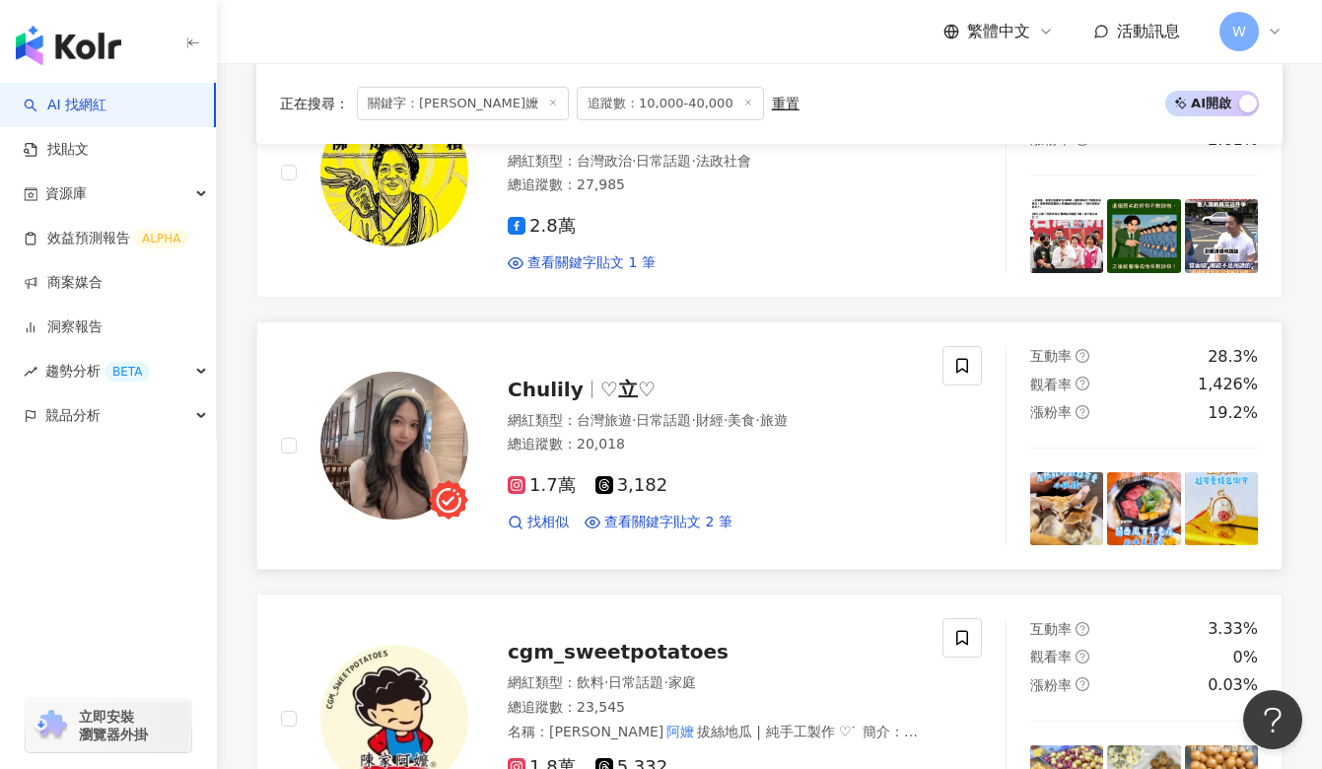
click at [573, 393] on span "Chulily" at bounding box center [554, 390] width 93 height 24
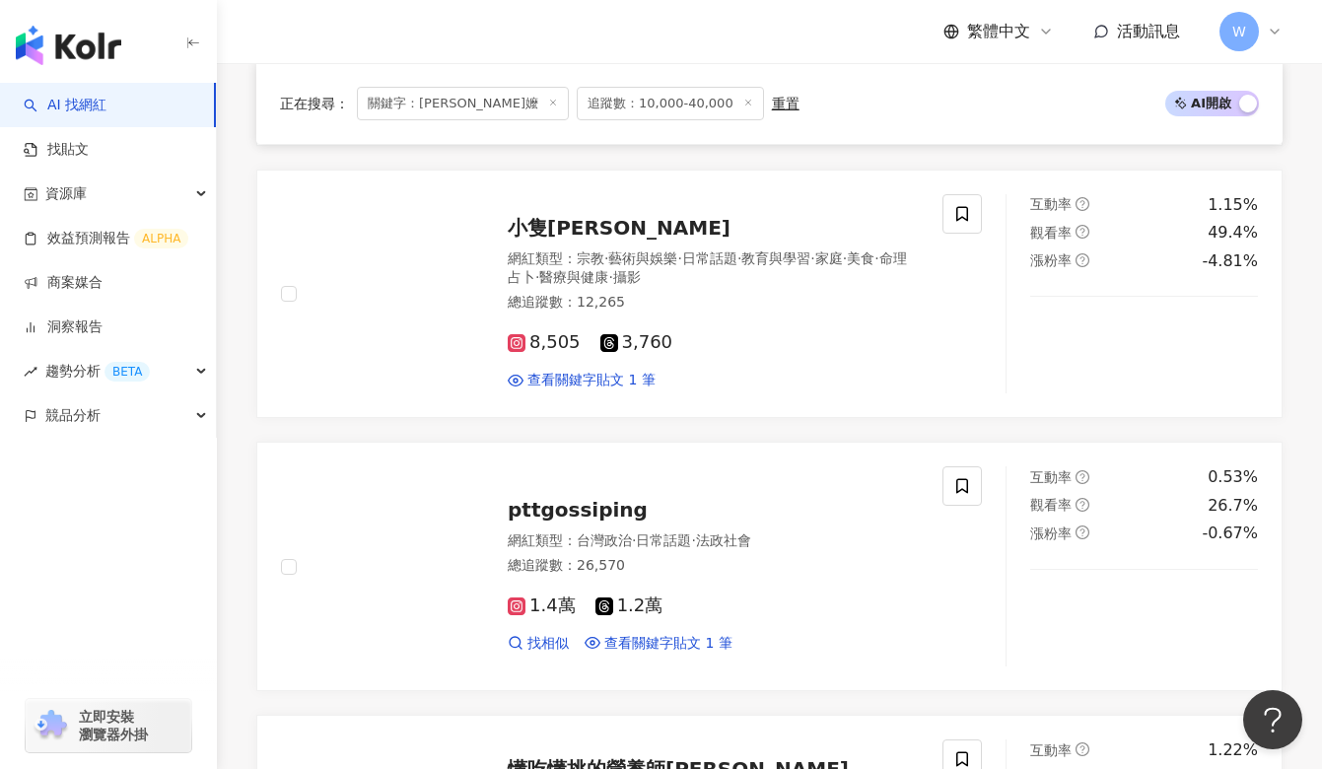
scroll to position [0, 0]
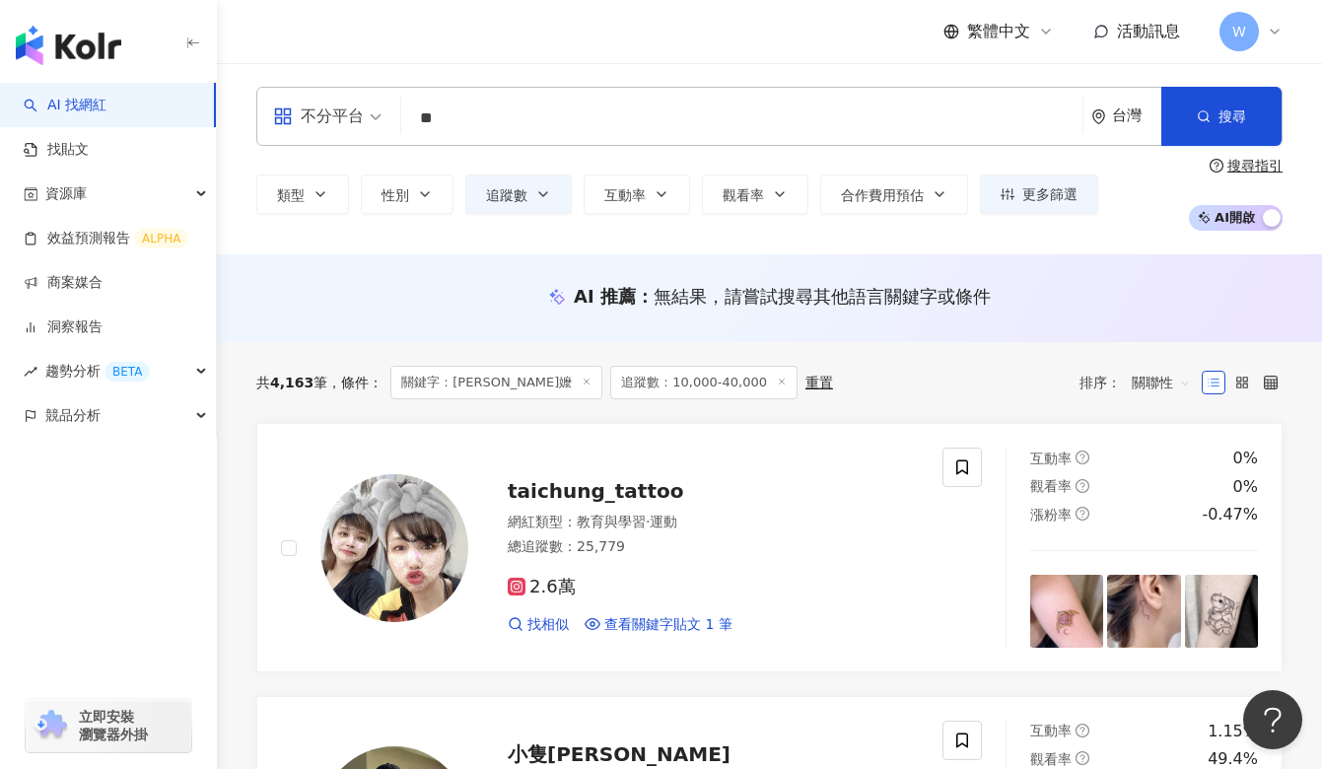
drag, startPoint x: 494, startPoint y: 114, endPoint x: 307, endPoint y: 115, distance: 187.3
click at [307, 115] on div "不分平台 ** 台灣 搜尋 loading 搜尋名稱、敘述、貼文含有關鍵字 “ 阿嬤 ” 的網紅" at bounding box center [769, 116] width 1026 height 59
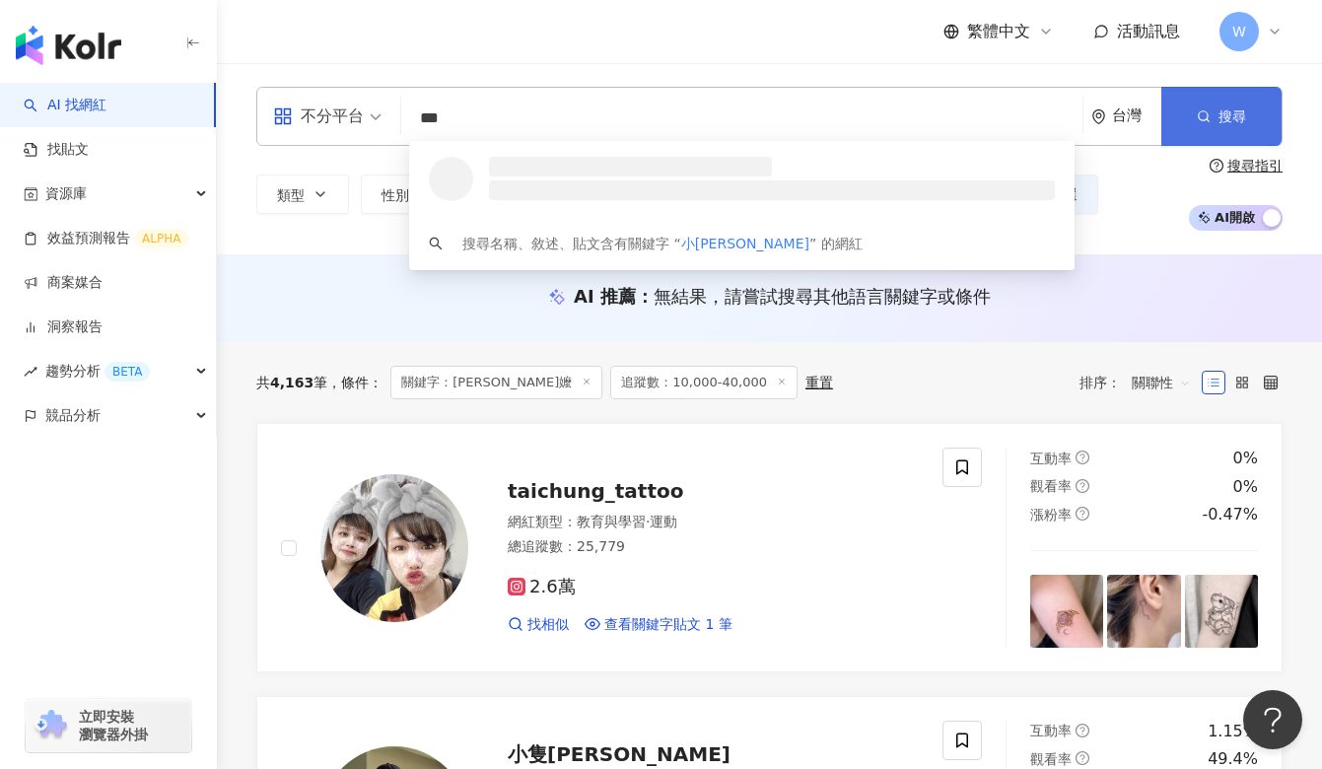
type input "***"
click at [1224, 116] on span "搜尋" at bounding box center [1232, 116] width 28 height 16
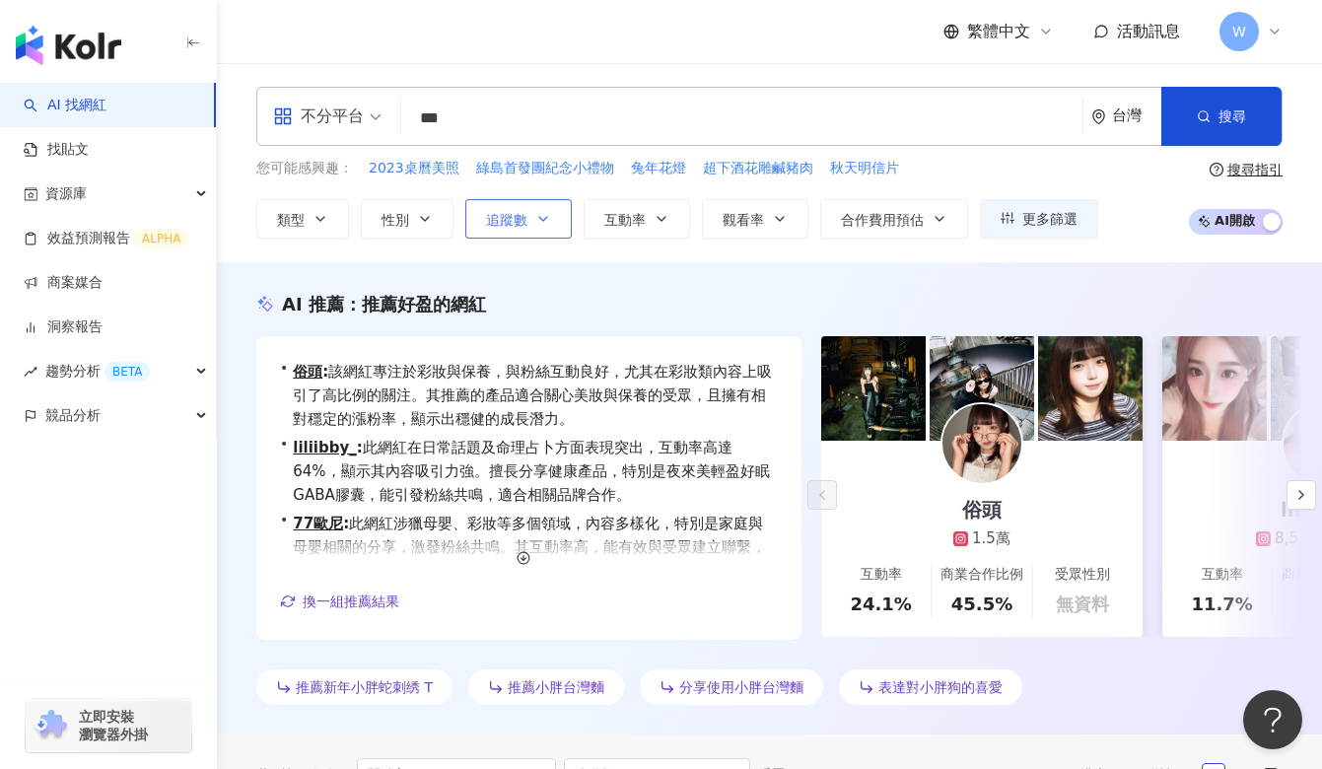
click at [527, 228] on button "追蹤數" at bounding box center [518, 218] width 106 height 39
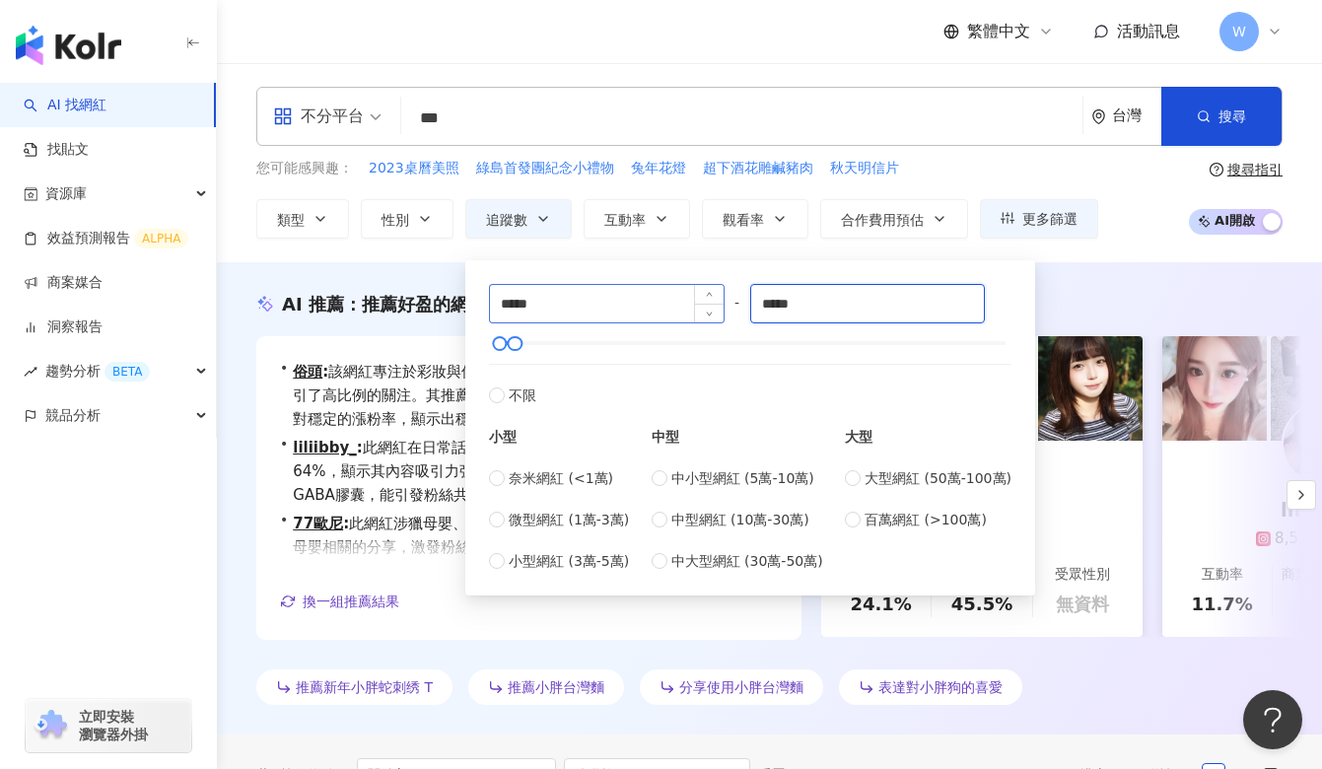
drag, startPoint x: 863, startPoint y: 309, endPoint x: 621, endPoint y: 309, distance: 241.5
click at [621, 309] on div "***** - ***** 不限 小型 奈米網紅 (<1萬) 微型網紅 (1萬-3萬) 小型網紅 (3萬-5萬) 中型 中小型網紅 (5萬-10萬) 中型網紅…" at bounding box center [750, 428] width 522 height 288
type input "******"
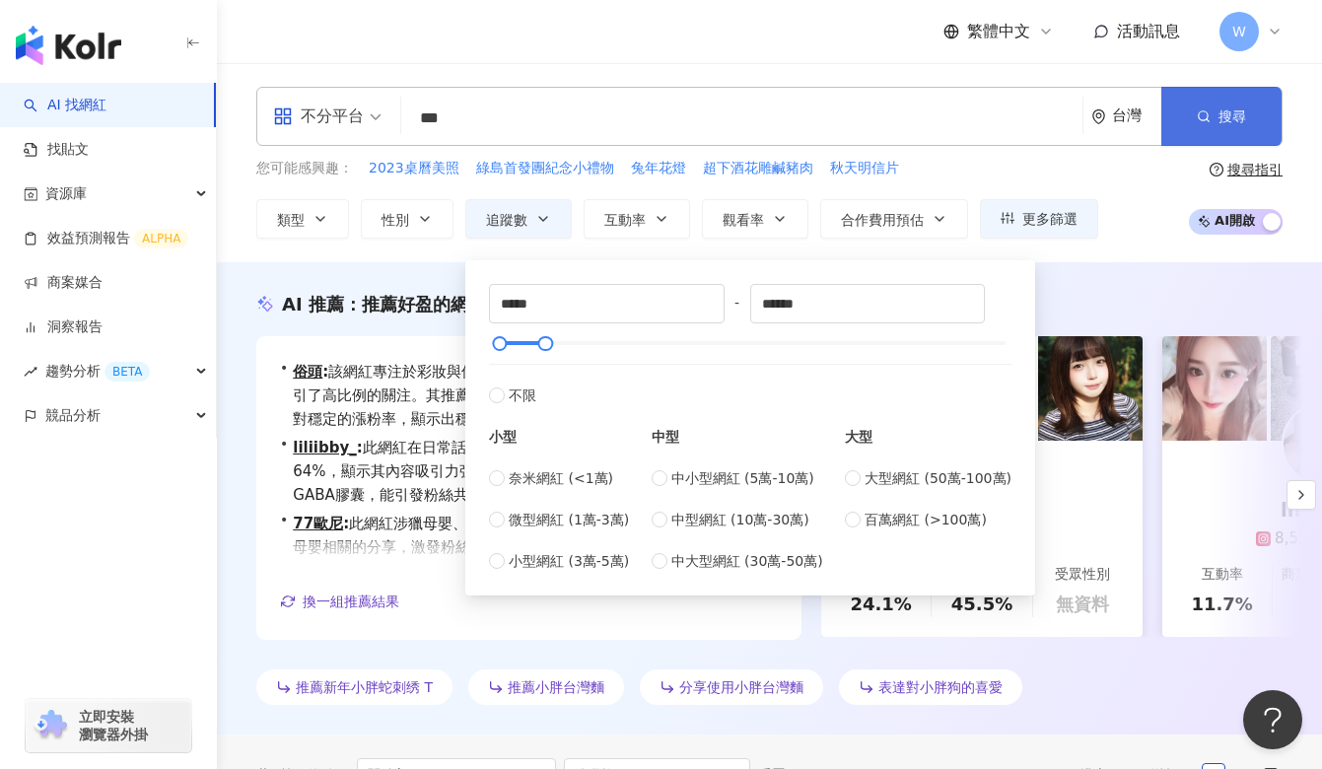
click at [1258, 129] on button "搜尋" at bounding box center [1221, 116] width 120 height 59
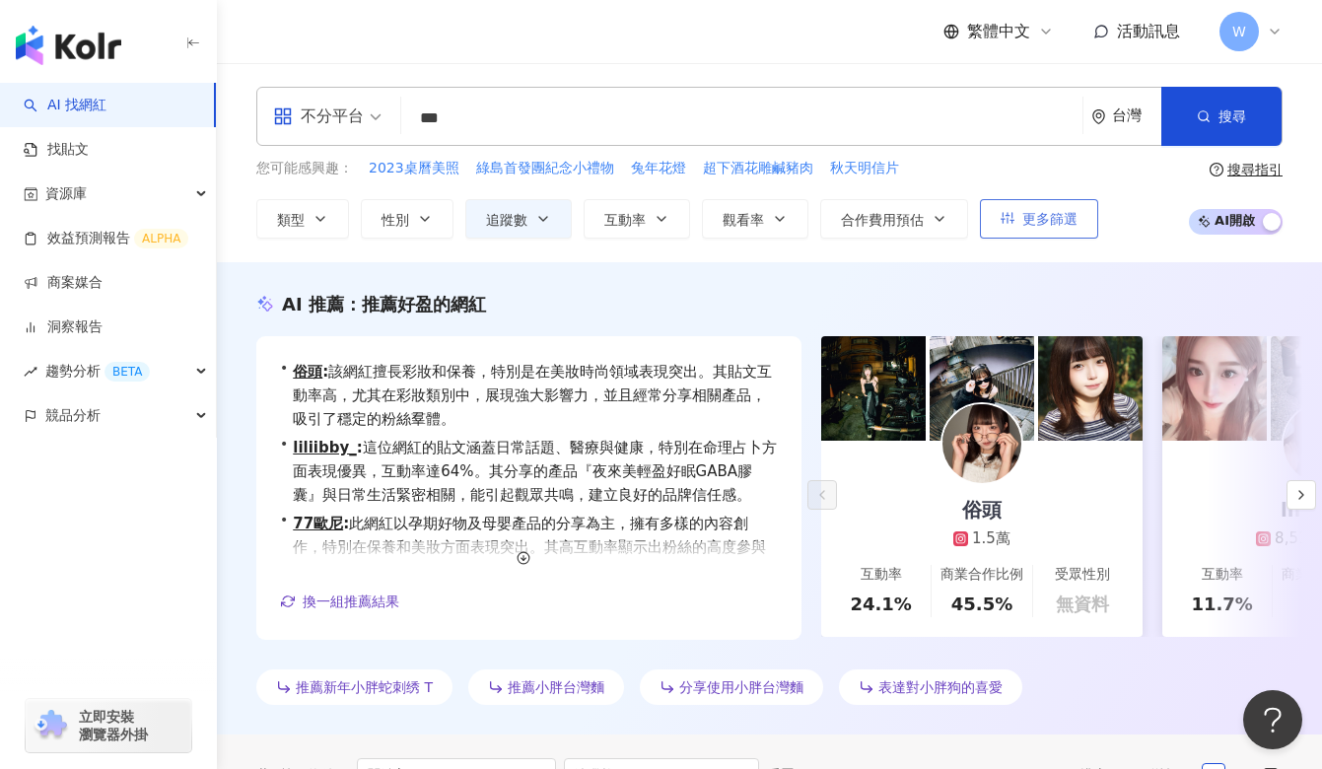
click at [1039, 219] on span "更多篩選" at bounding box center [1049, 219] width 55 height 16
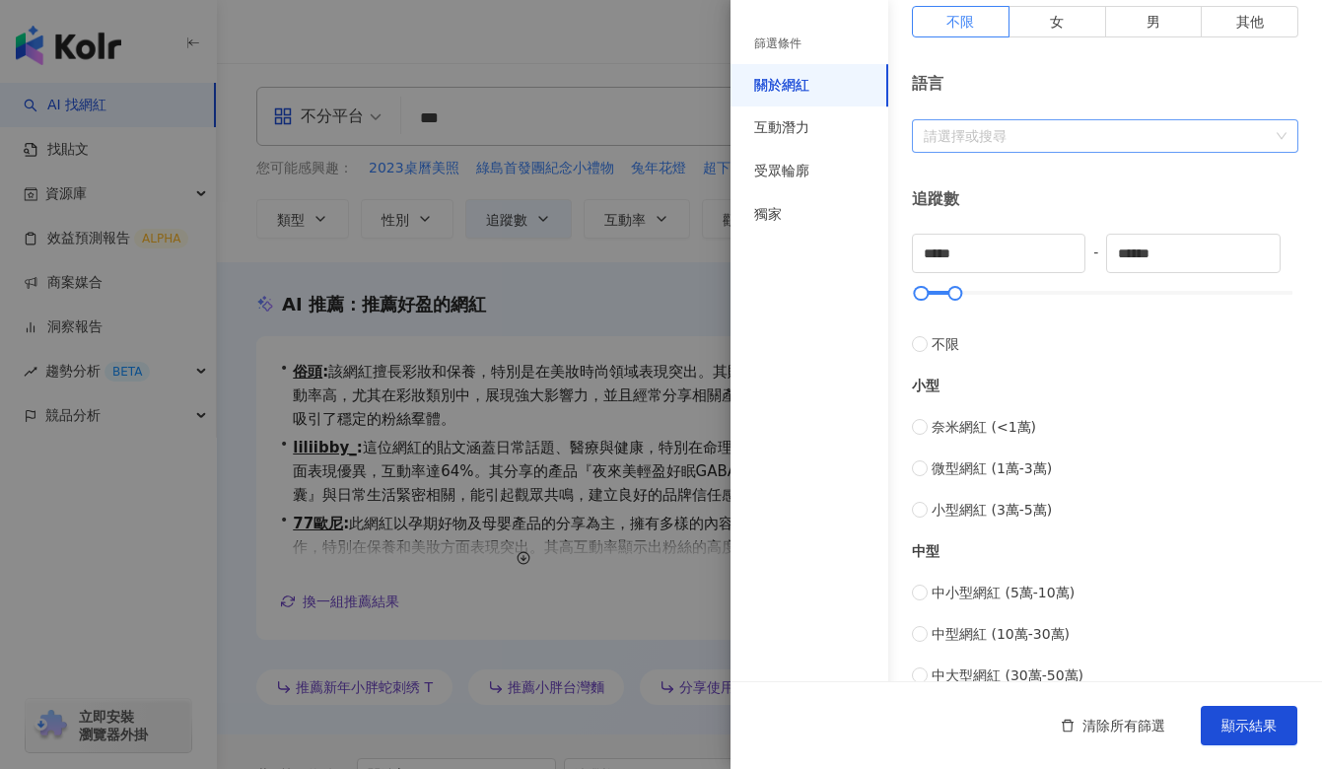
scroll to position [358, 0]
type input "*******"
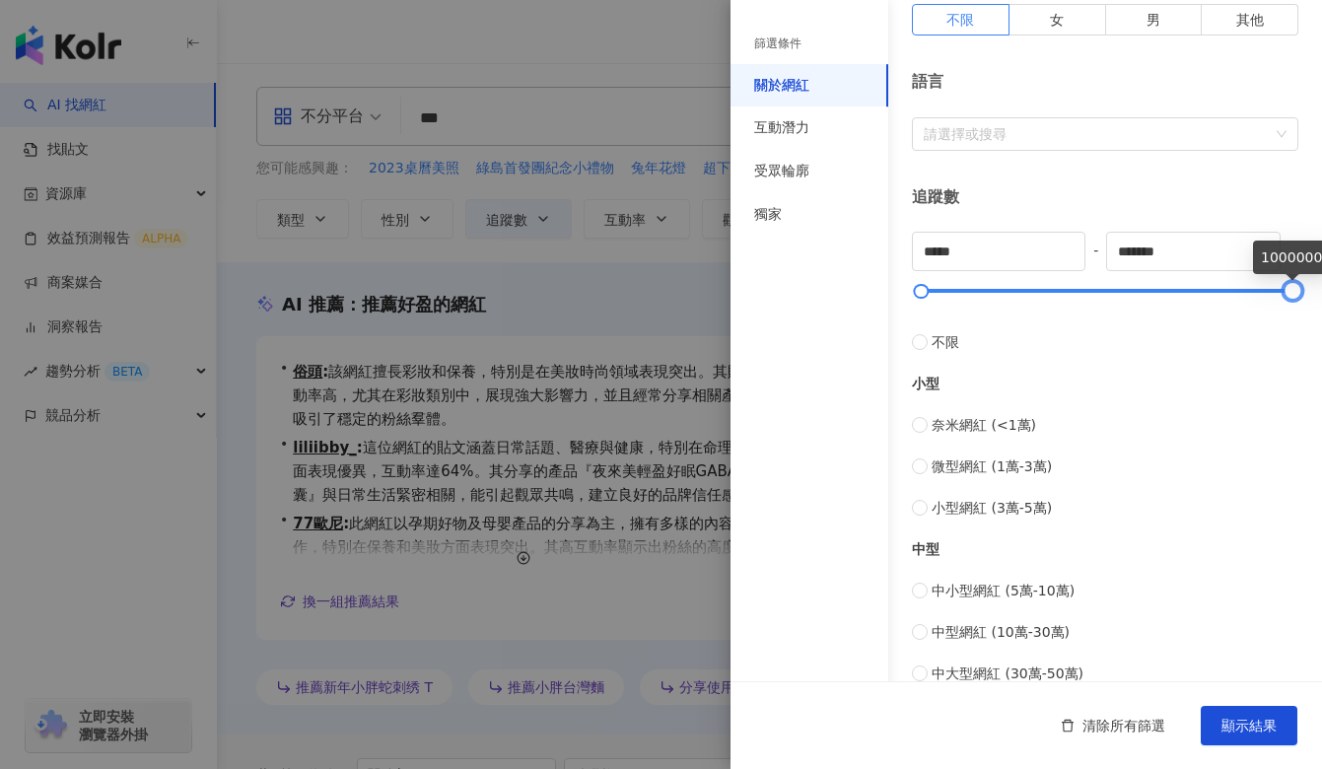
drag, startPoint x: 959, startPoint y: 289, endPoint x: 1419, endPoint y: 243, distance: 461.6
click at [1321, 243] on html "AI 找網紅 找貼文 資源庫 效益預測報告 ALPHA 商案媒合 洞察報告 趨勢分析 BETA 競品分析 立即安裝 瀏覽器外掛 繁體中文 活動訊息 W 不分平…" at bounding box center [661, 384] width 1322 height 769
type input "*"
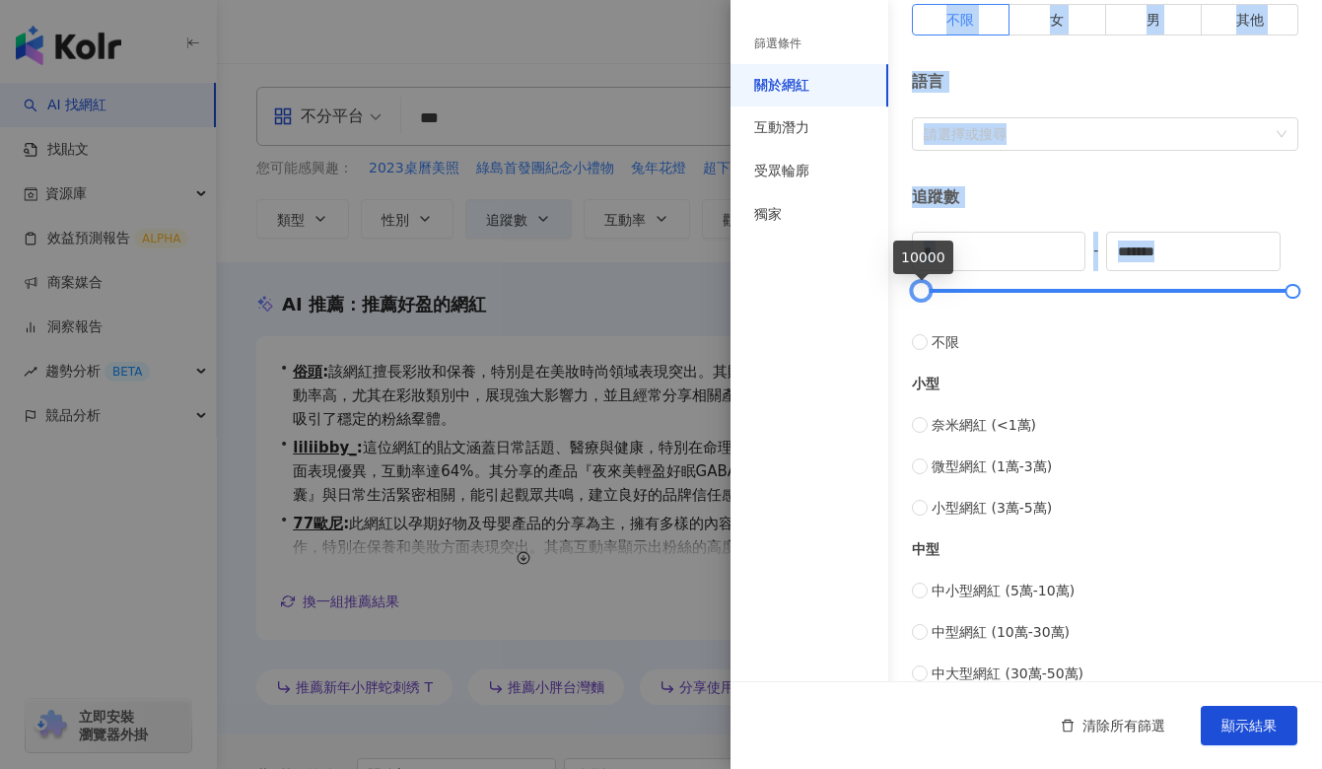
drag, startPoint x: 927, startPoint y: 288, endPoint x: 836, endPoint y: 344, distance: 106.7
click at [836, 344] on div "篩選條件 關於網紅 互動潛力 受眾輪廓 獨家 關於網紅 類型 ( 請選擇您想要的類型 ) 尚未選擇任何類型 國家/地區 台灣 性別 不限 女 男 其他 語言 …" at bounding box center [1025, 386] width 591 height 1489
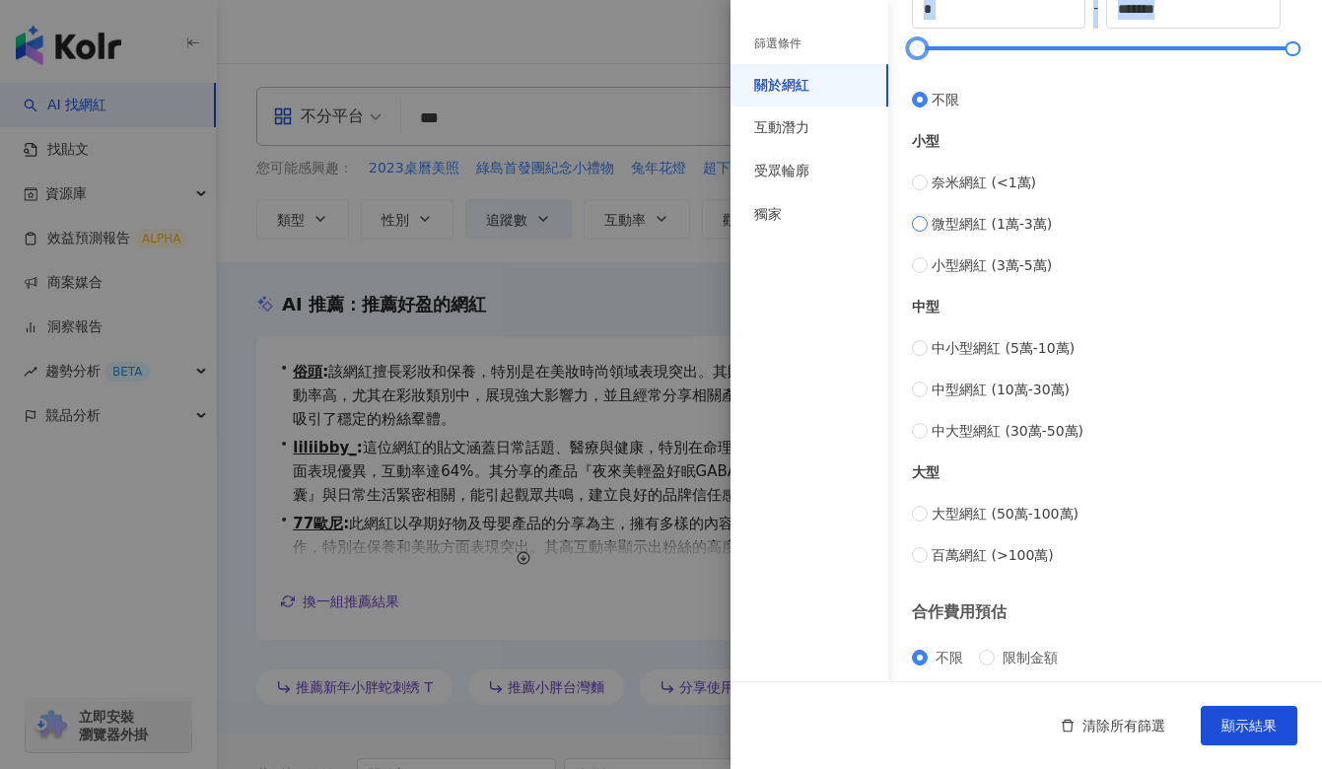
scroll to position [720, 0]
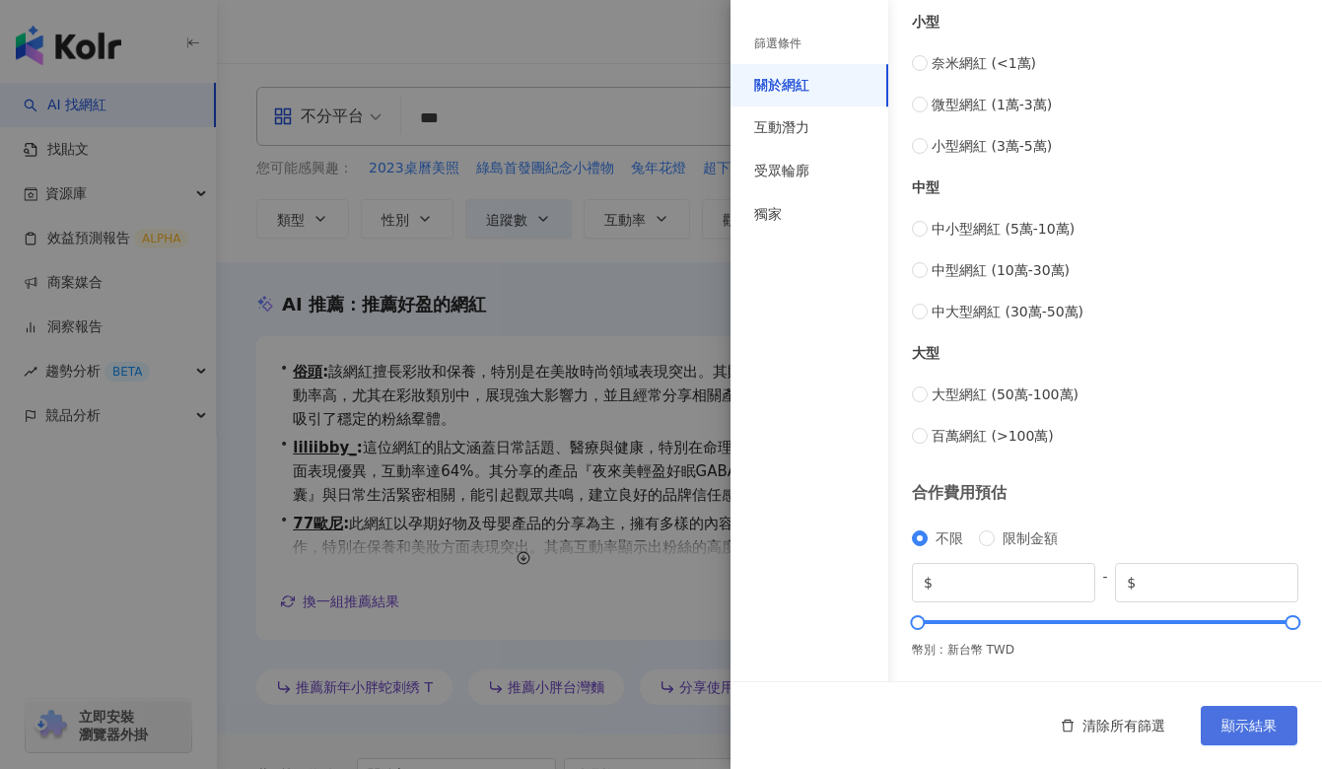
click at [1242, 733] on button "顯示結果" at bounding box center [1249, 725] width 97 height 39
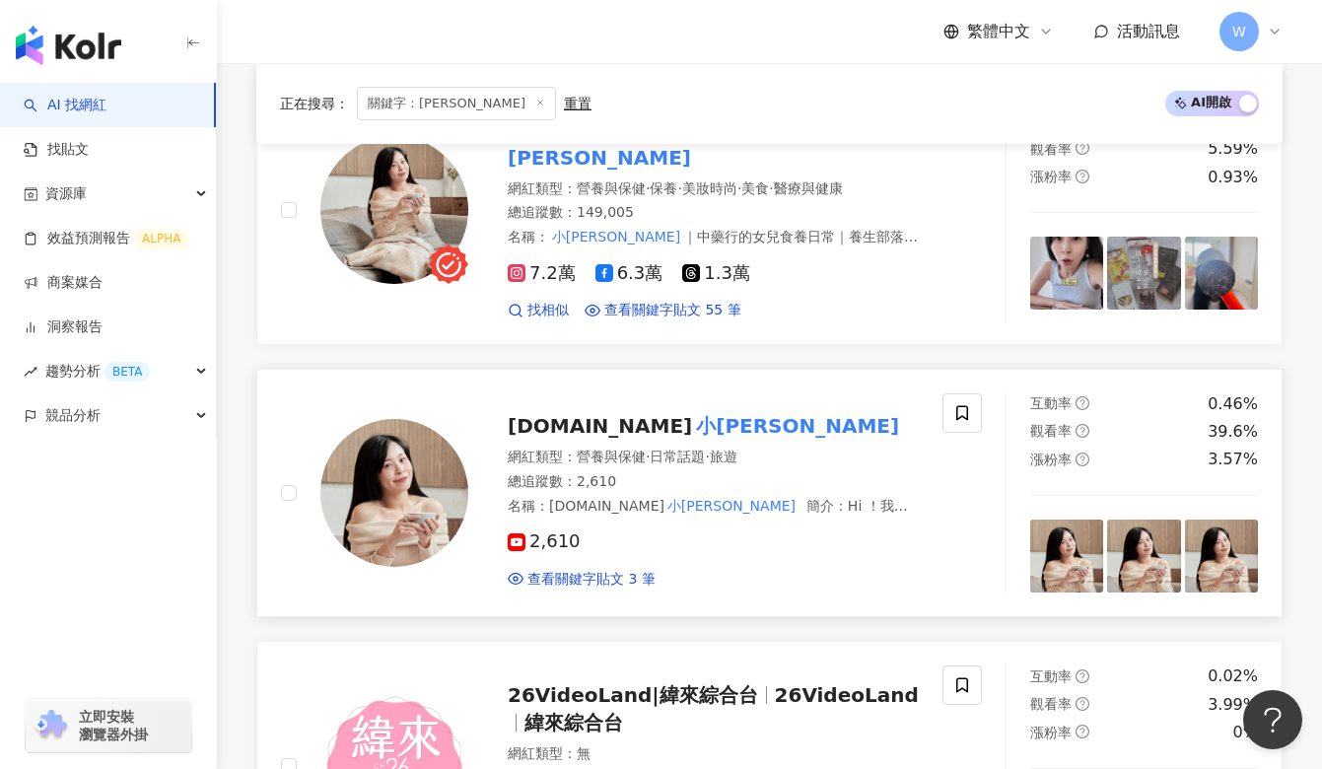
scroll to position [273, 0]
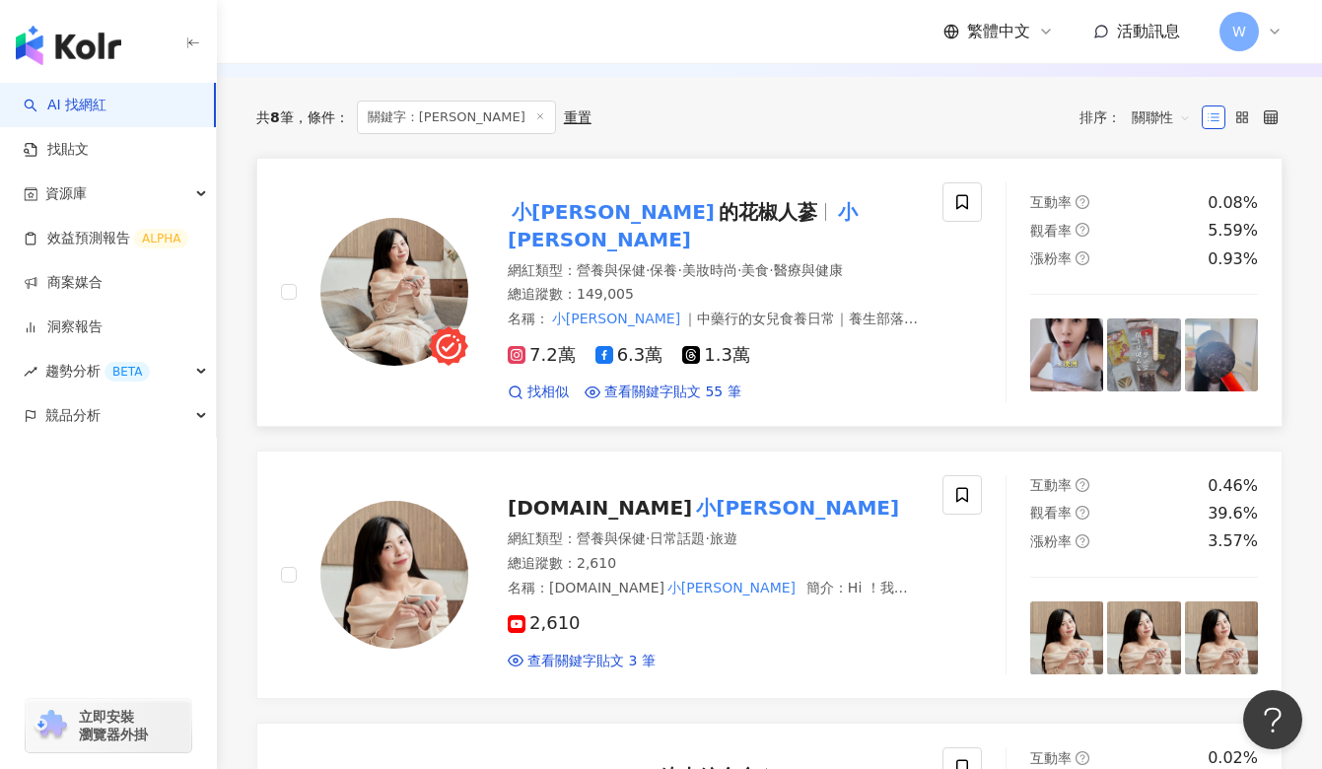
click at [719, 224] on span "的花椒人蔘" at bounding box center [768, 212] width 99 height 24
click at [549, 383] on span "找相似" at bounding box center [547, 393] width 41 height 20
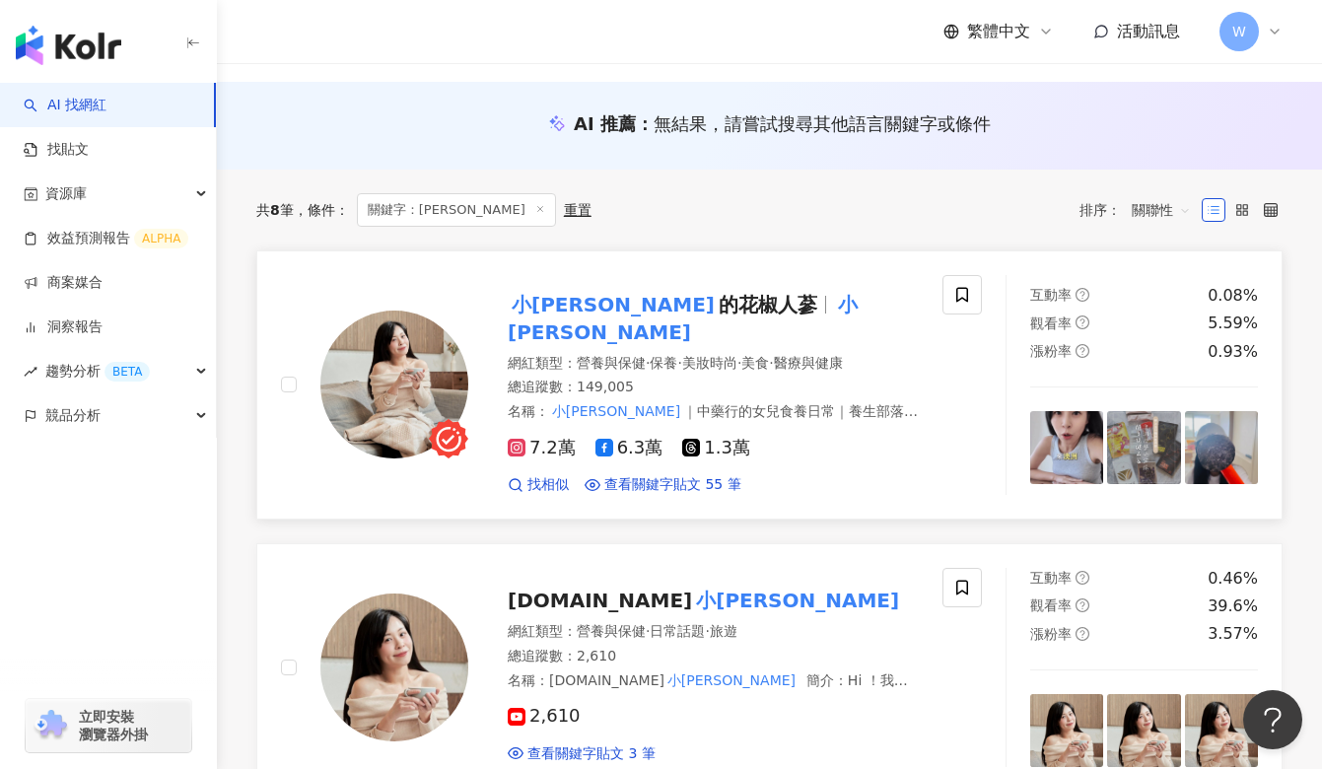
scroll to position [0, 0]
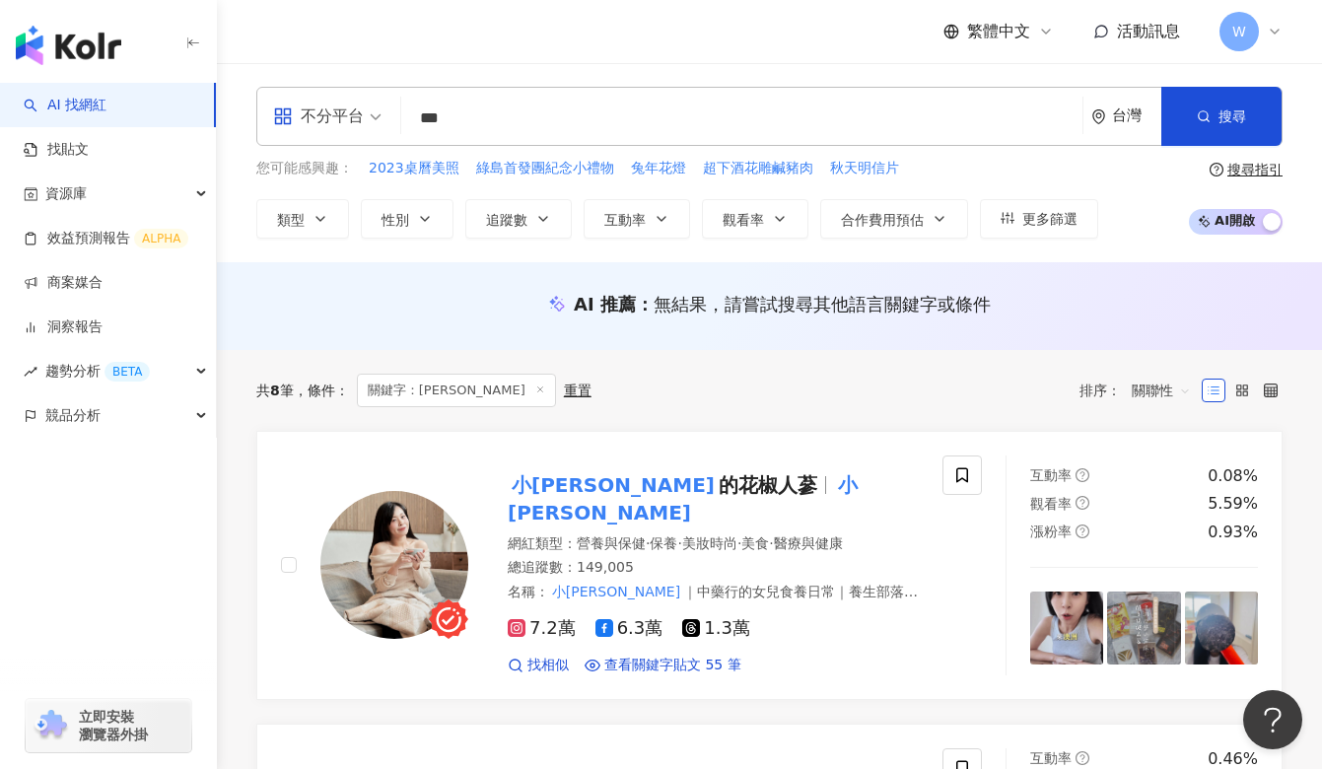
drag, startPoint x: 615, startPoint y: 117, endPoint x: 435, endPoint y: 76, distance: 185.1
click at [435, 76] on div "不分平台 *** 台灣 搜尋 812ef034-65ef-4cfe-addd-9d5c21df9d94 小胖盈的花椒人蔘 149,005 追蹤者 chubby…" at bounding box center [769, 162] width 1105 height 199
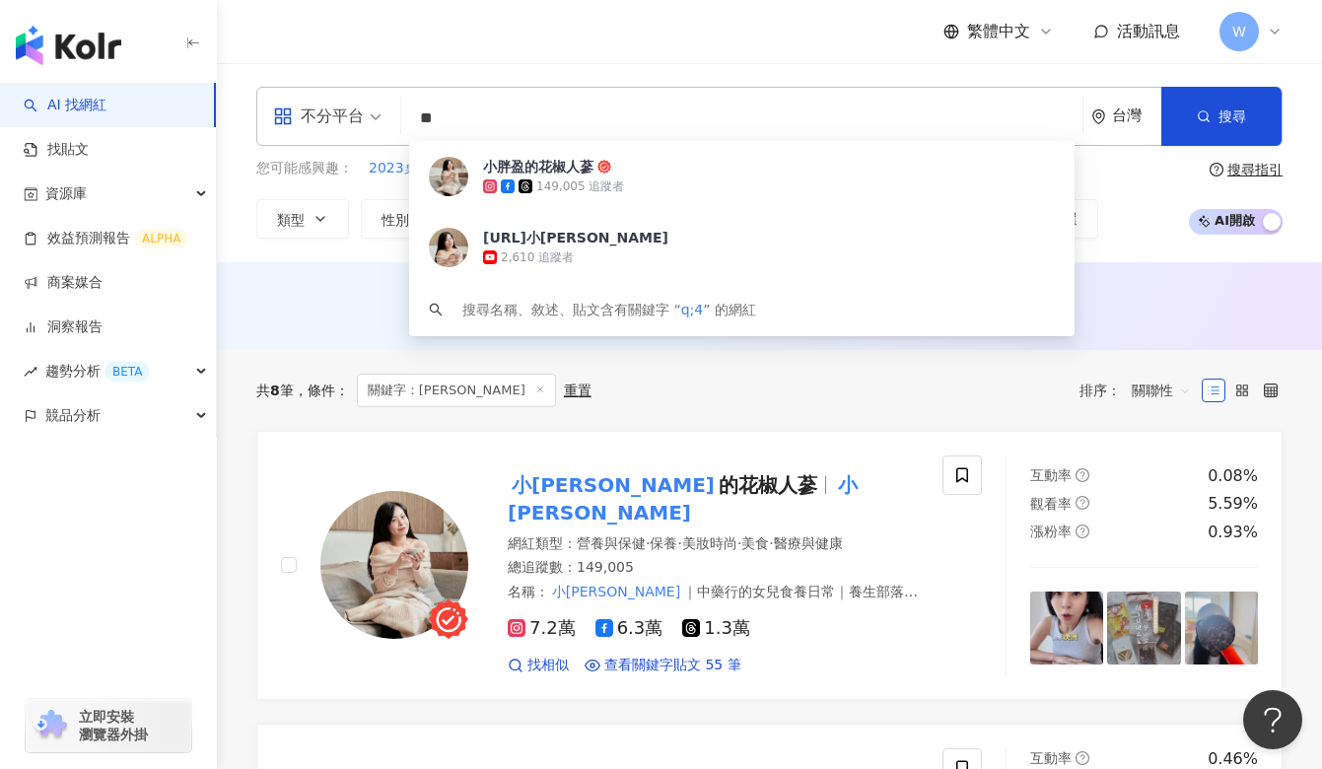
type input "*"
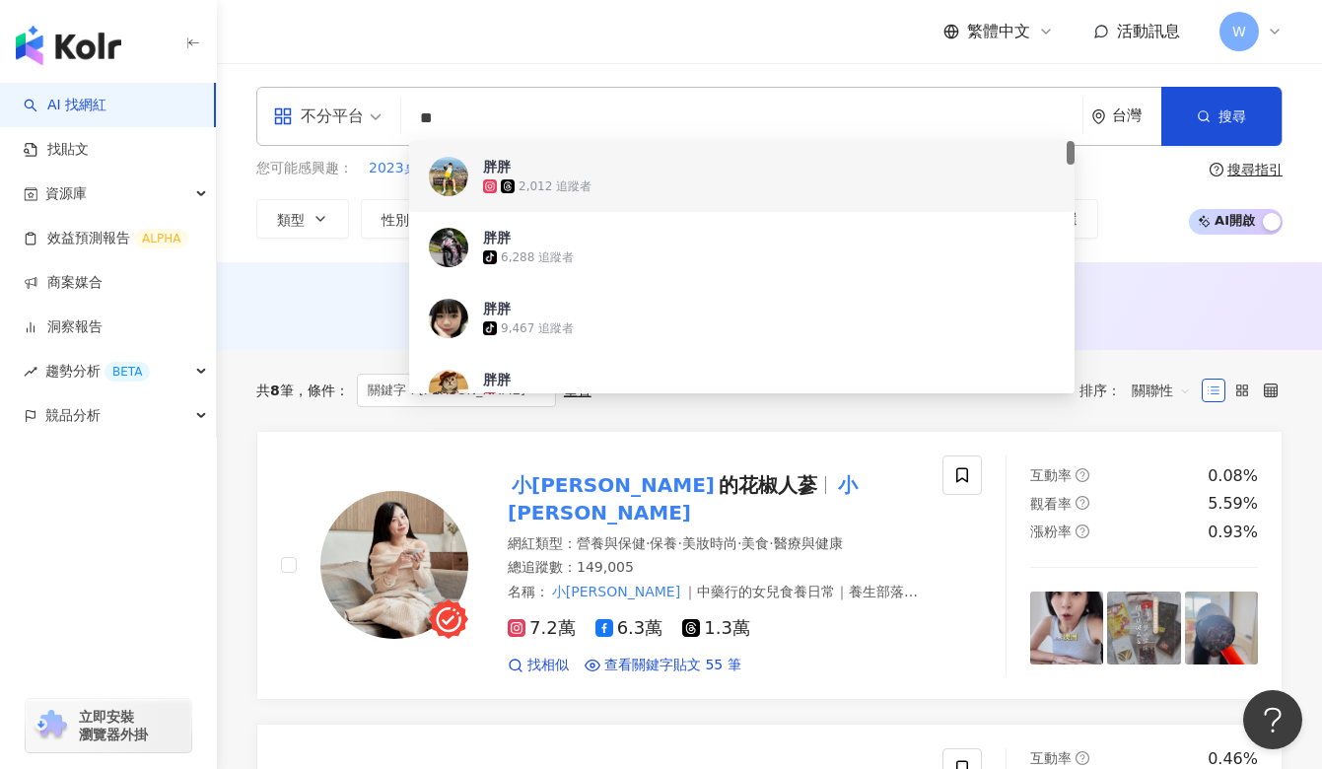
drag, startPoint x: 492, startPoint y: 109, endPoint x: 351, endPoint y: 109, distance: 141.0
click at [351, 109] on div "不分平台 ** 台灣 搜尋 197fc42f-f971-4d63-9d90-584ee497cb5a c6741c18-80d6-49b2-a989-25f9…" at bounding box center [769, 116] width 1026 height 59
paste input "**********"
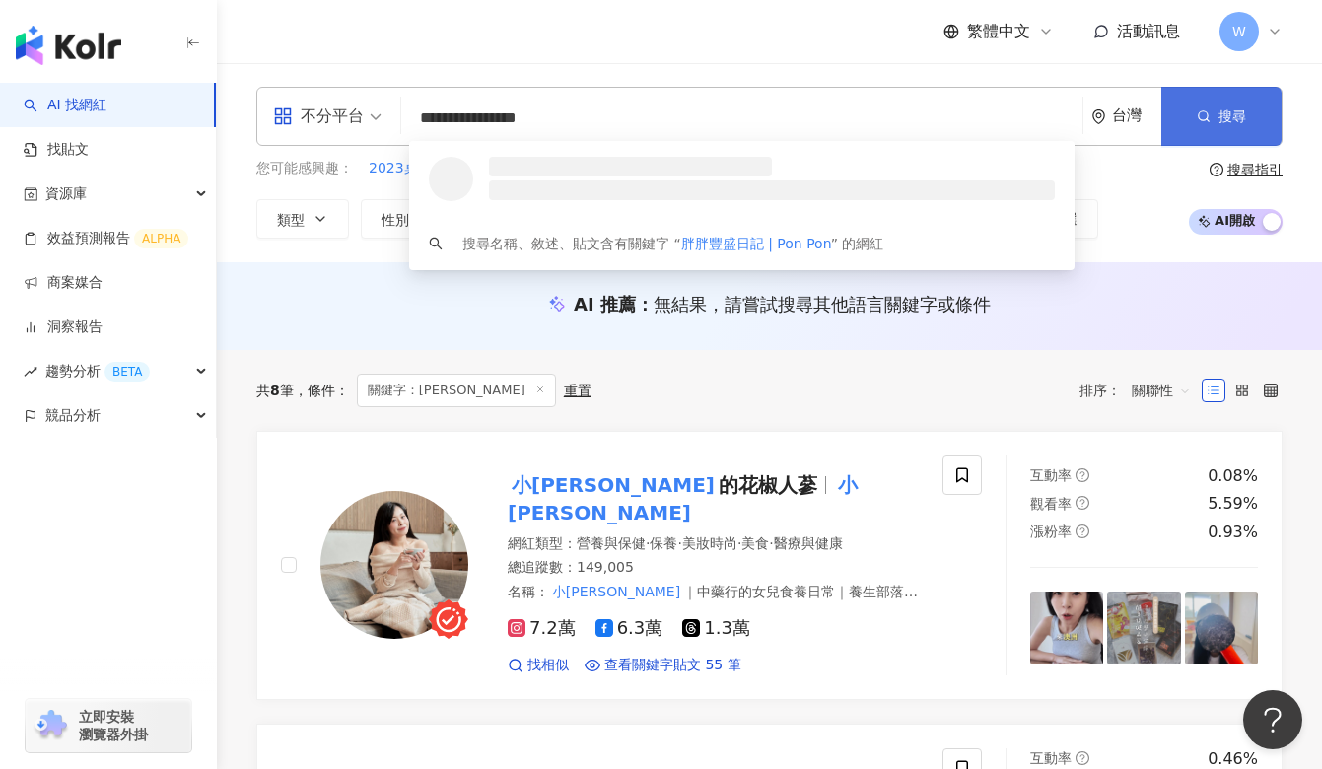
click at [1215, 111] on button "搜尋" at bounding box center [1221, 116] width 120 height 59
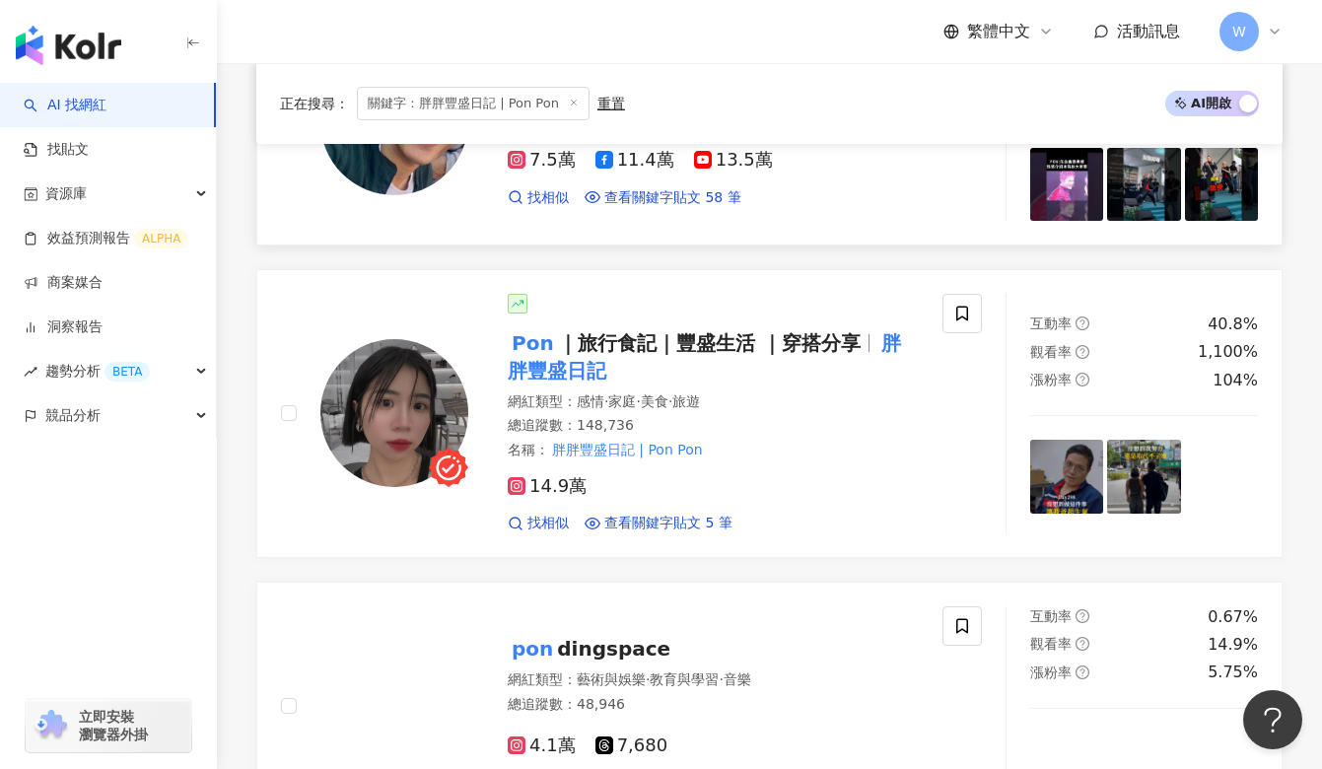
scroll to position [434, 0]
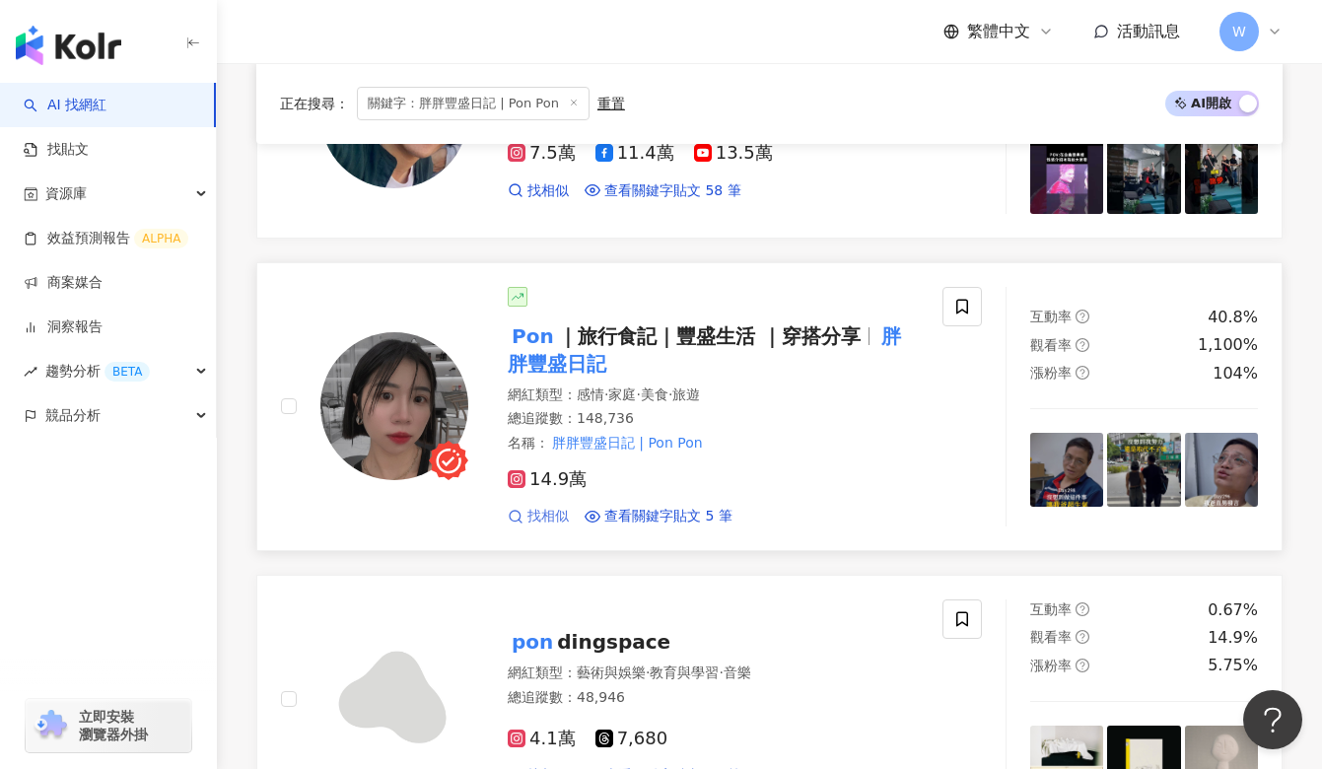
click at [556, 514] on span "找相似" at bounding box center [547, 517] width 41 height 20
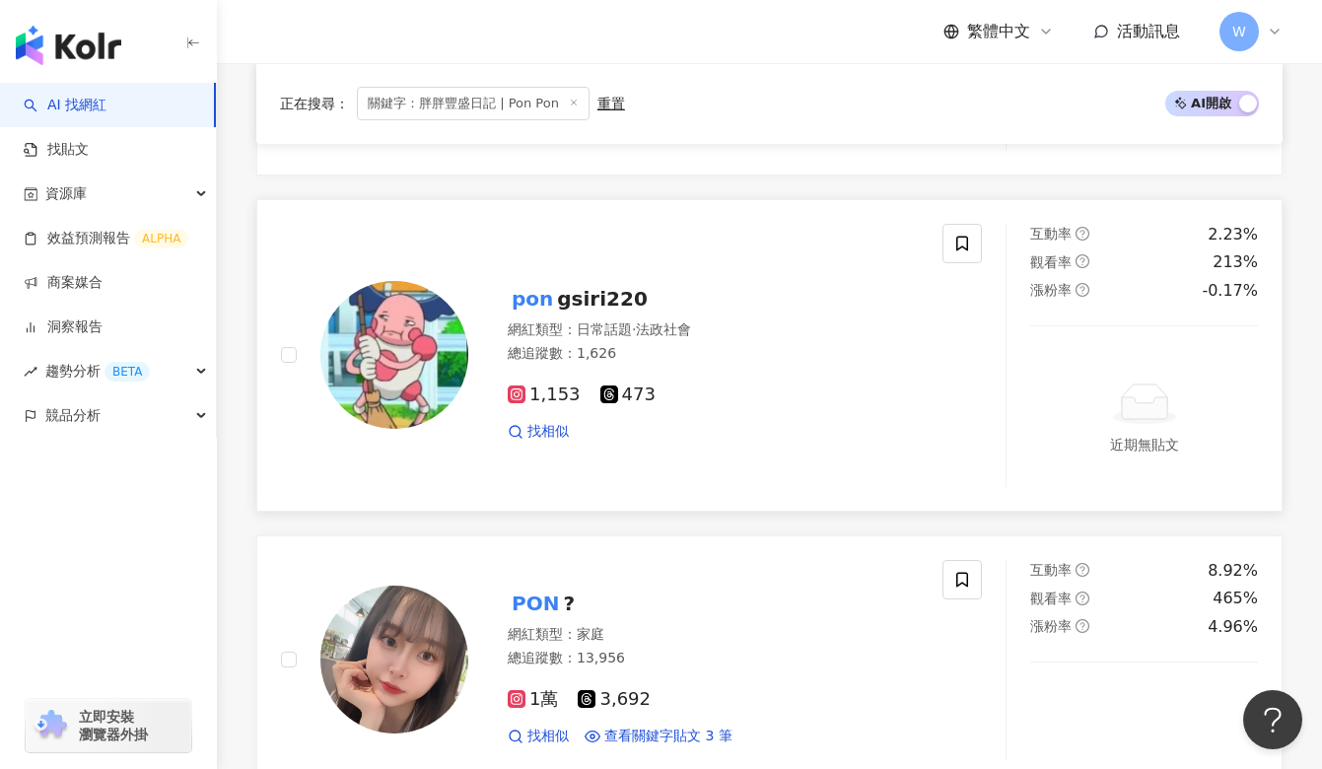
scroll to position [2470, 0]
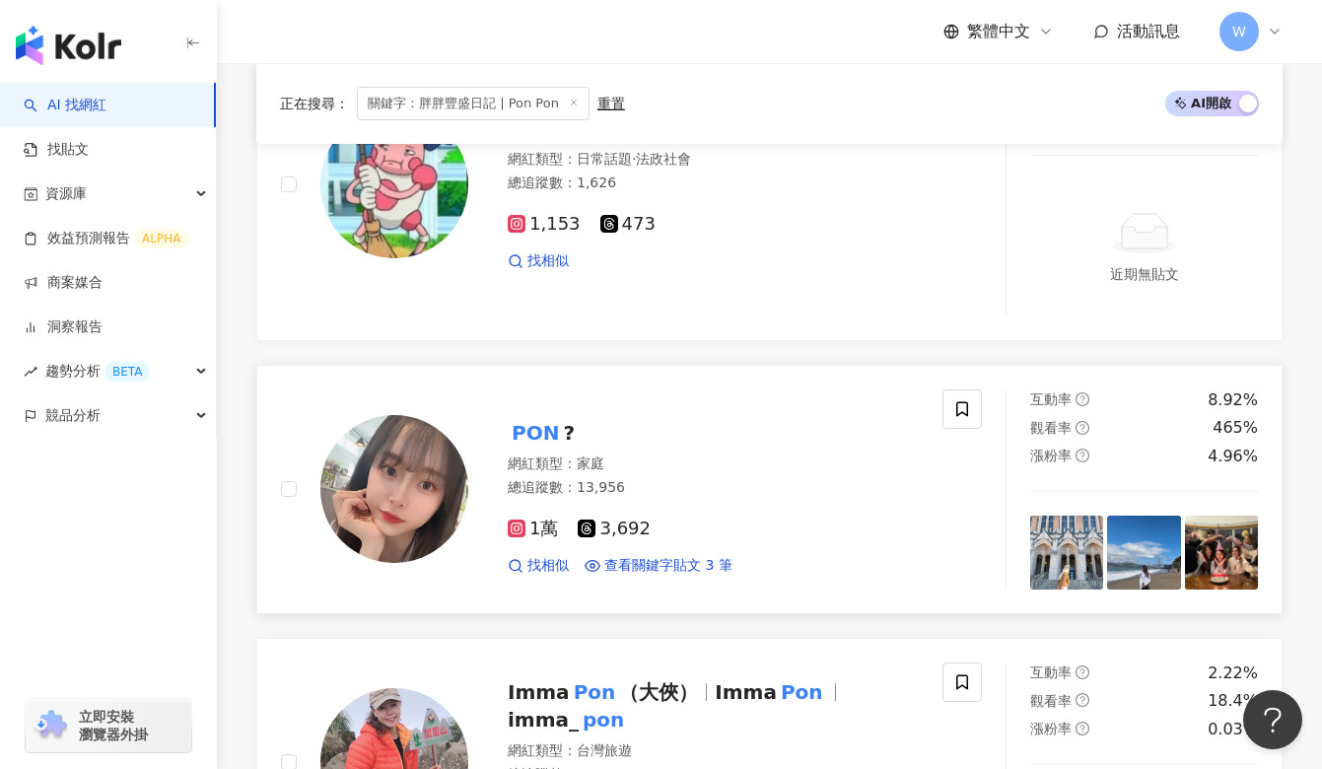
click at [424, 512] on img at bounding box center [394, 489] width 148 height 148
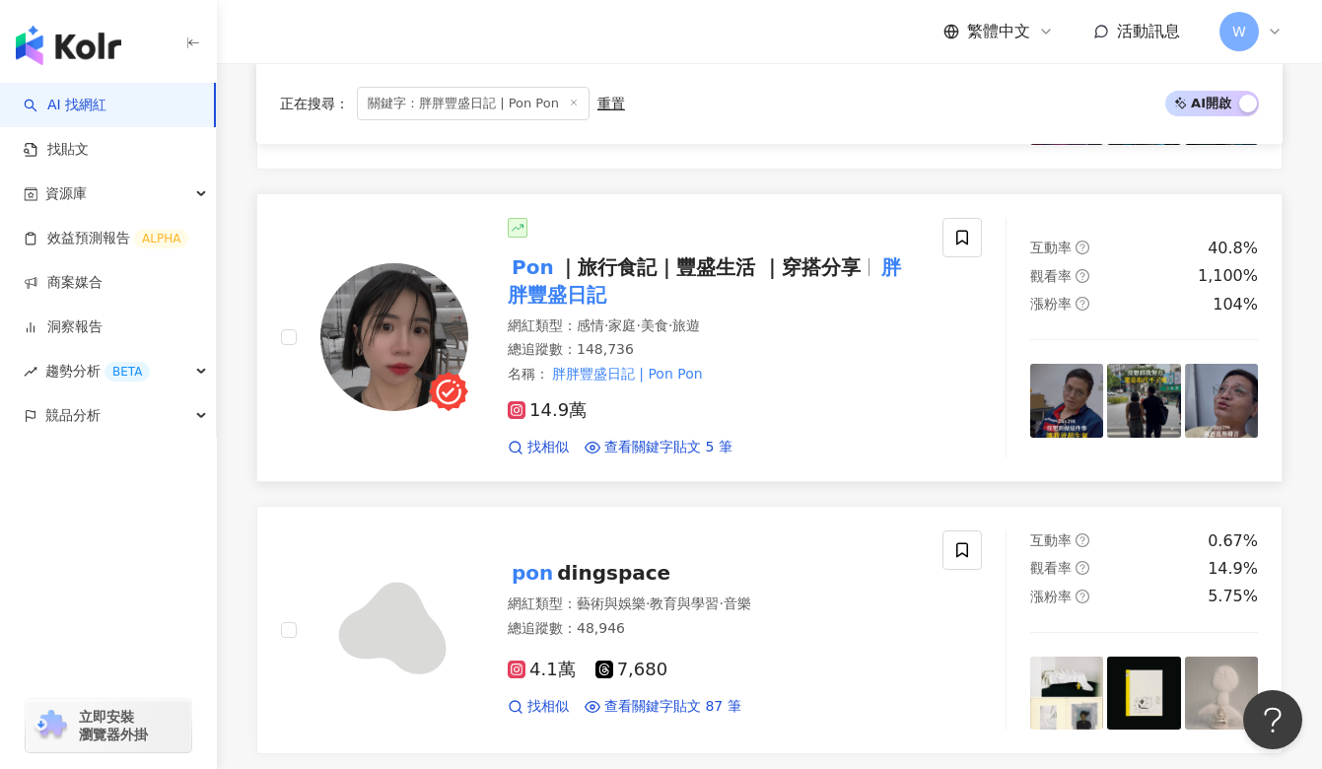
scroll to position [0, 0]
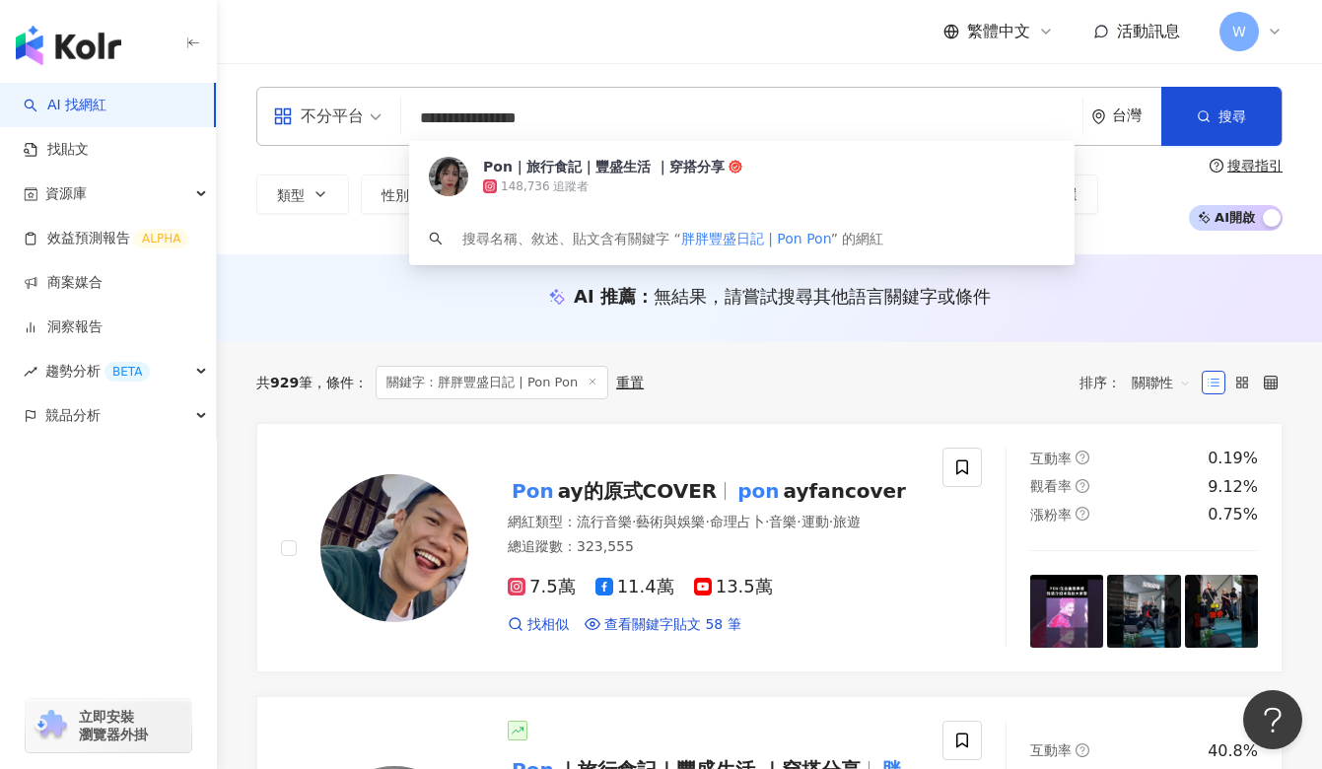
drag, startPoint x: 606, startPoint y: 112, endPoint x: 275, endPoint y: 112, distance: 331.2
click at [275, 112] on div "**********" at bounding box center [769, 116] width 1026 height 59
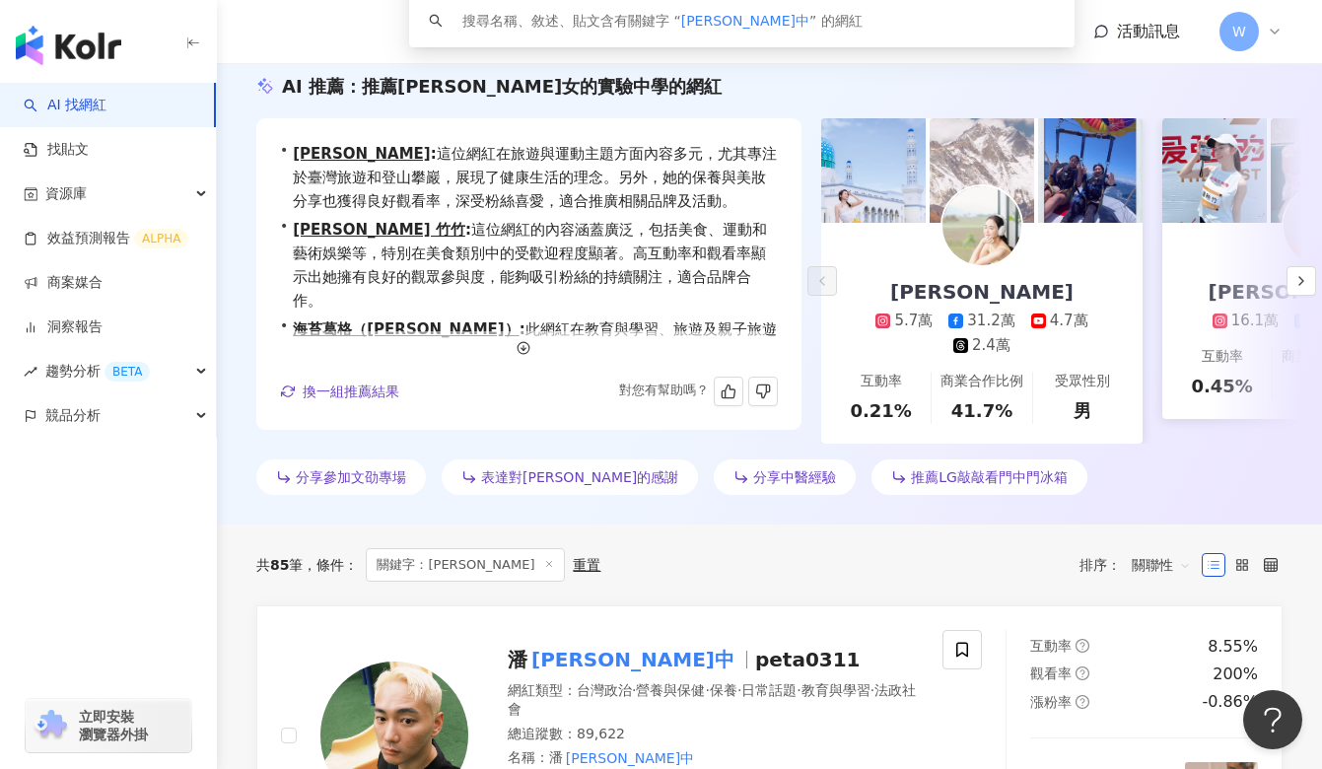
scroll to position [456, 0]
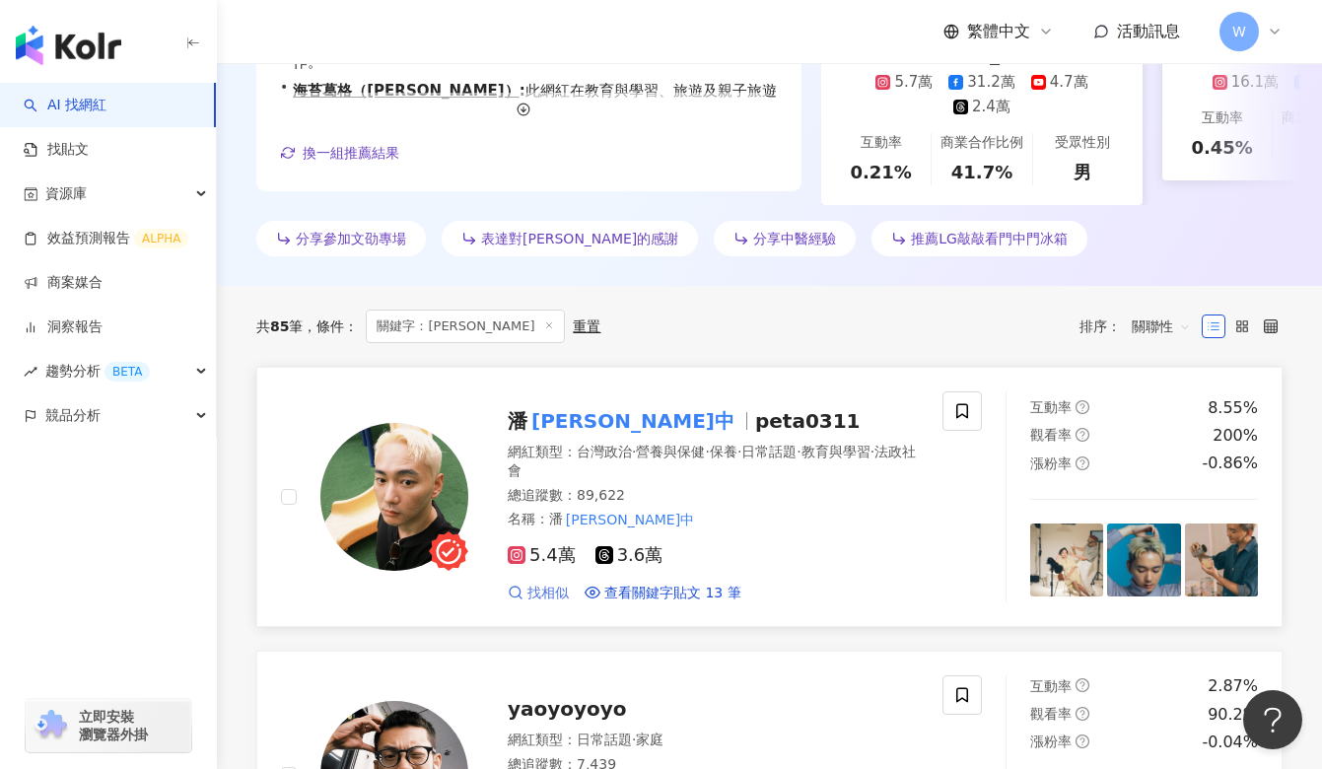
type input "**"
click at [533, 590] on span "找相似" at bounding box center [547, 594] width 41 height 20
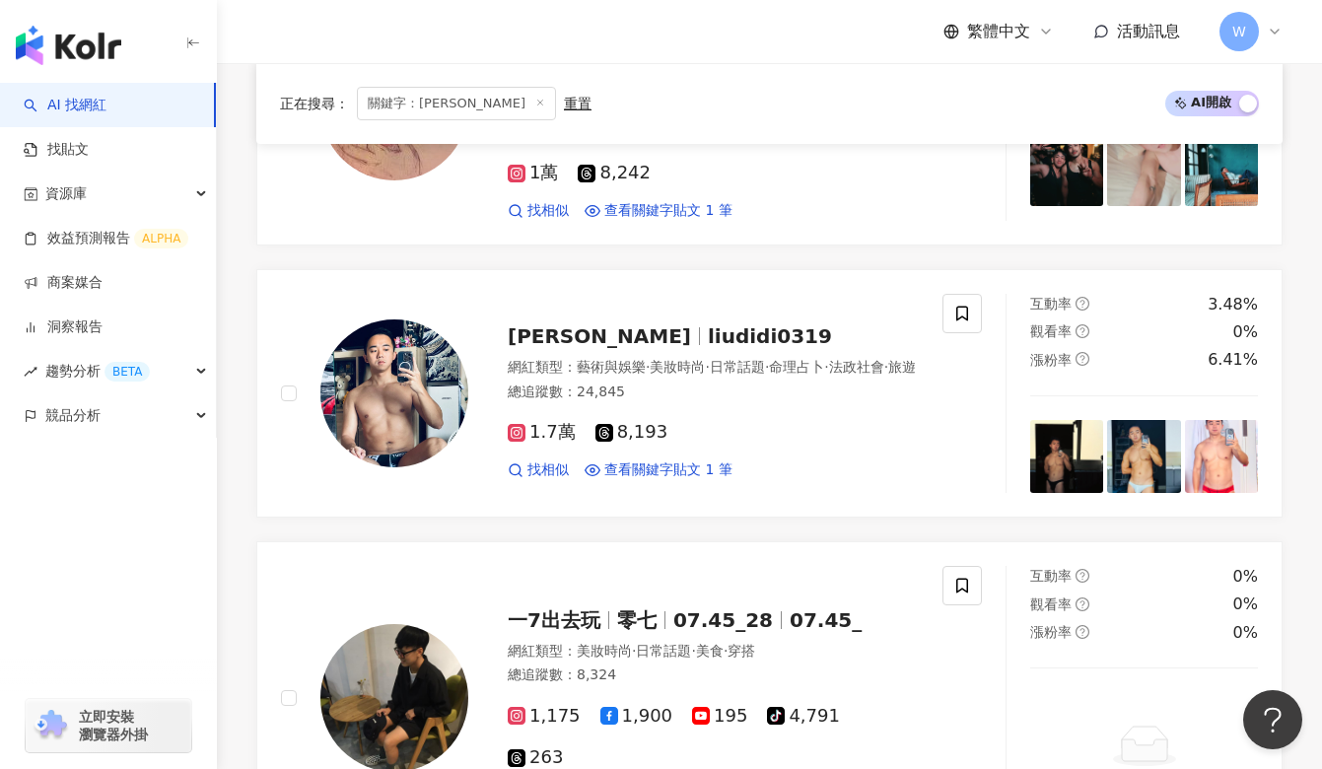
scroll to position [2347, 0]
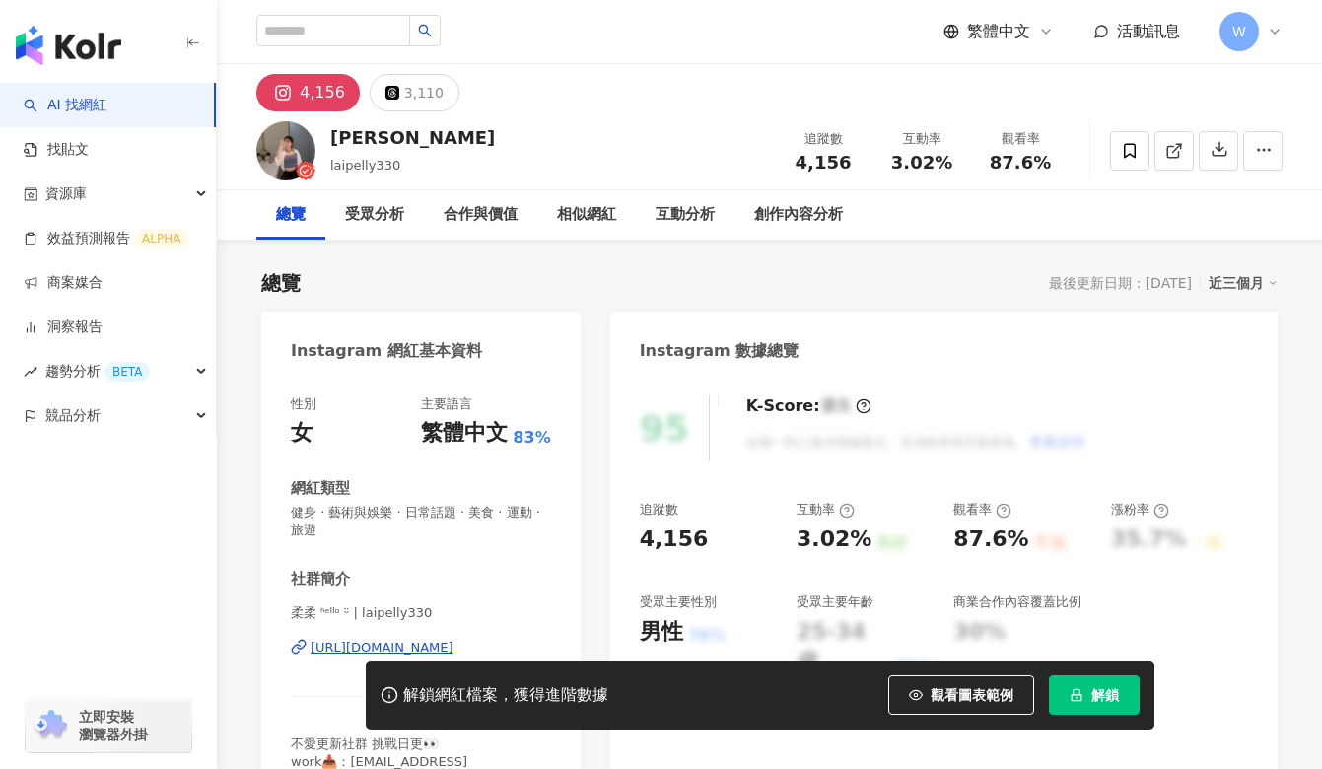
scroll to position [288, 0]
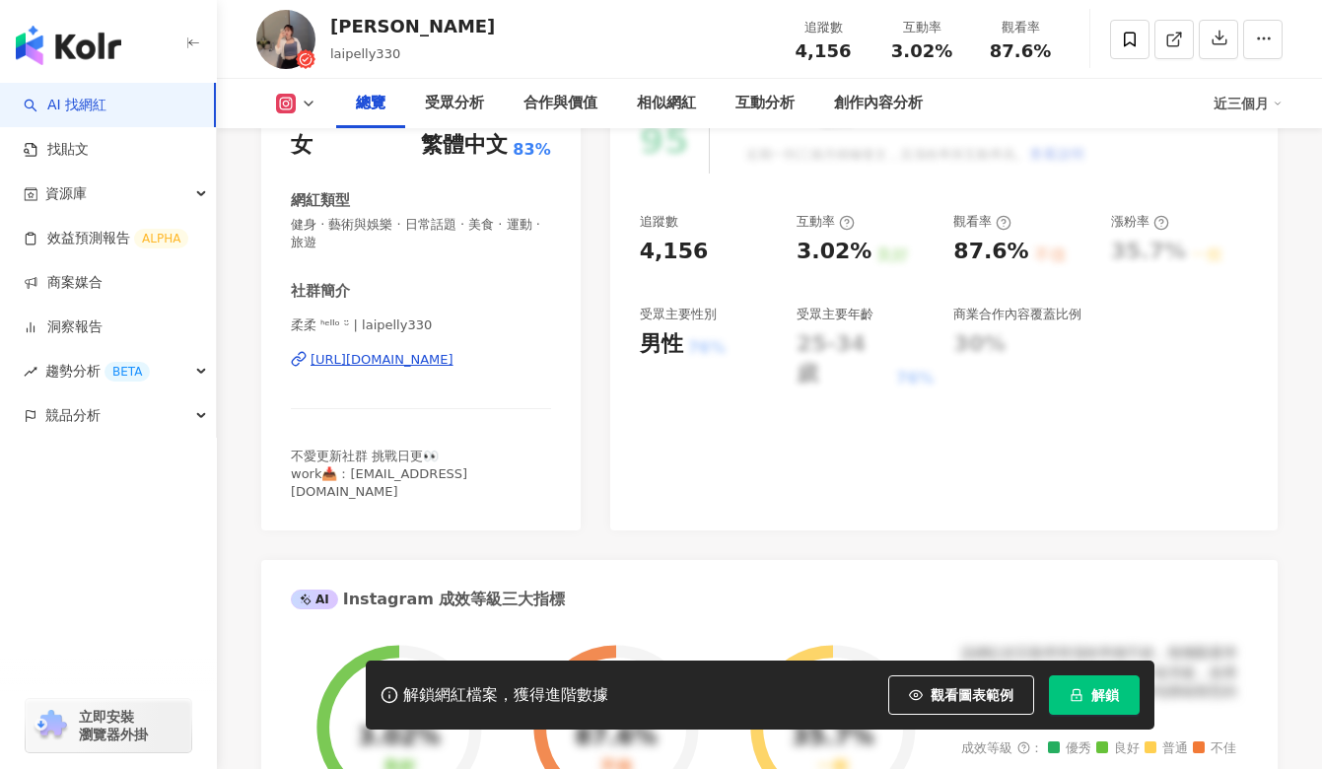
click at [453, 368] on div "https://www.instagram.com/laipelly330/" at bounding box center [382, 360] width 143 height 18
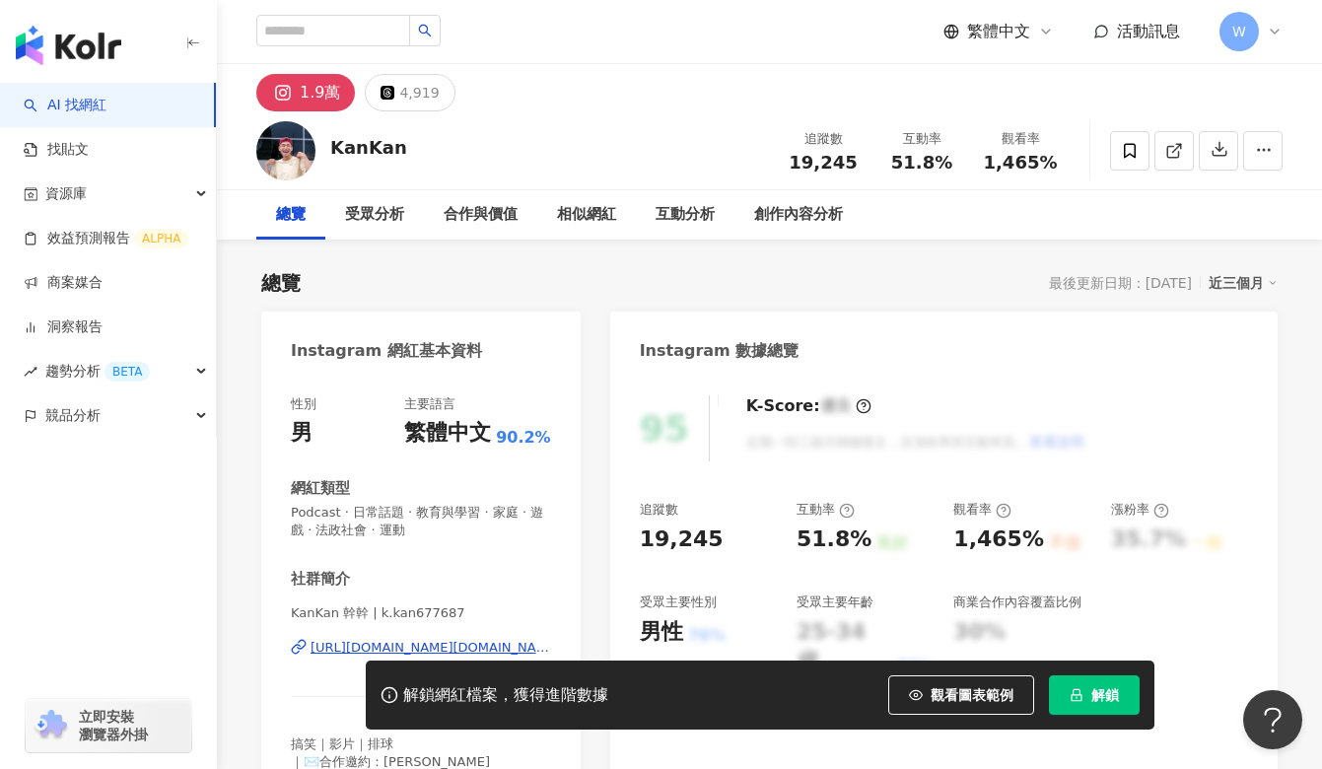
click at [376, 639] on div "https://www.instagram.com/k.kan677687/" at bounding box center [431, 648] width 241 height 18
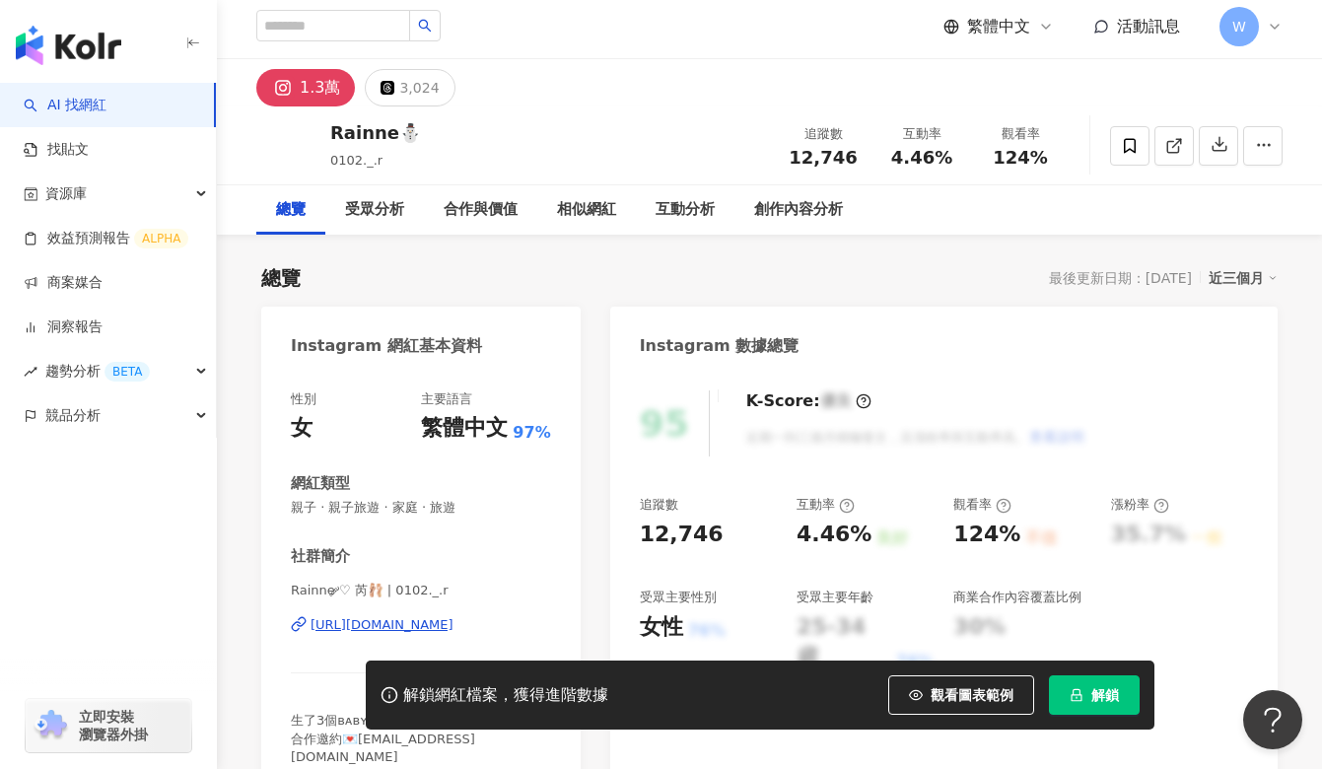
scroll to position [69, 0]
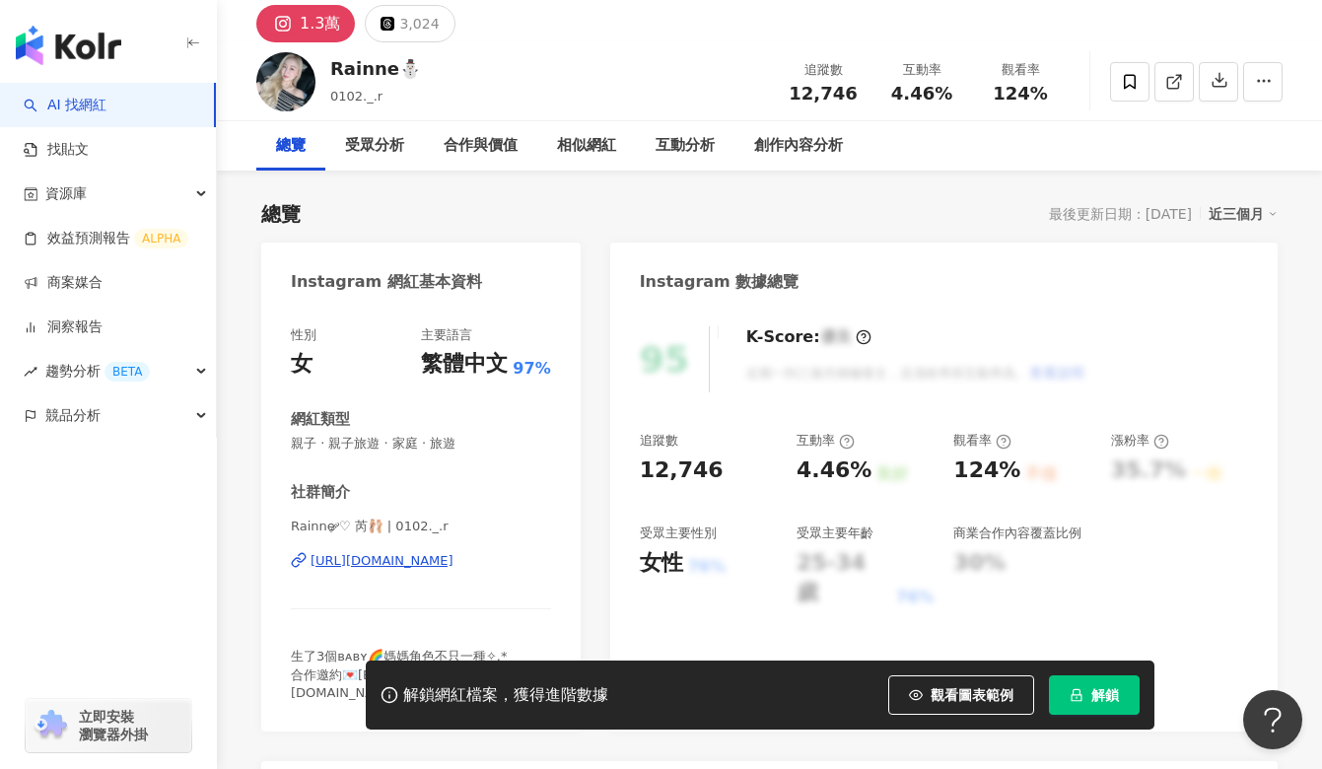
click at [453, 568] on div "https://www.instagram.com/0102._.r/" at bounding box center [382, 561] width 143 height 18
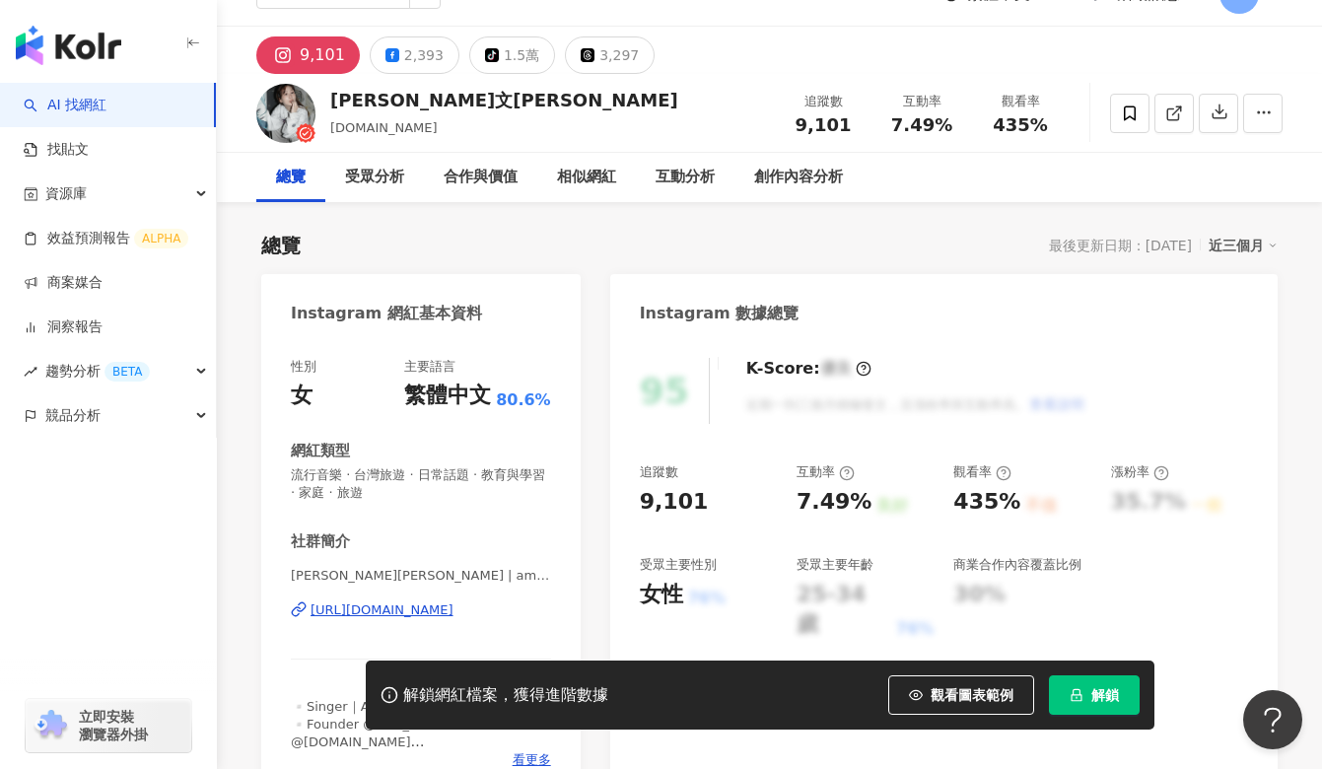
scroll to position [40, 0]
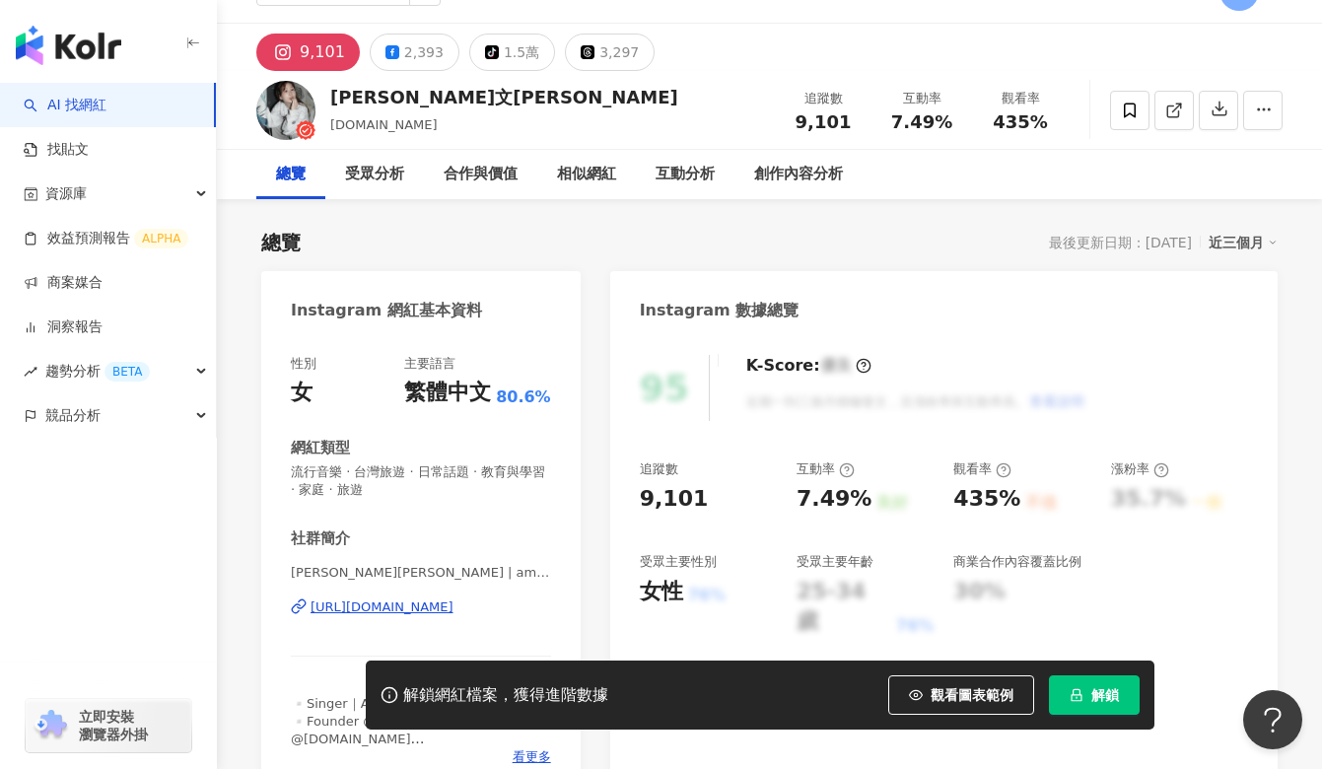
click at [363, 603] on div "https://www.instagram.com/amandayu.51/" at bounding box center [382, 607] width 143 height 18
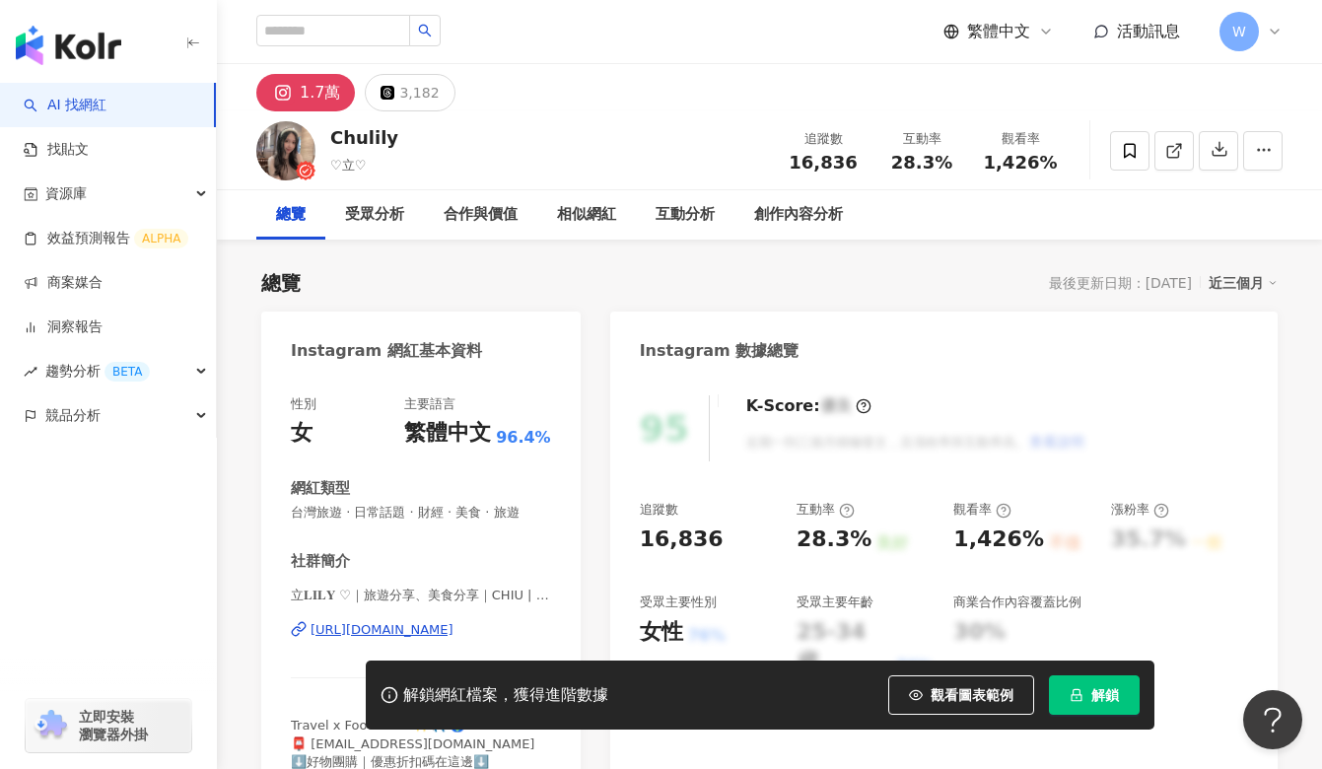
click at [400, 634] on div "[URL][DOMAIN_NAME]" at bounding box center [382, 630] width 143 height 18
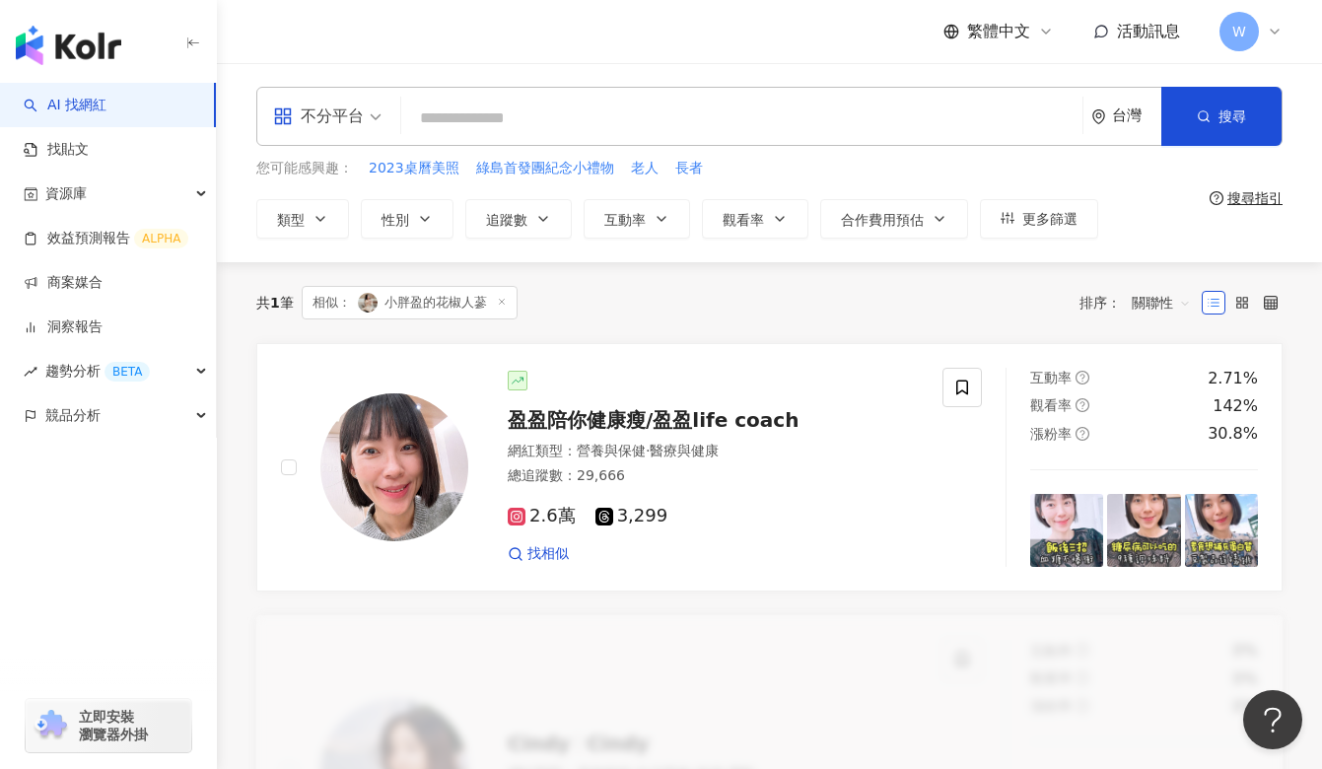
click at [471, 136] on input "search" at bounding box center [741, 118] width 665 height 37
paste input "***"
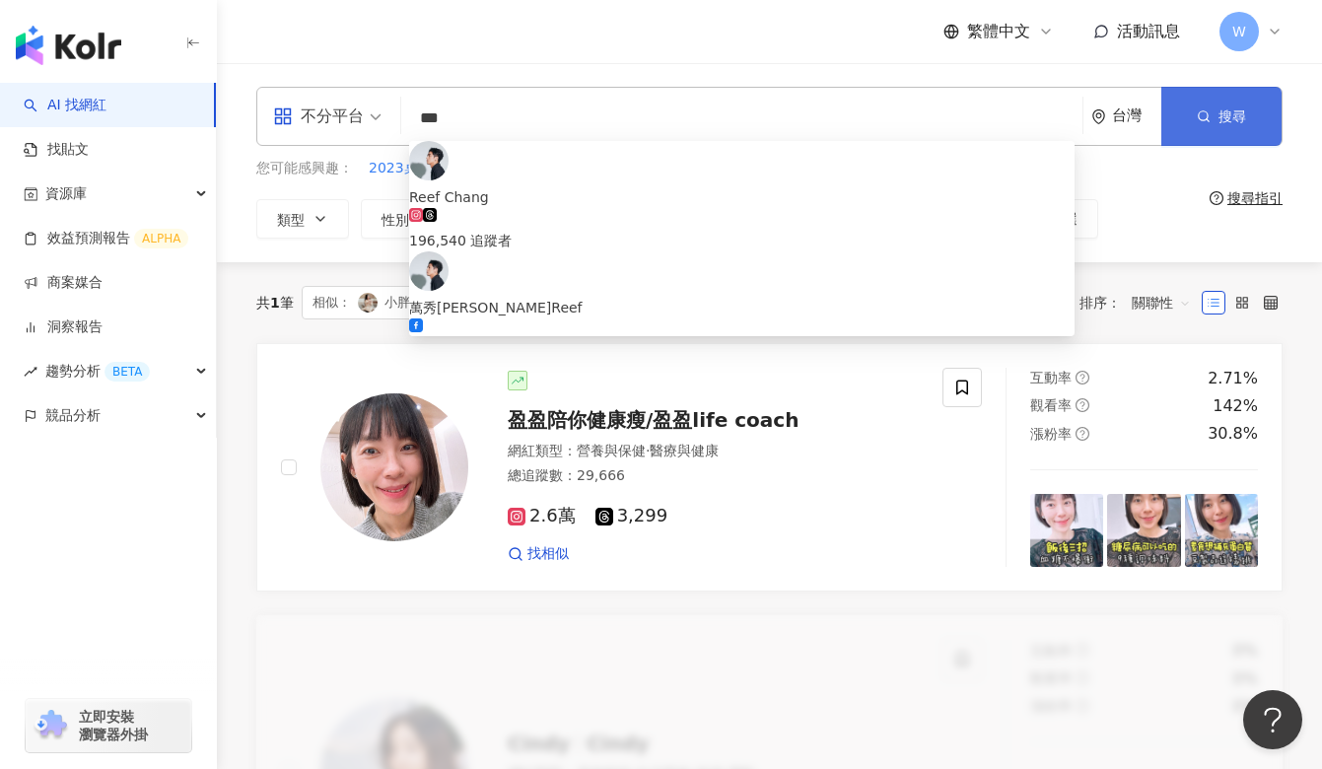
type input "***"
click at [1190, 123] on button "搜尋" at bounding box center [1221, 116] width 120 height 59
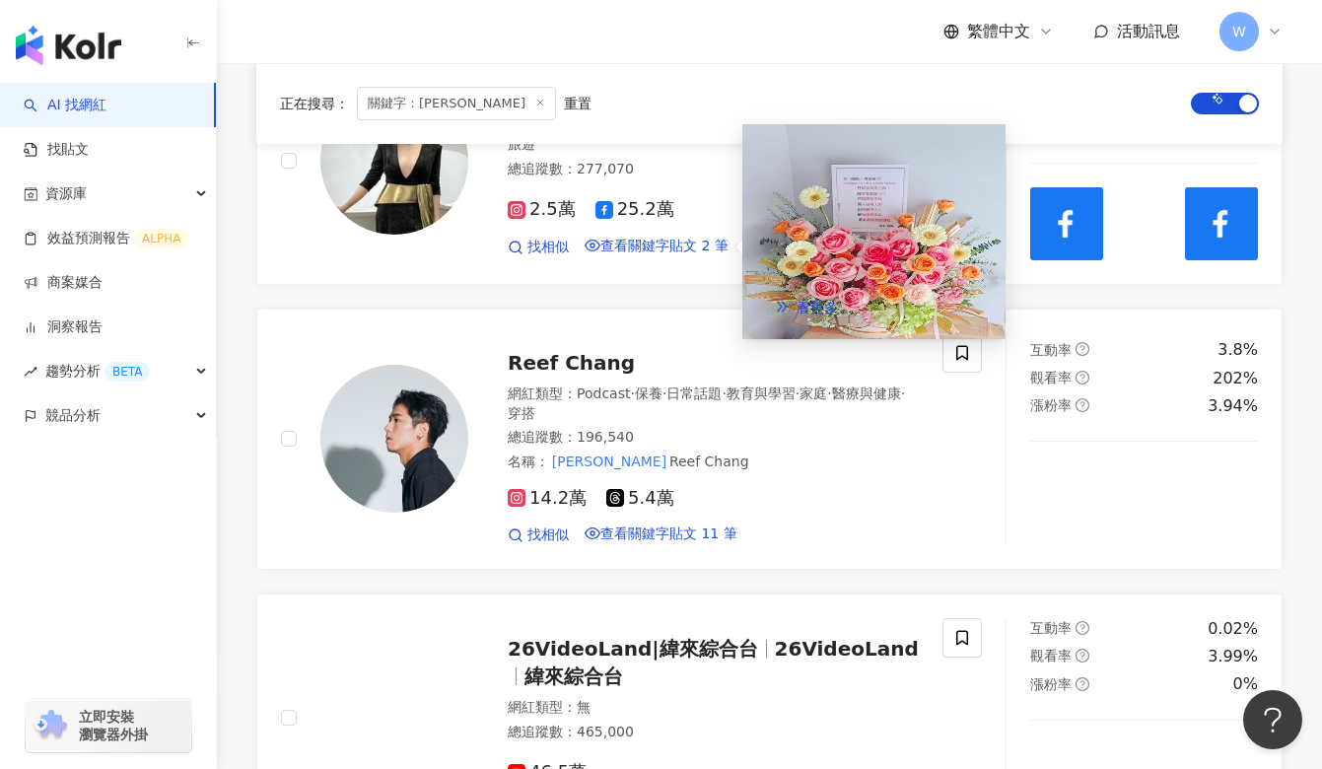
scroll to position [354, 0]
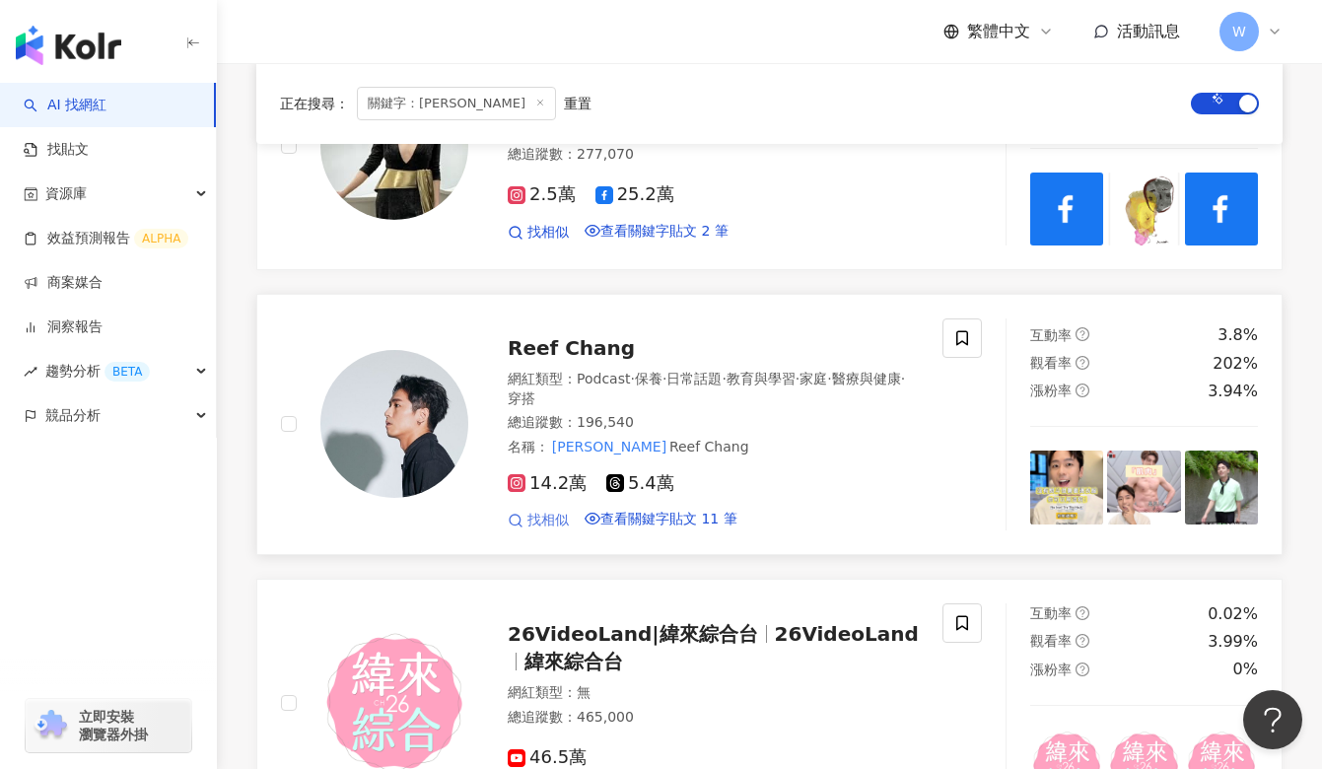
click at [546, 530] on span "找相似" at bounding box center [547, 521] width 41 height 20
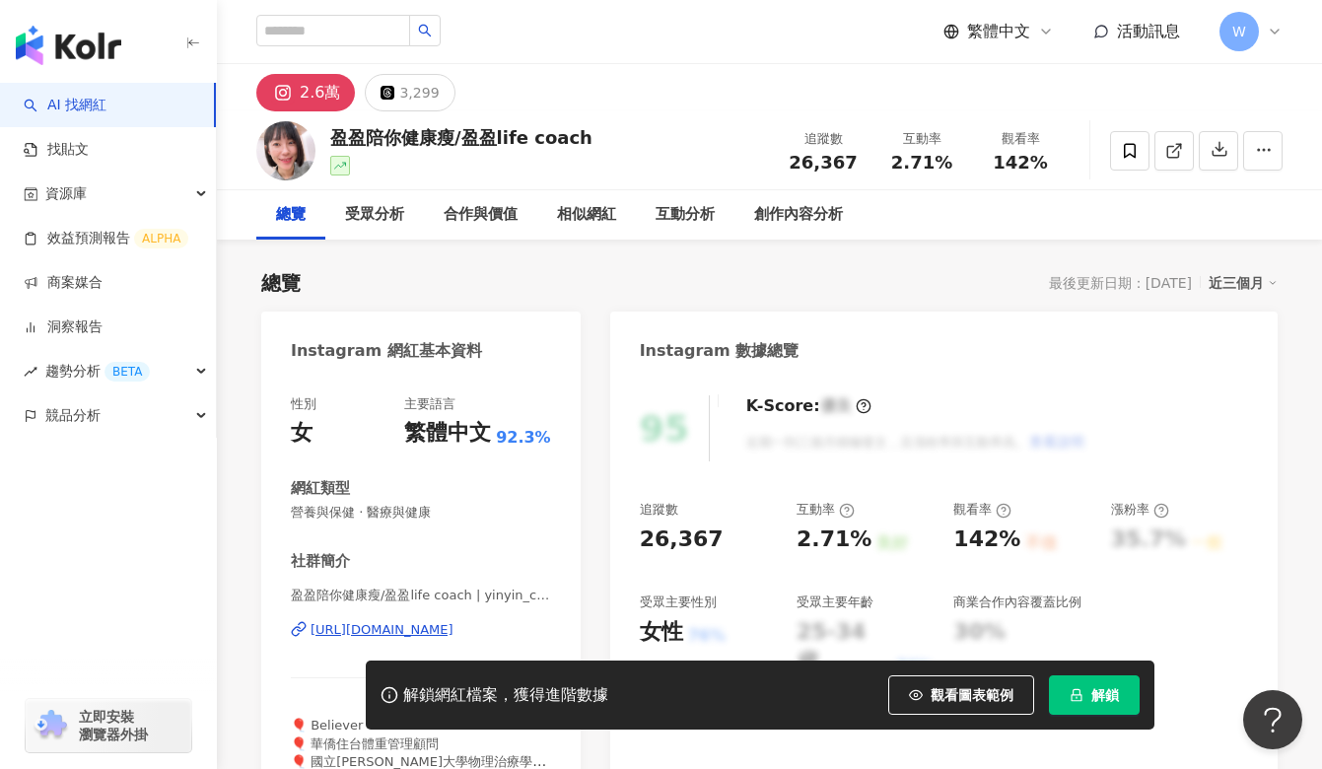
scroll to position [126, 0]
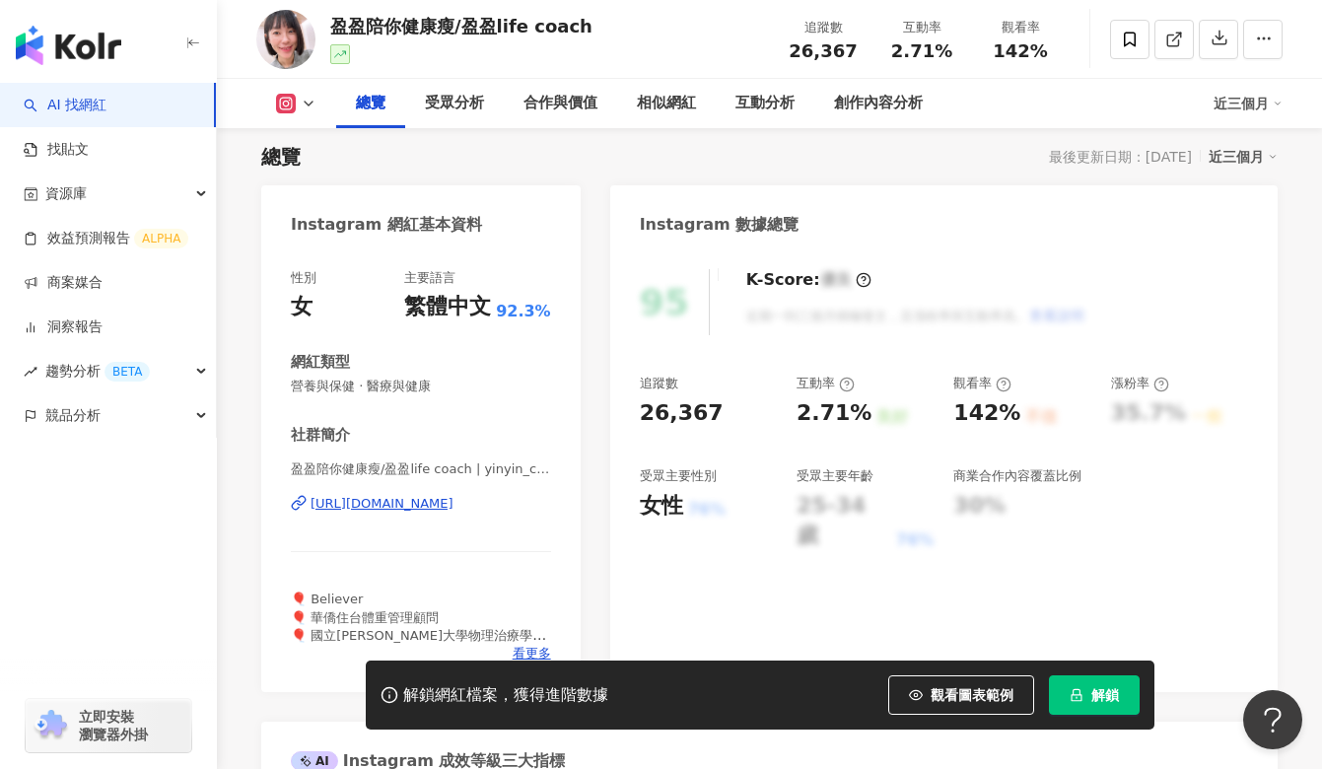
click at [464, 481] on div "盈盈陪你健康瘦/盈盈life coach | yinyin_coach https://www.instagram.com/yinyin_coach/" at bounding box center [421, 517] width 260 height 115
click at [452, 501] on div "https://www.instagram.com/yinyin_coach/" at bounding box center [382, 504] width 143 height 18
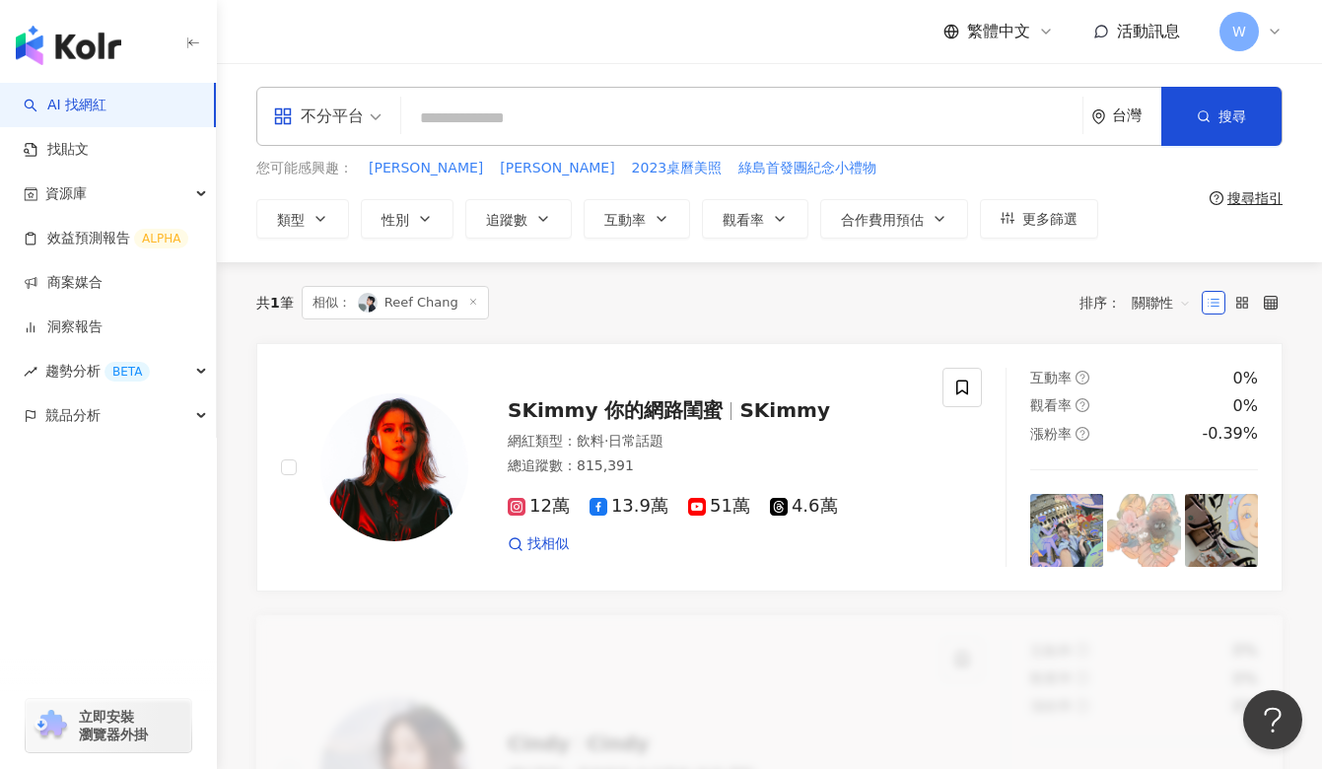
click at [517, 109] on input "search" at bounding box center [741, 118] width 665 height 37
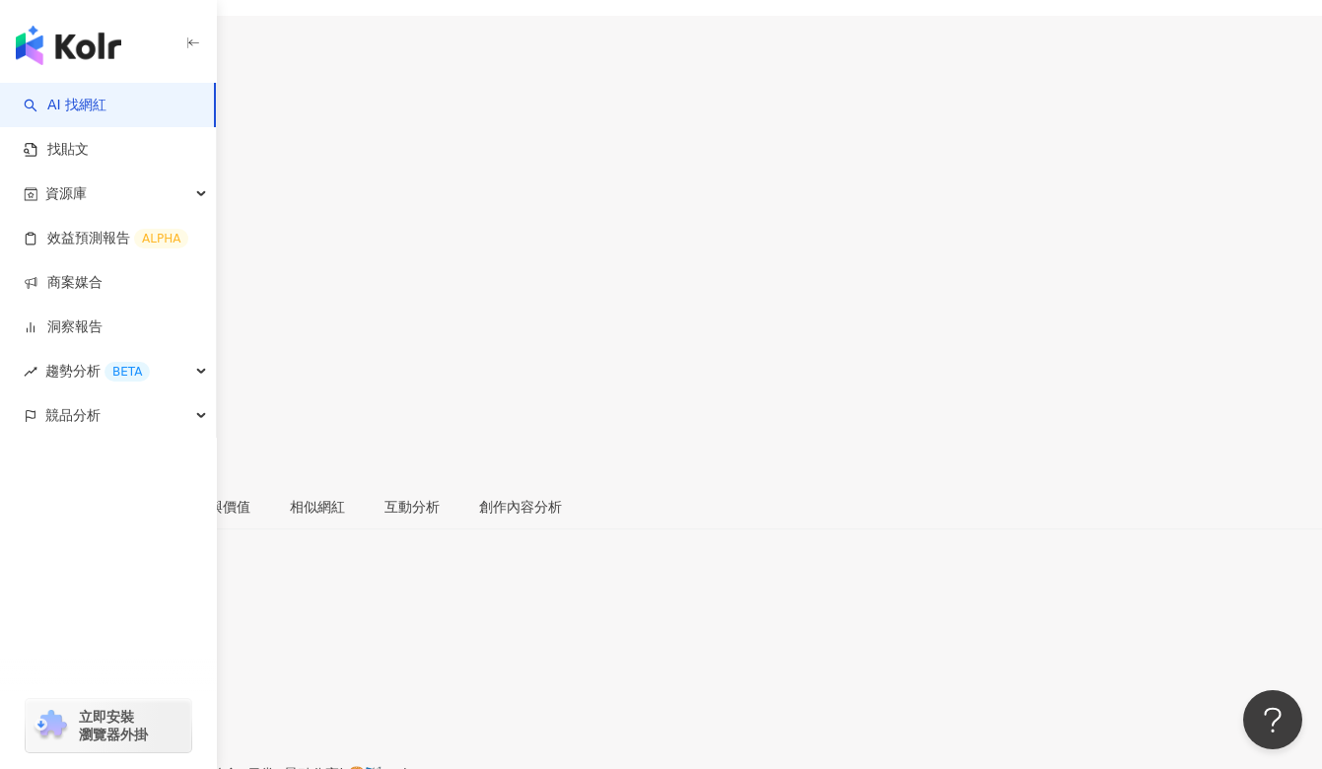
scroll to position [68, 0]
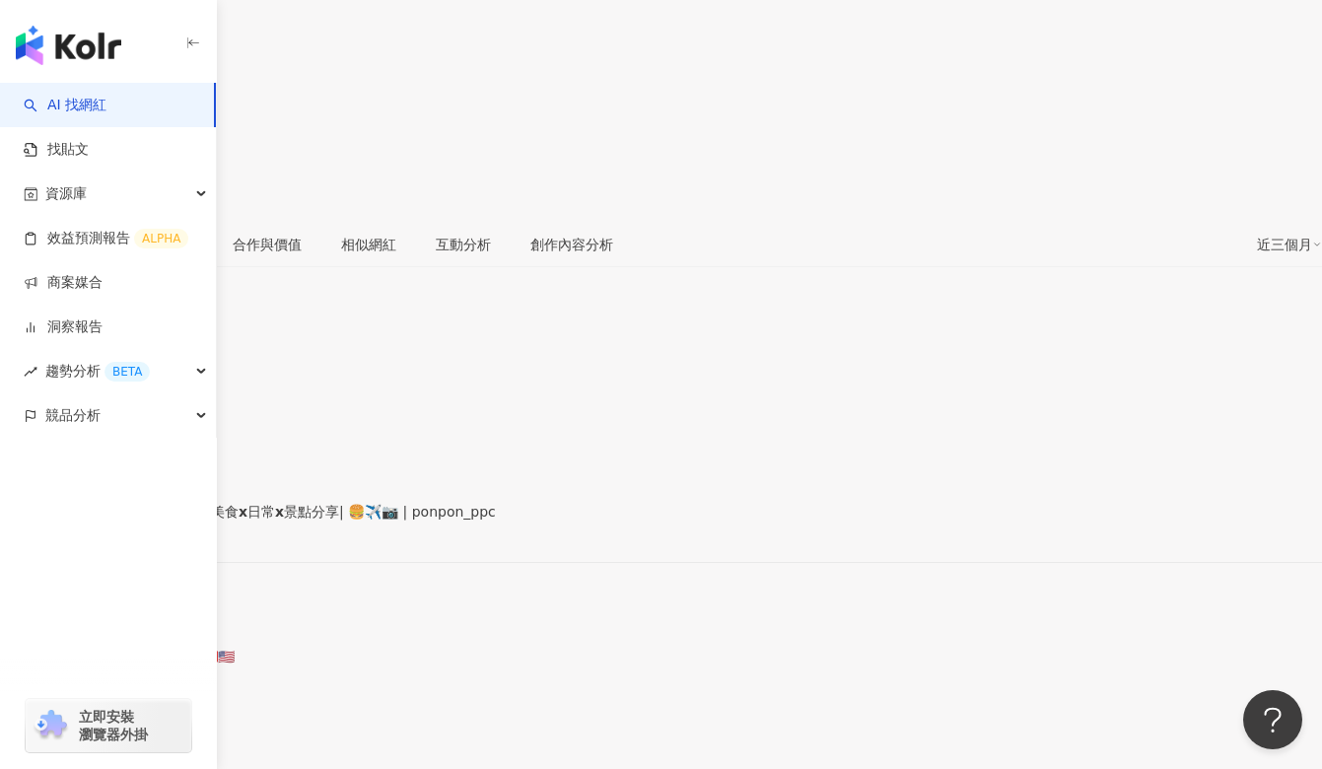
scroll to position [328, 0]
